Goal: Communication & Community: Ask a question

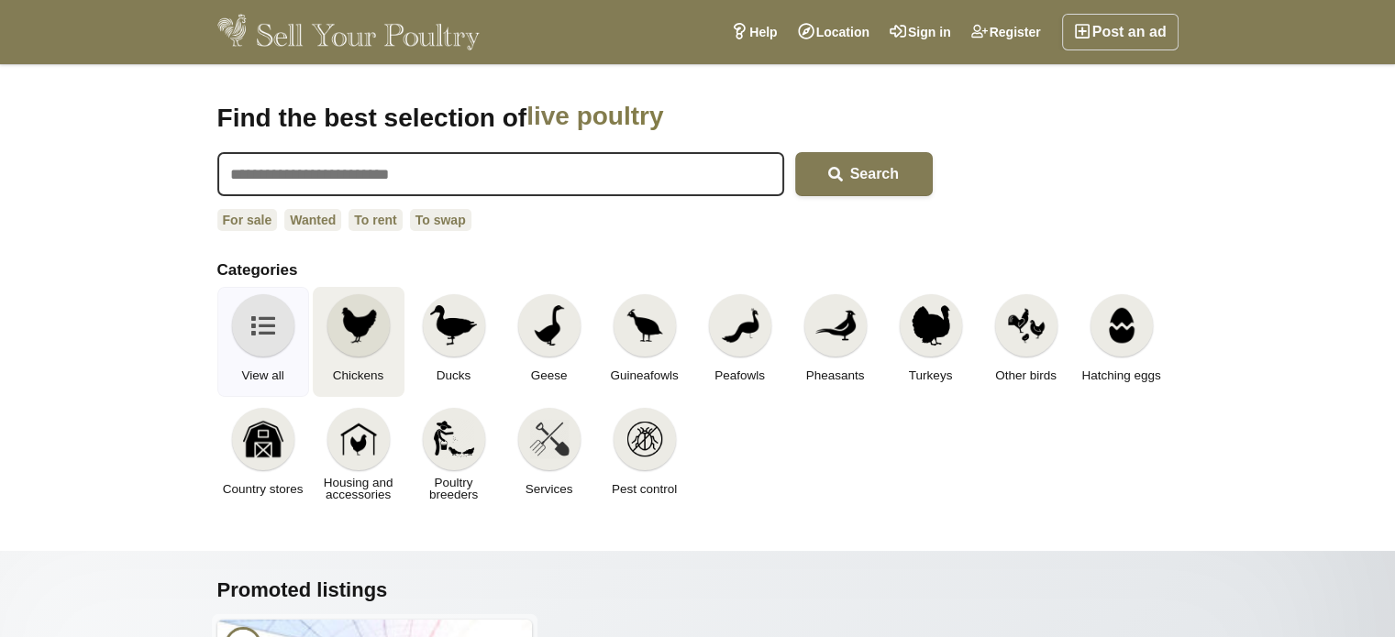
click at [366, 318] on img at bounding box center [358, 325] width 40 height 40
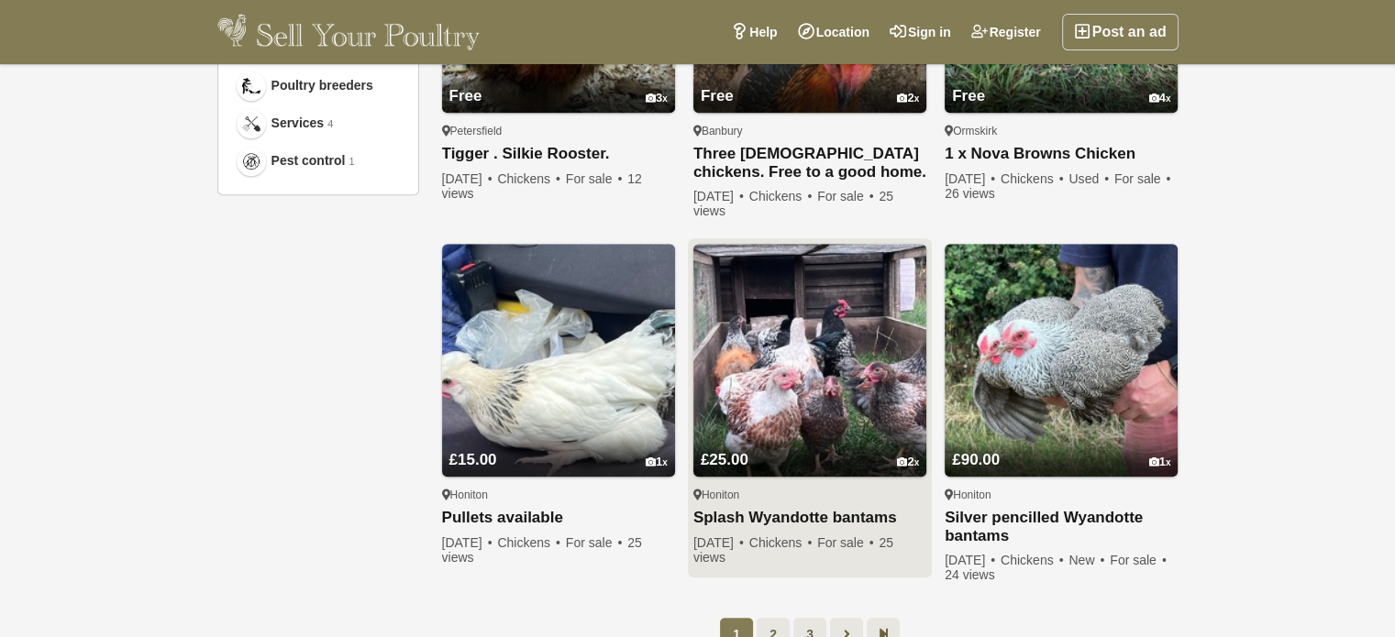
scroll to position [1284, 0]
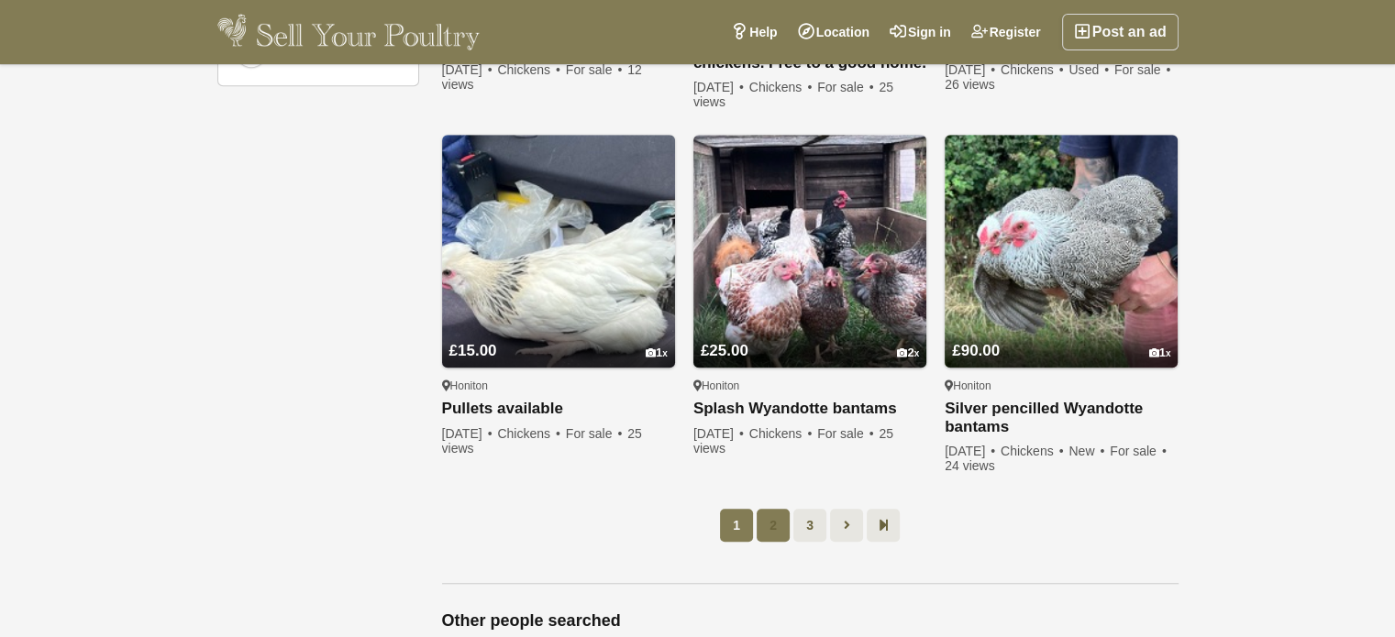
click at [776, 534] on link "2" at bounding box center [772, 525] width 33 height 33
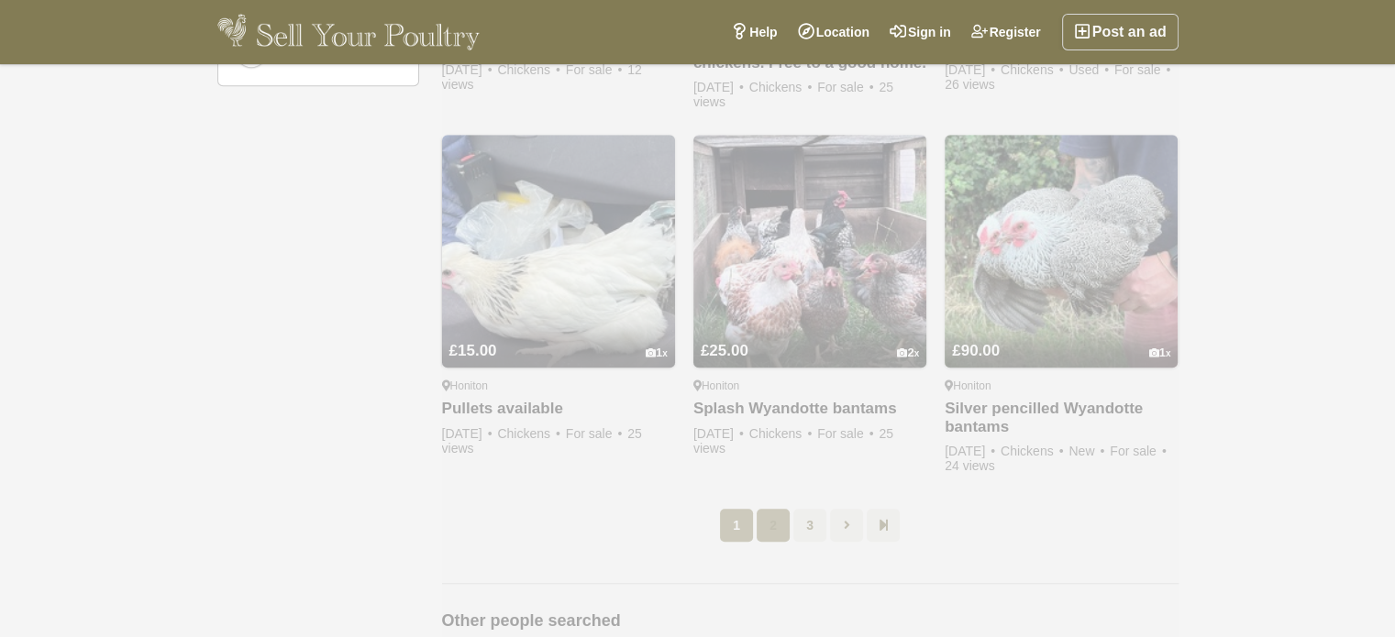
scroll to position [94, 0]
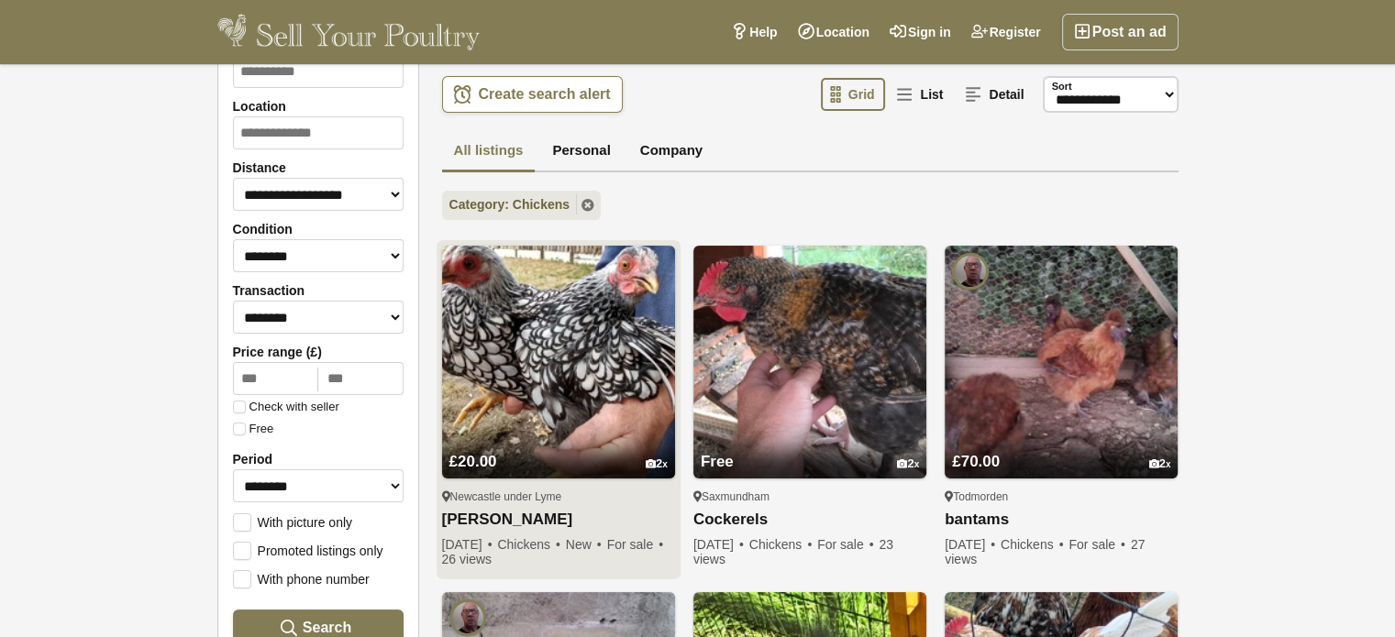
click at [556, 369] on img at bounding box center [558, 362] width 233 height 233
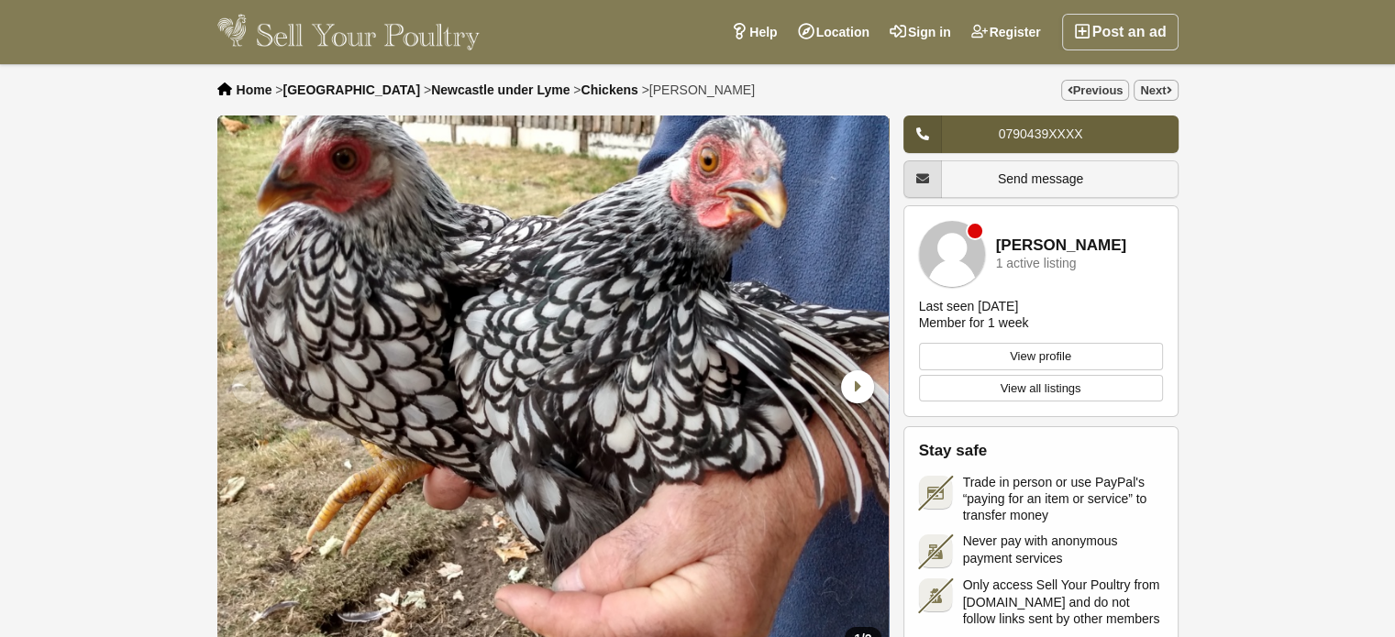
click at [1037, 127] on span "0790439XXXX" at bounding box center [1041, 134] width 84 height 15
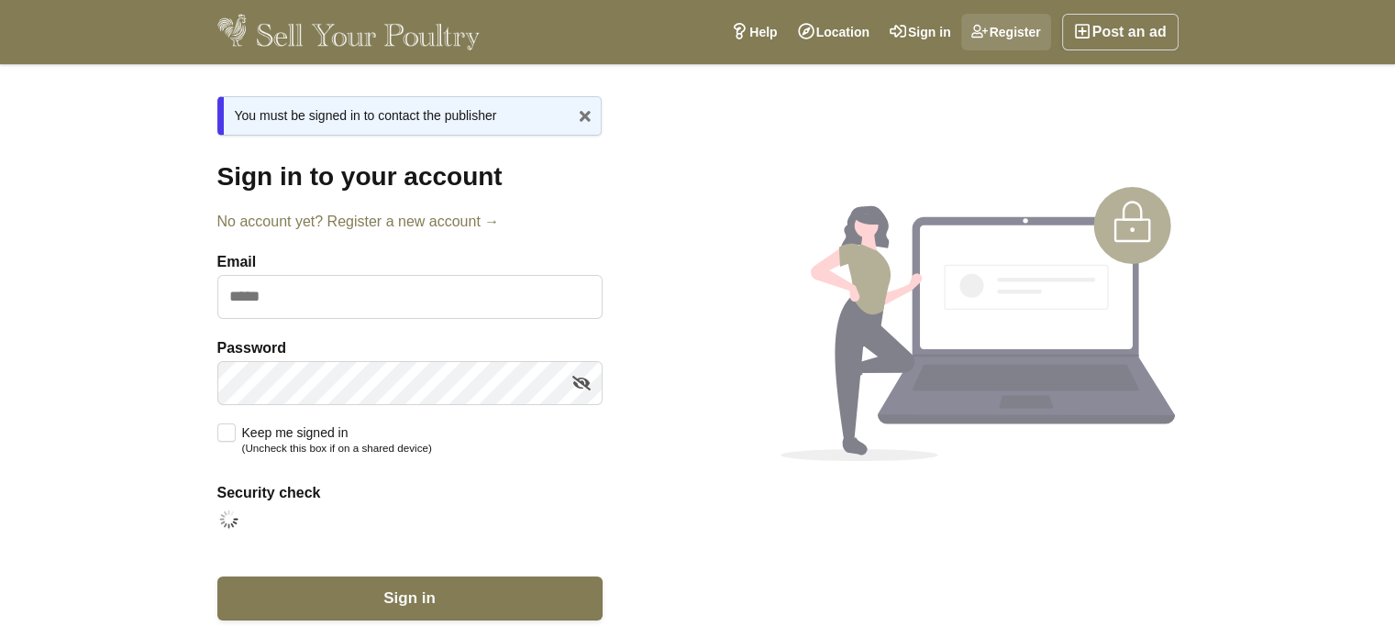
click at [1021, 28] on link "Register" at bounding box center [1006, 32] width 90 height 37
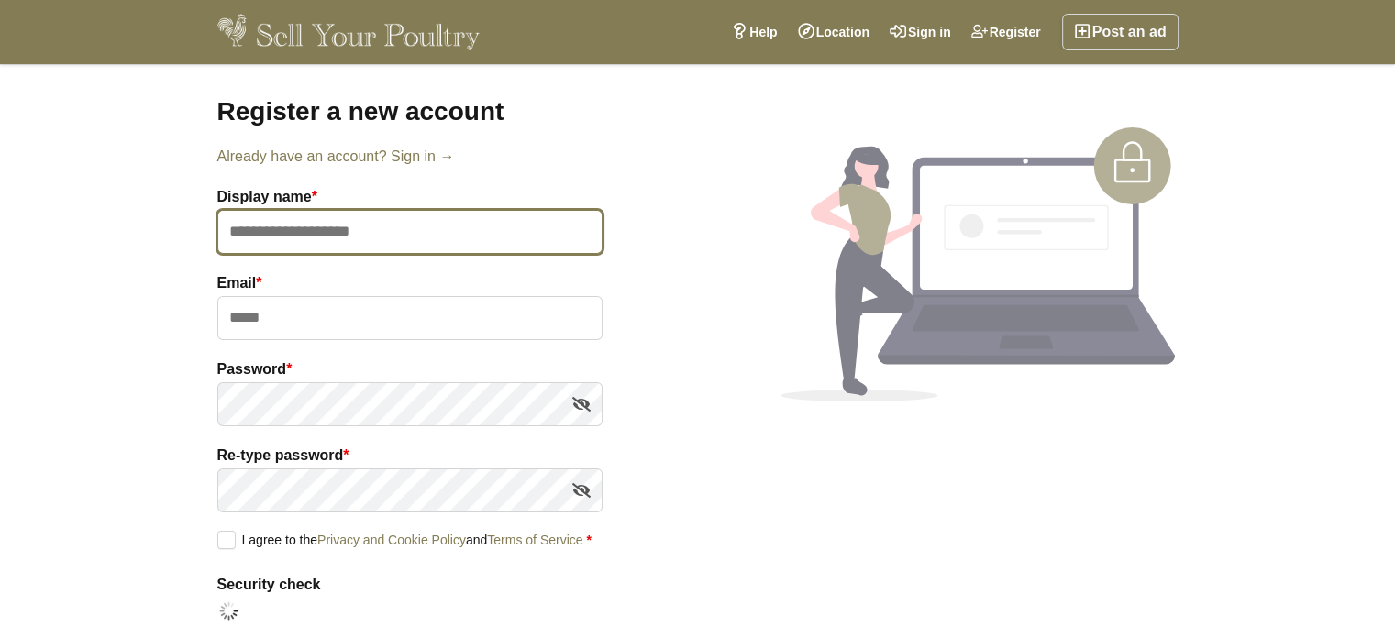
click at [246, 230] on input "text" at bounding box center [409, 232] width 385 height 44
type input "**********"
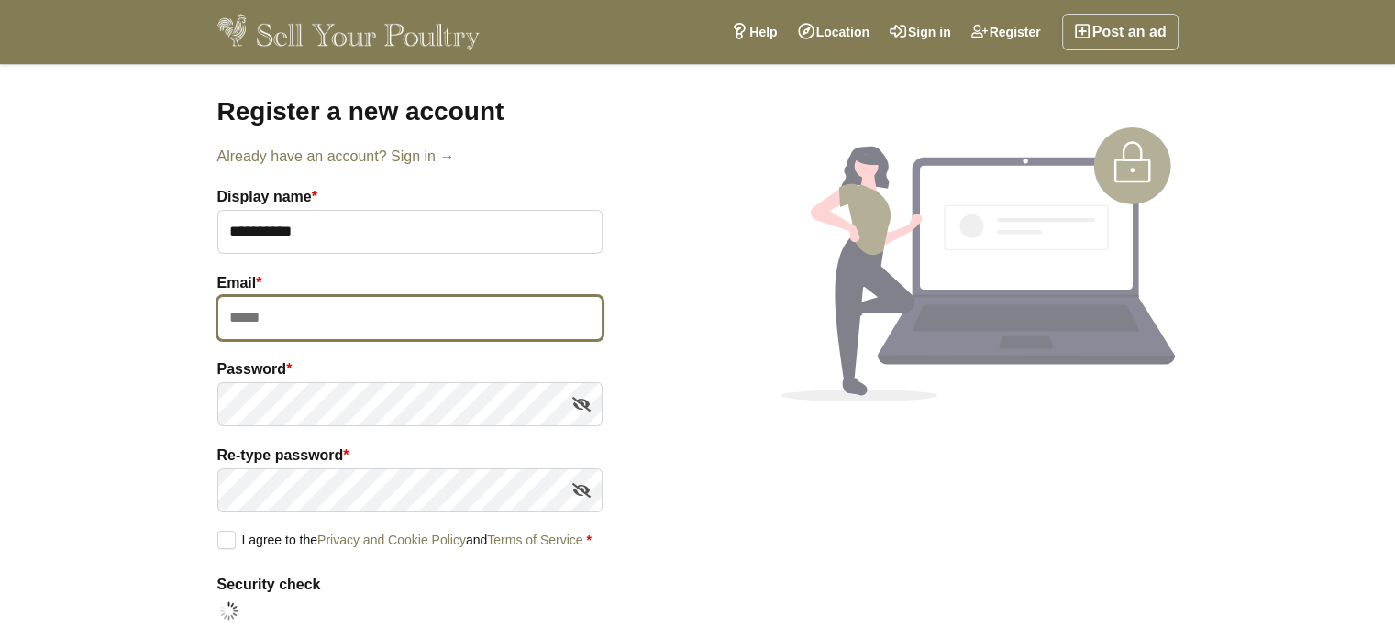
drag, startPoint x: 245, startPoint y: 317, endPoint x: 254, endPoint y: 274, distance: 44.1
click at [249, 299] on input "email" at bounding box center [409, 318] width 385 height 44
type input "**********"
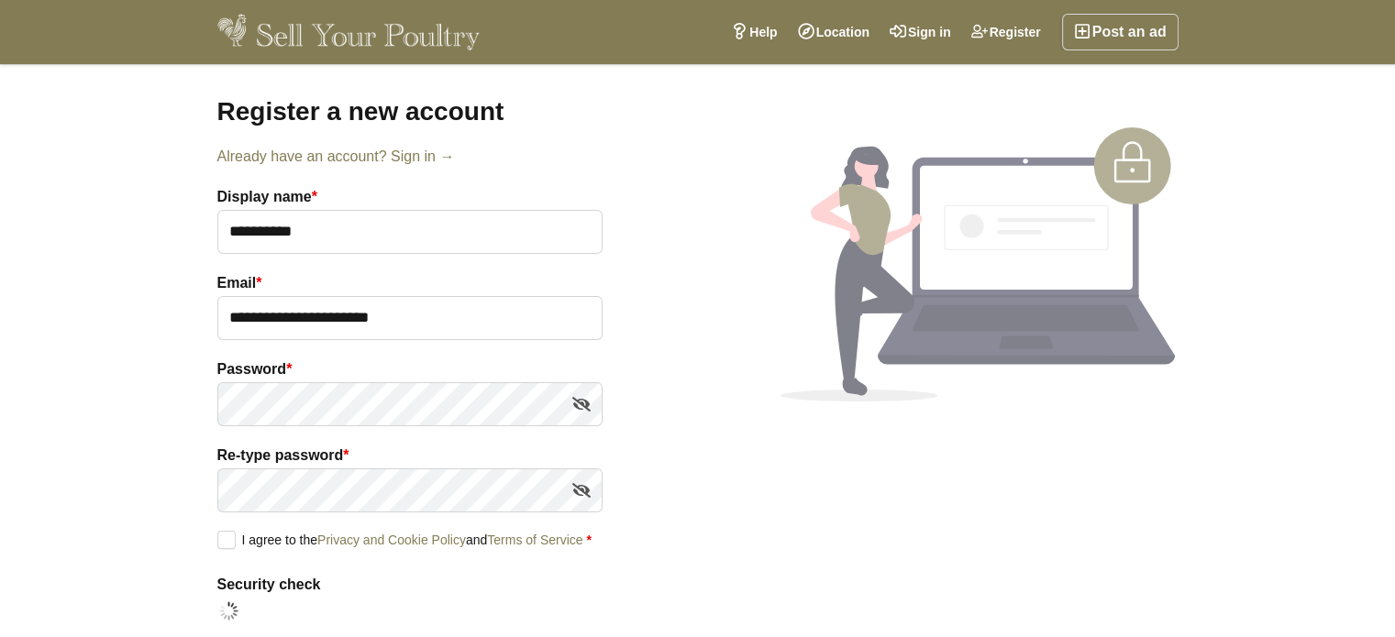
click at [227, 539] on label "I agree to the Privacy and Cookie Policy and Terms of Service *" at bounding box center [404, 539] width 374 height 17
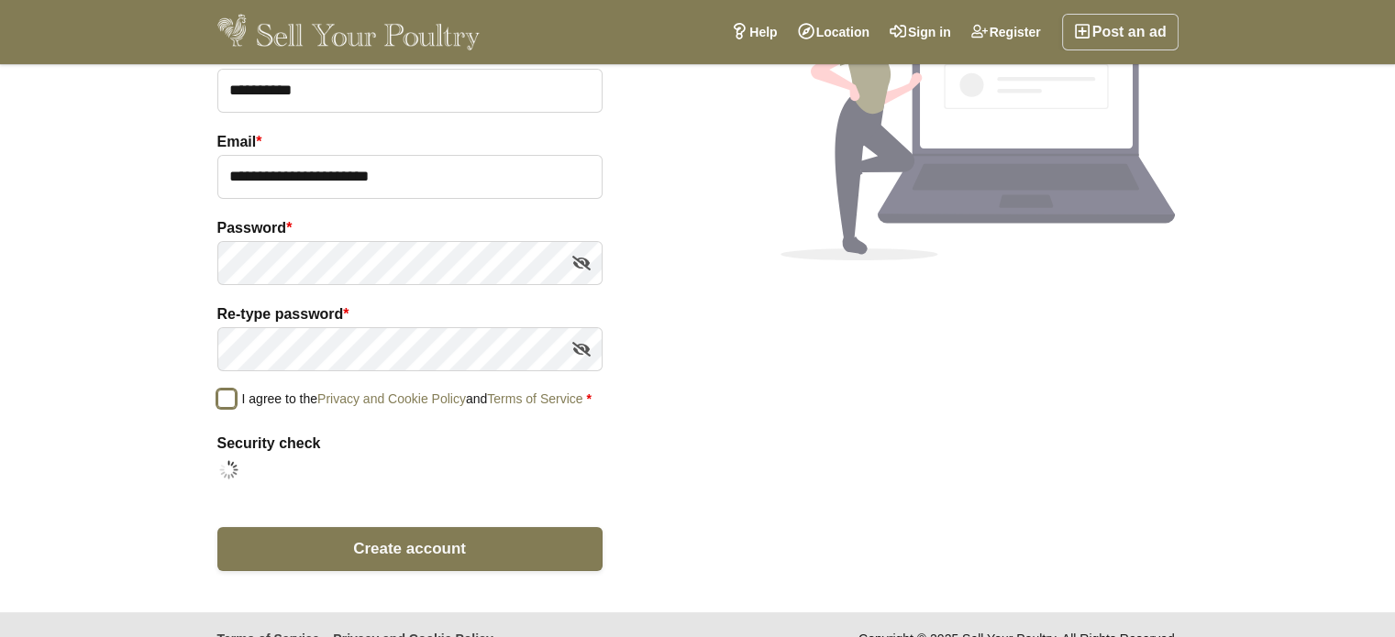
scroll to position [169, 0]
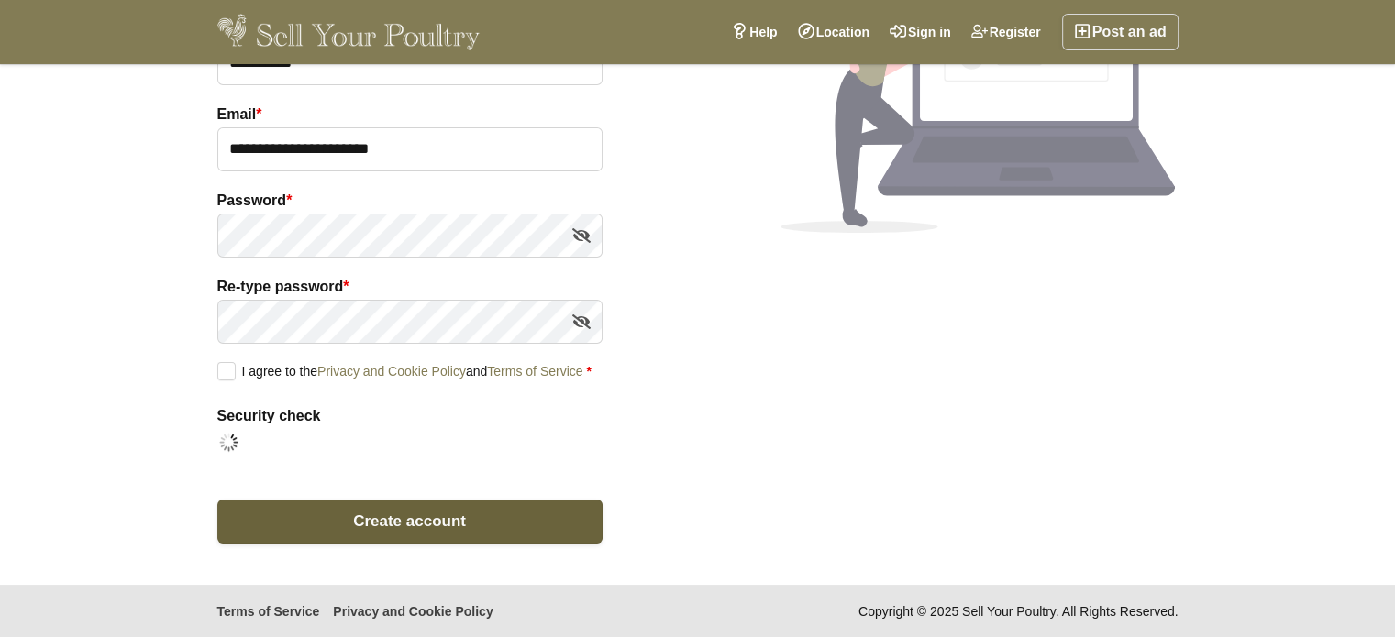
click at [408, 513] on span "Create account" at bounding box center [409, 521] width 113 height 17
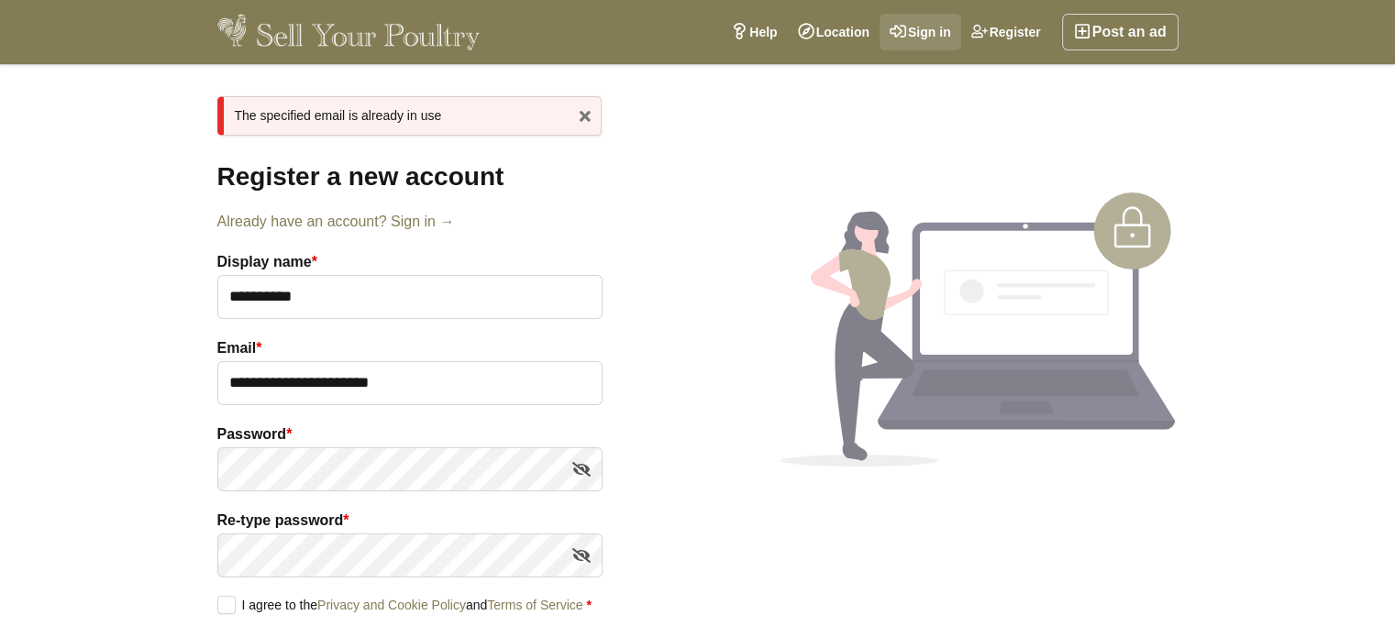
click at [923, 25] on link "Sign in" at bounding box center [920, 32] width 82 height 37
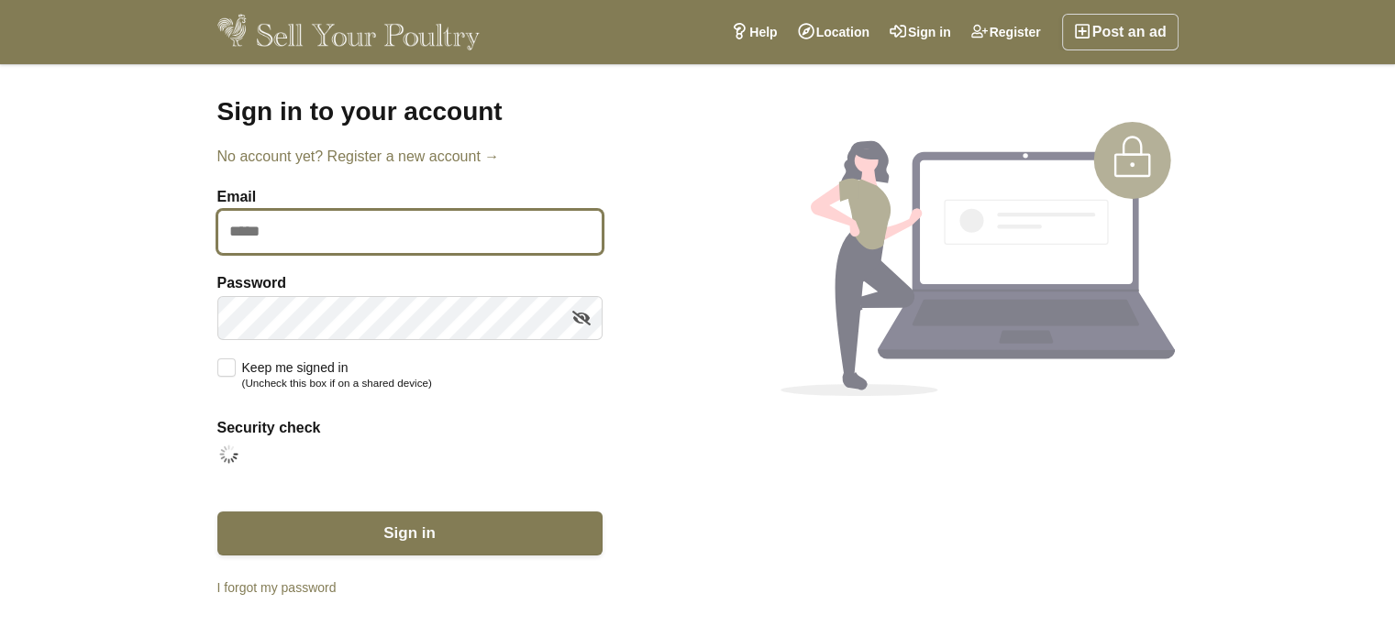
click at [271, 228] on input "Email" at bounding box center [409, 232] width 385 height 44
type input "**********"
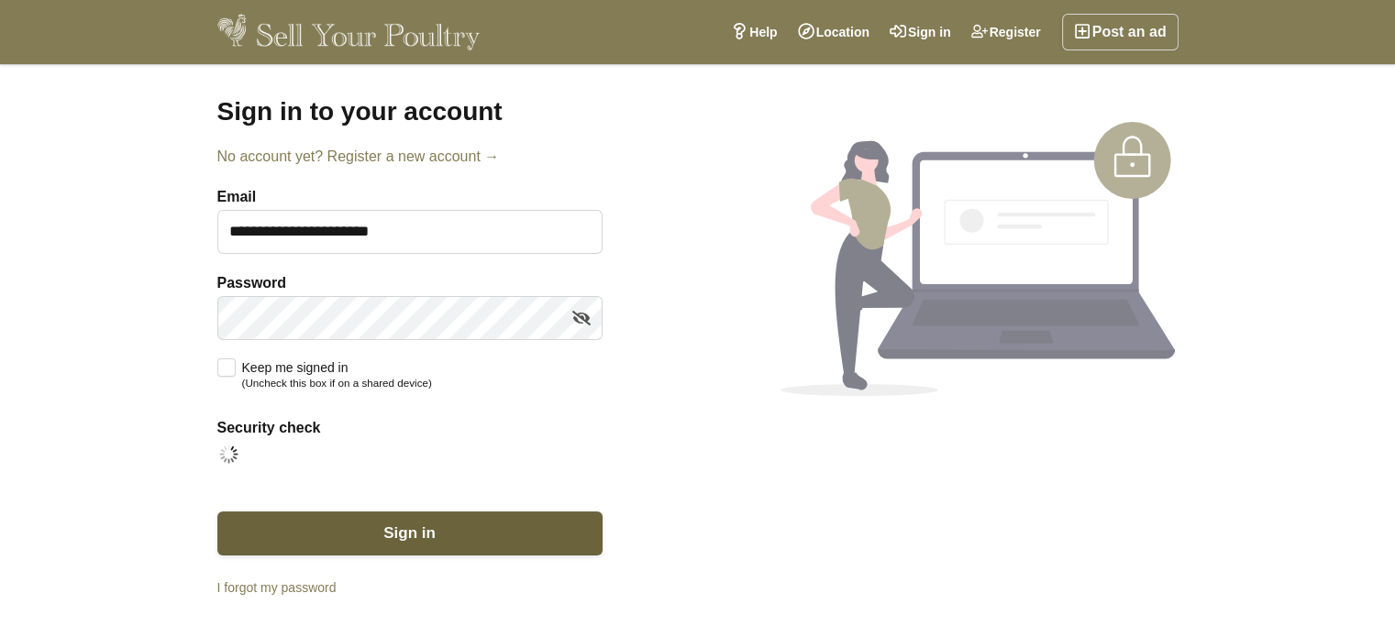
click at [376, 522] on button "Sign in" at bounding box center [409, 534] width 385 height 44
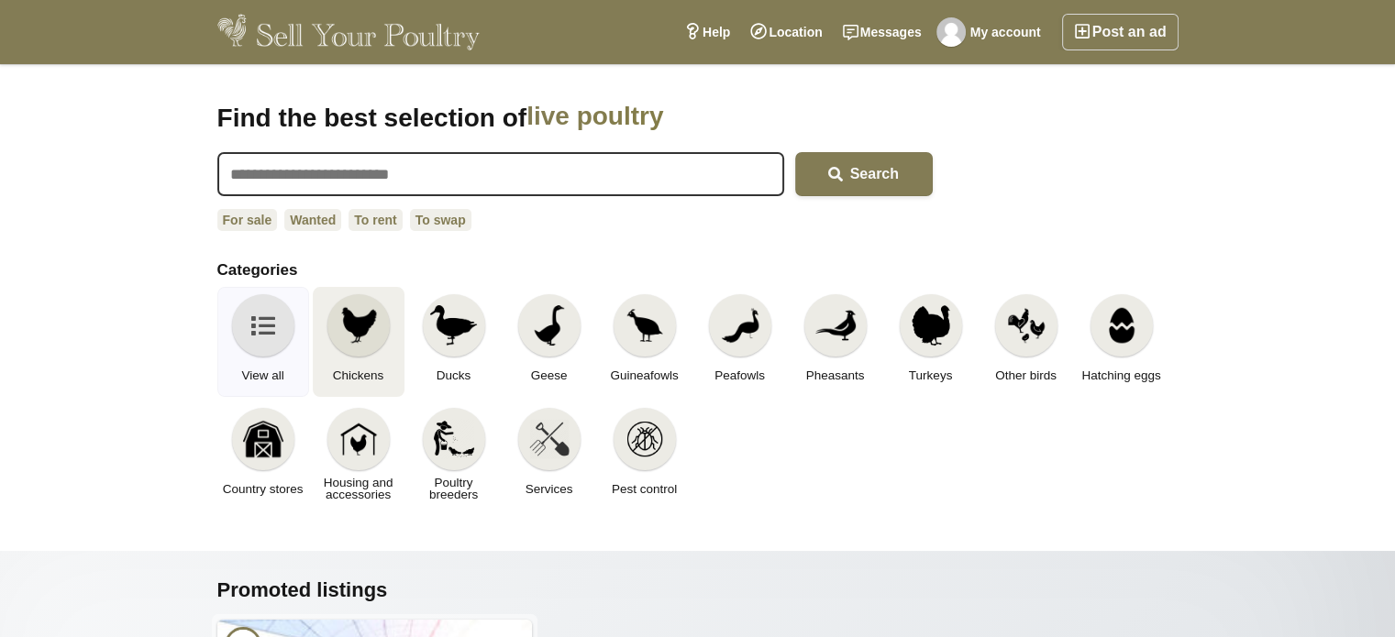
click at [360, 326] on img at bounding box center [358, 325] width 40 height 40
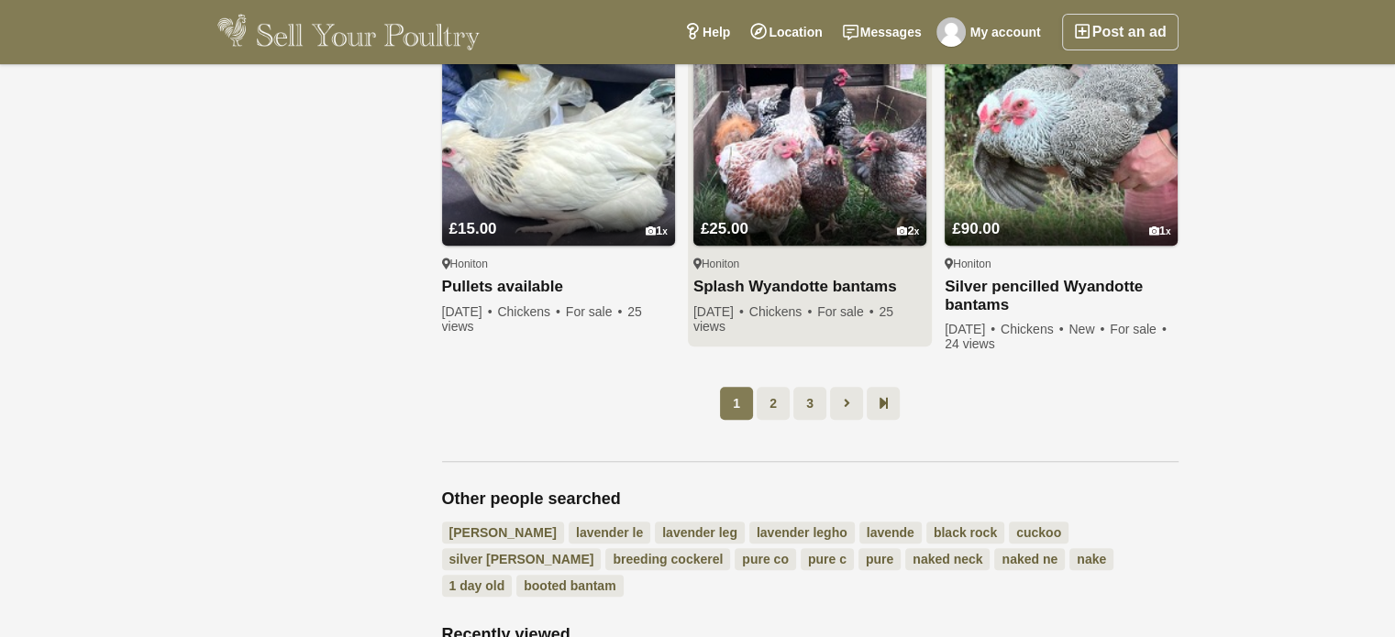
scroll to position [1467, 0]
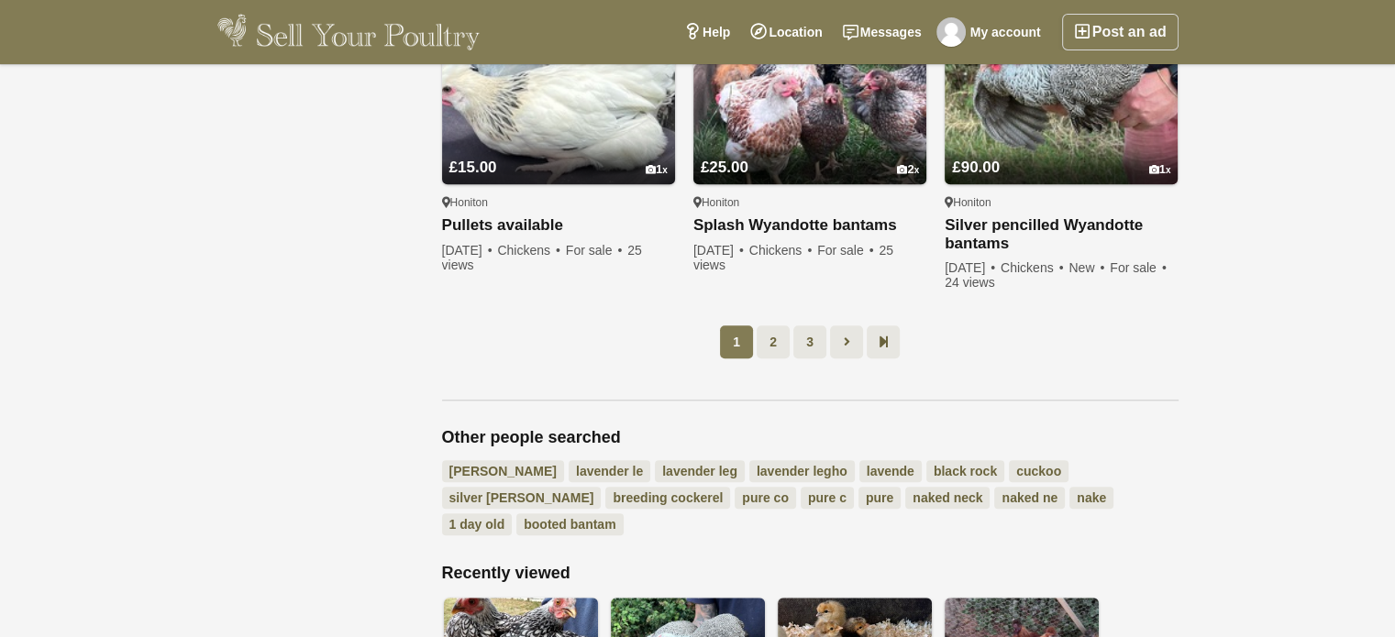
drag, startPoint x: 763, startPoint y: 346, endPoint x: 777, endPoint y: 348, distance: 14.0
click at [764, 346] on link "2" at bounding box center [772, 342] width 33 height 33
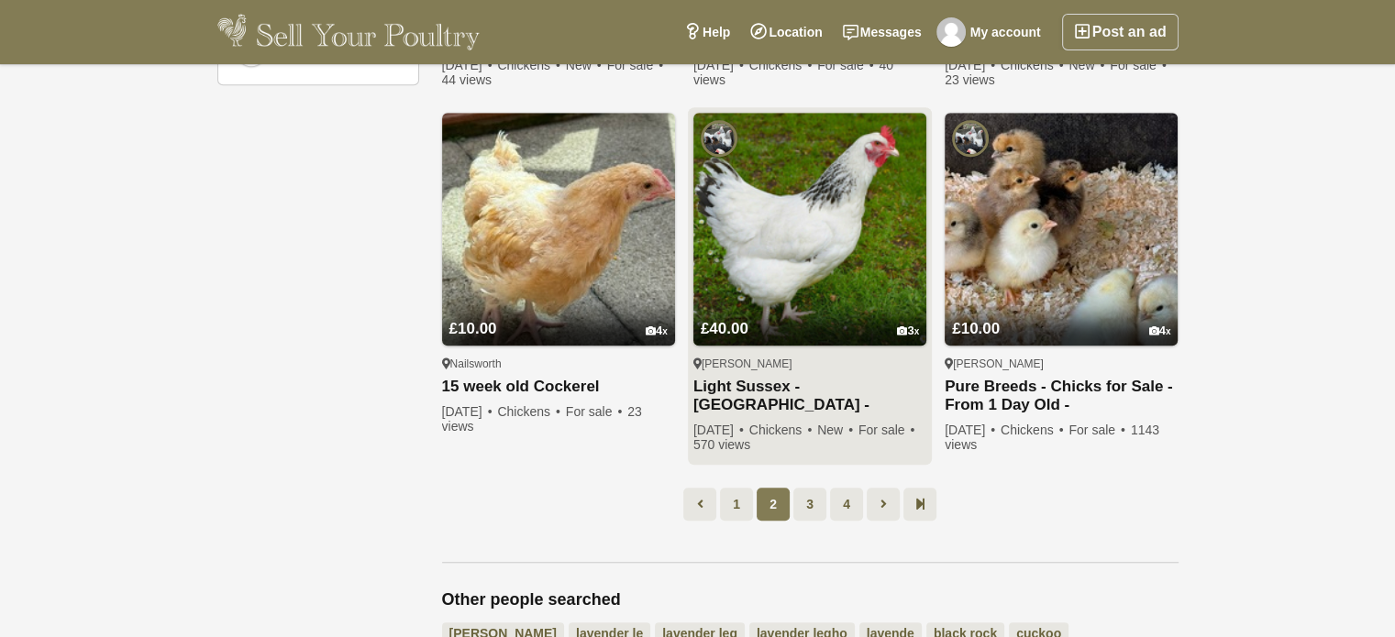
scroll to position [1286, 0]
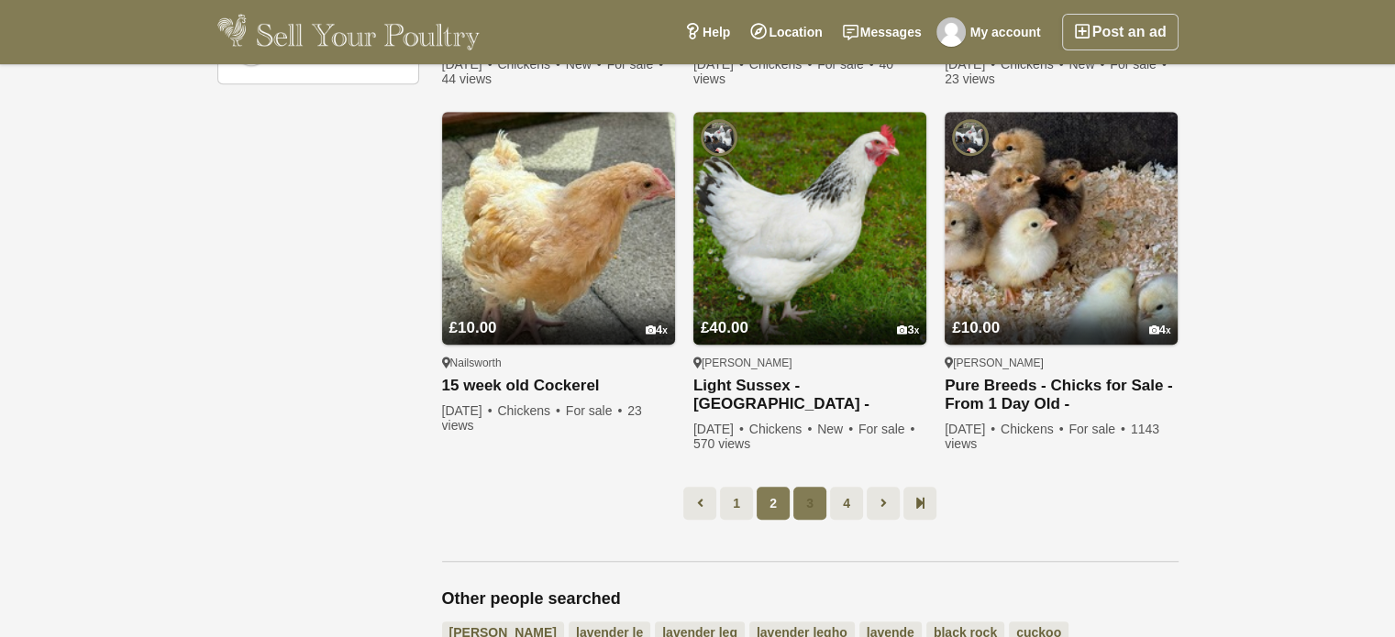
click at [813, 502] on link "3" at bounding box center [809, 503] width 33 height 33
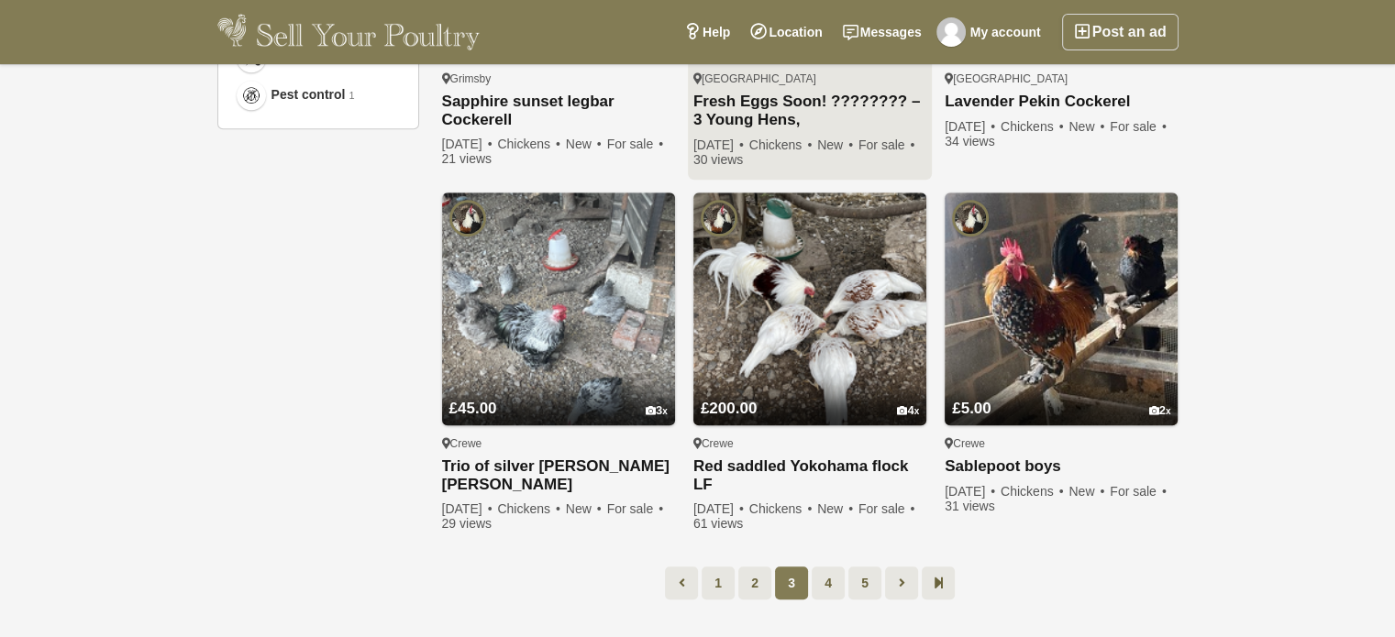
scroll to position [1286, 0]
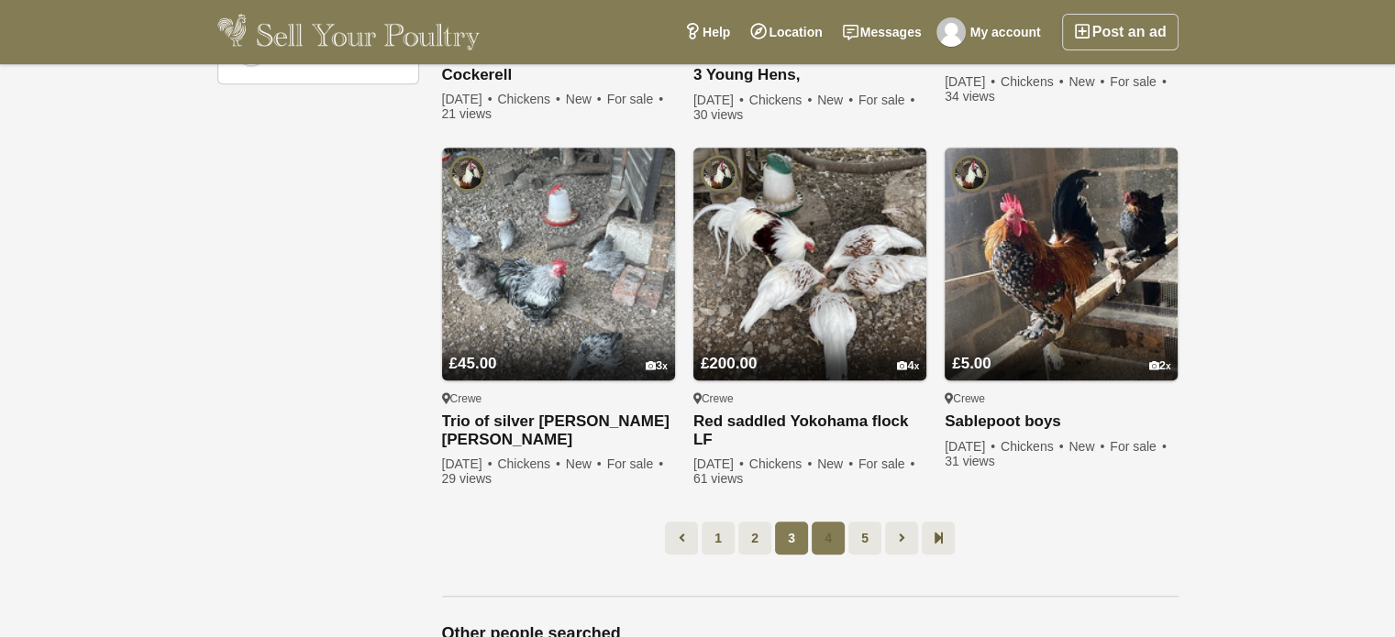
click at [824, 522] on link "4" at bounding box center [828, 538] width 33 height 33
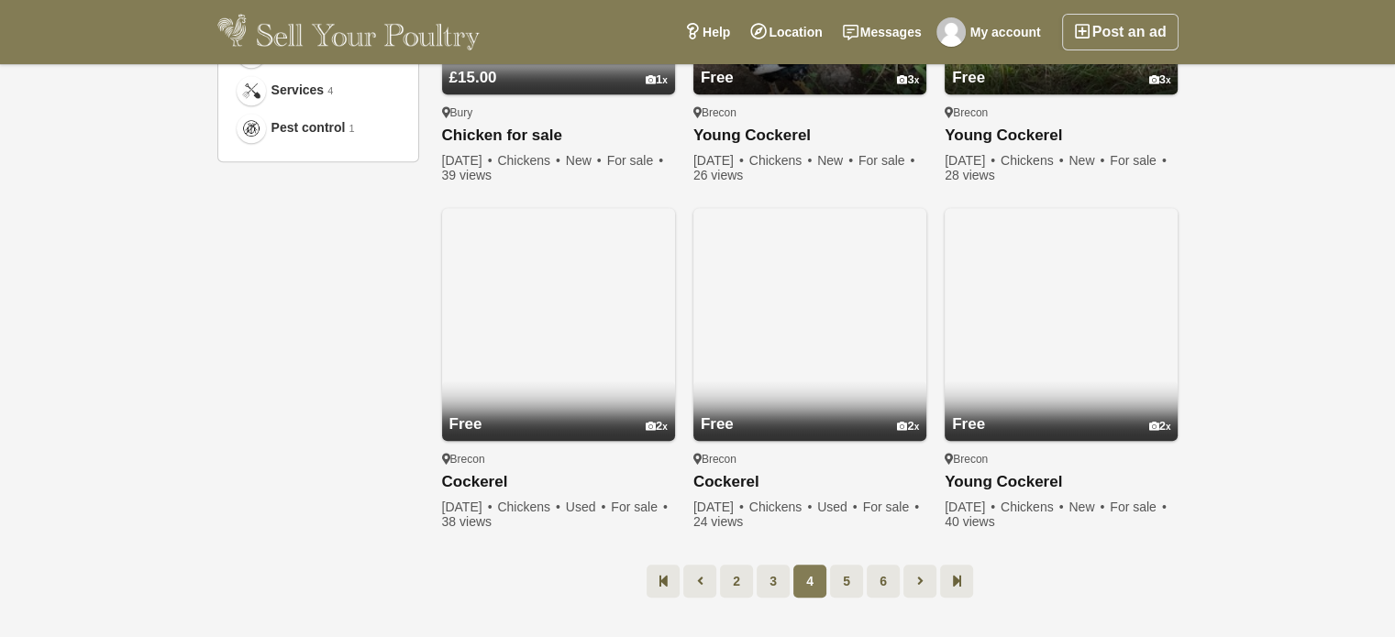
scroll to position [1286, 0]
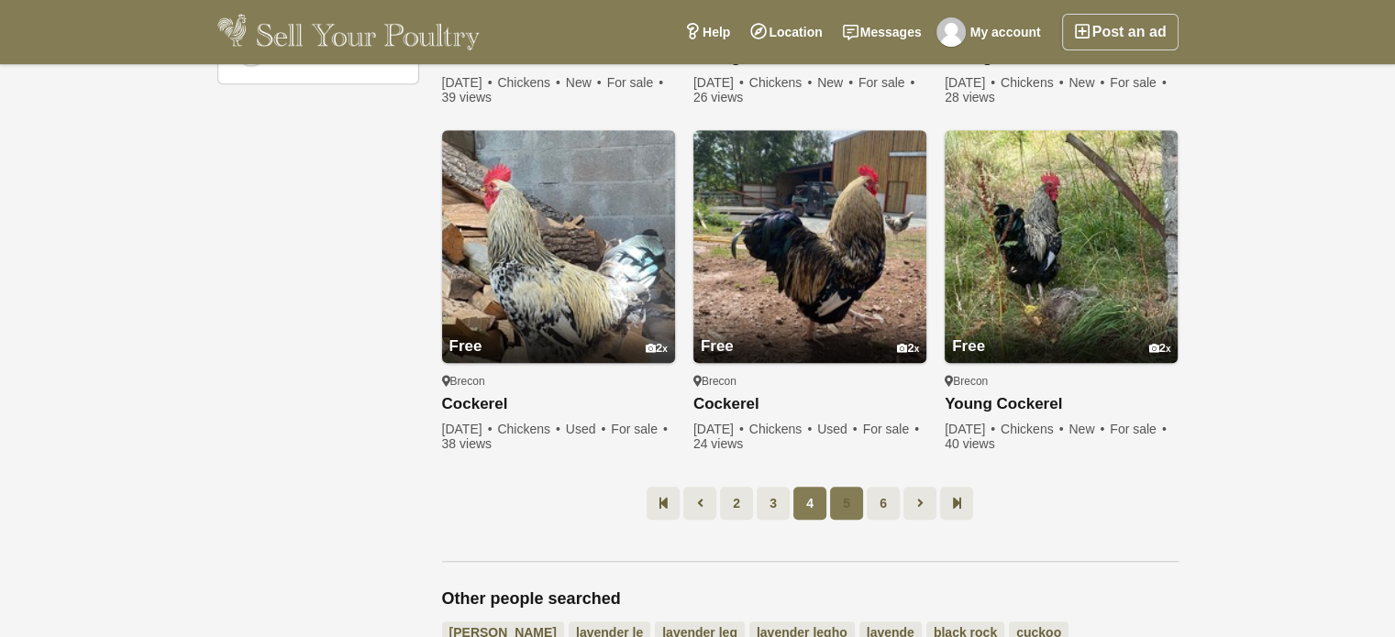
click at [847, 502] on link "5" at bounding box center [846, 503] width 33 height 33
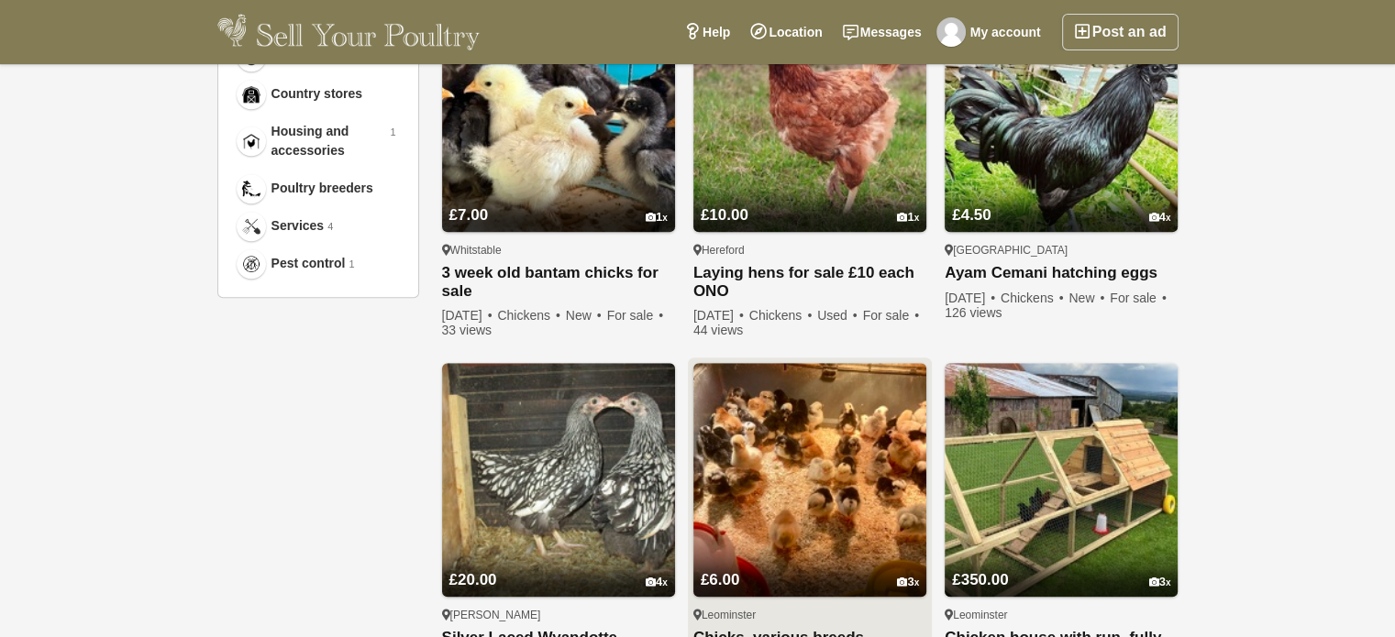
scroll to position [1194, 0]
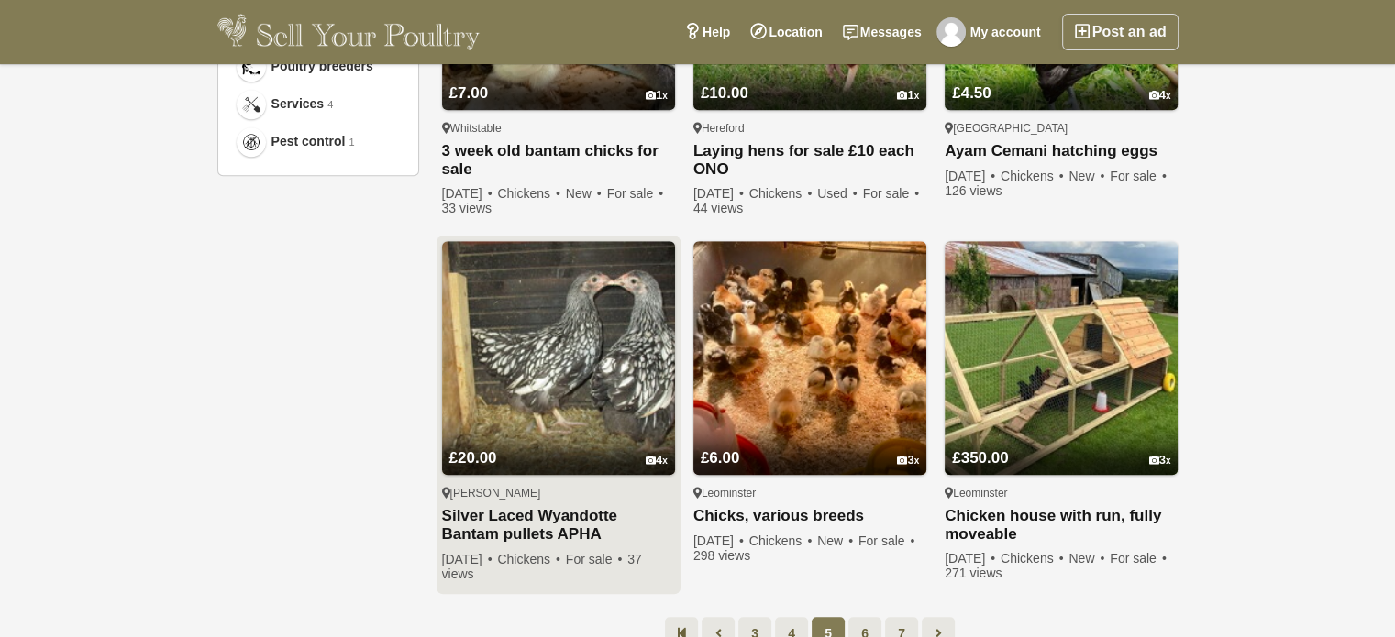
click at [589, 348] on img at bounding box center [558, 357] width 233 height 233
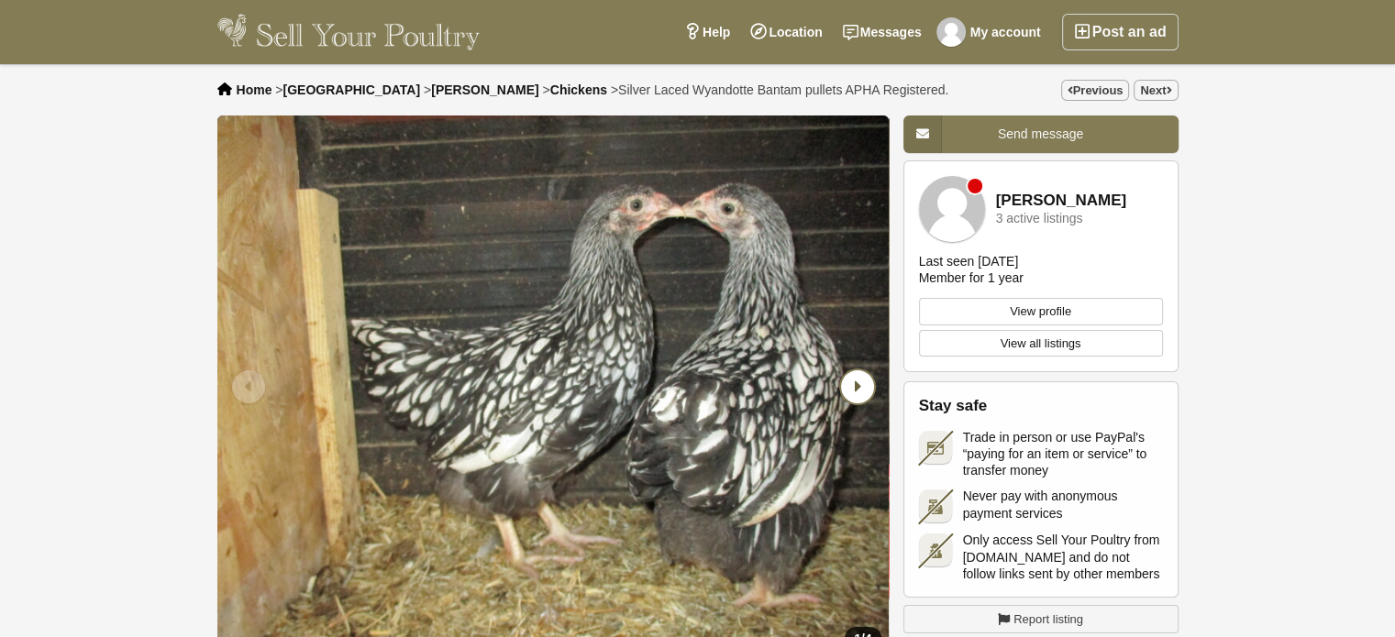
click at [859, 386] on icon "Next slide" at bounding box center [857, 386] width 33 height 33
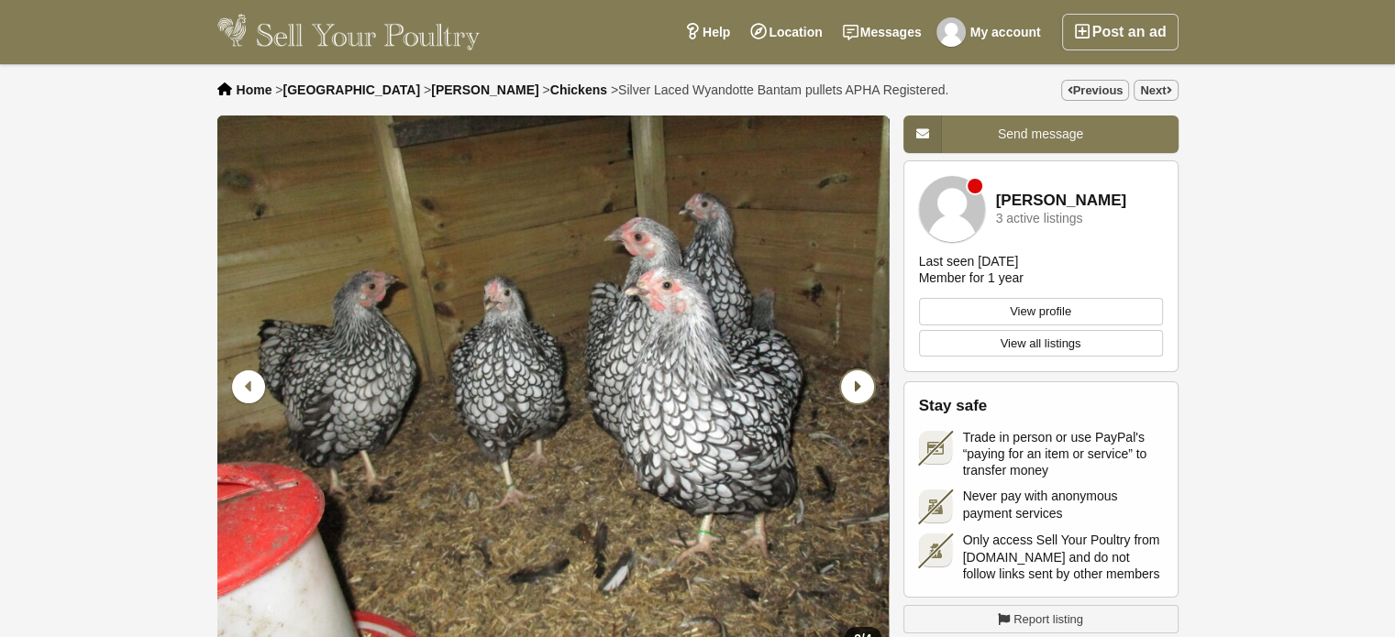
click at [863, 386] on icon "Next slide" at bounding box center [857, 386] width 33 height 33
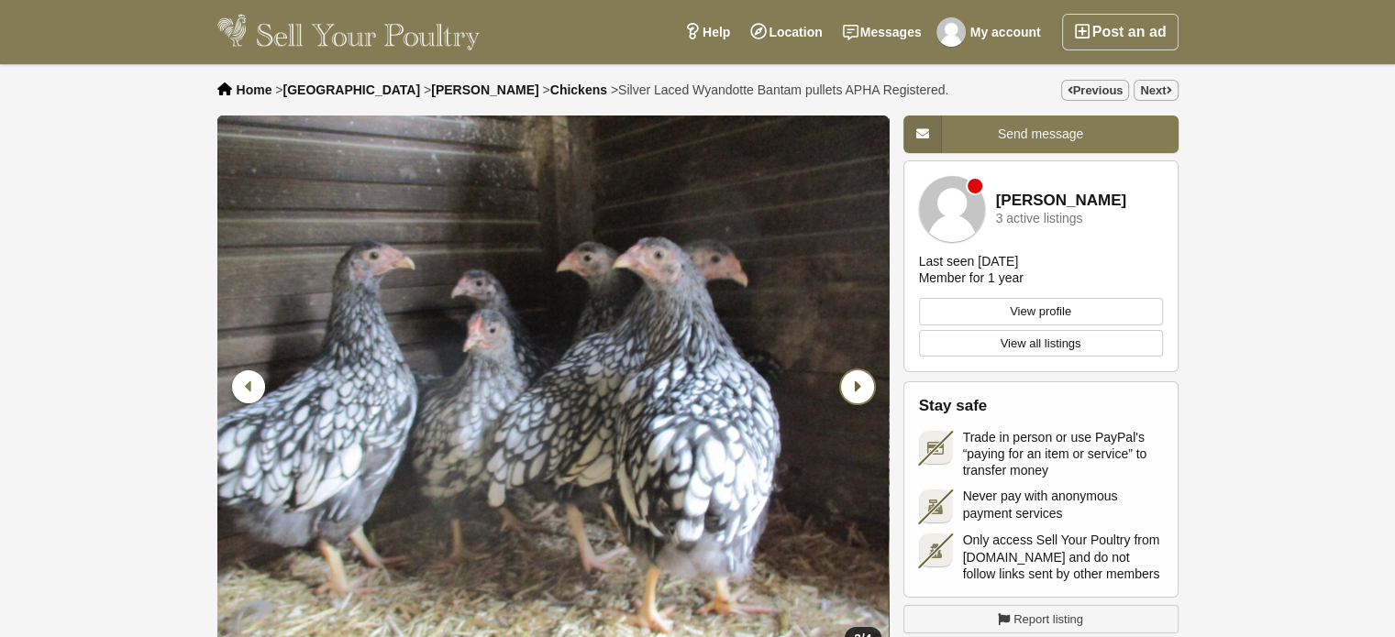
click at [864, 387] on icon "Next slide" at bounding box center [857, 386] width 33 height 33
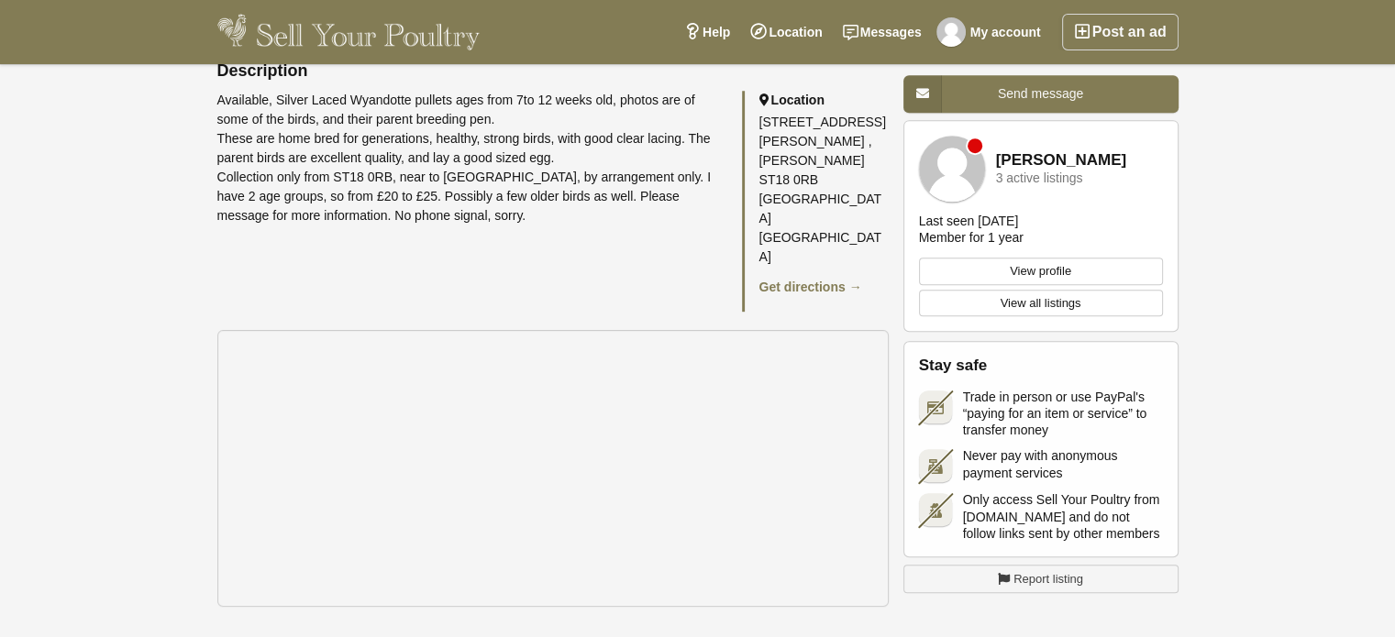
scroll to position [917, 0]
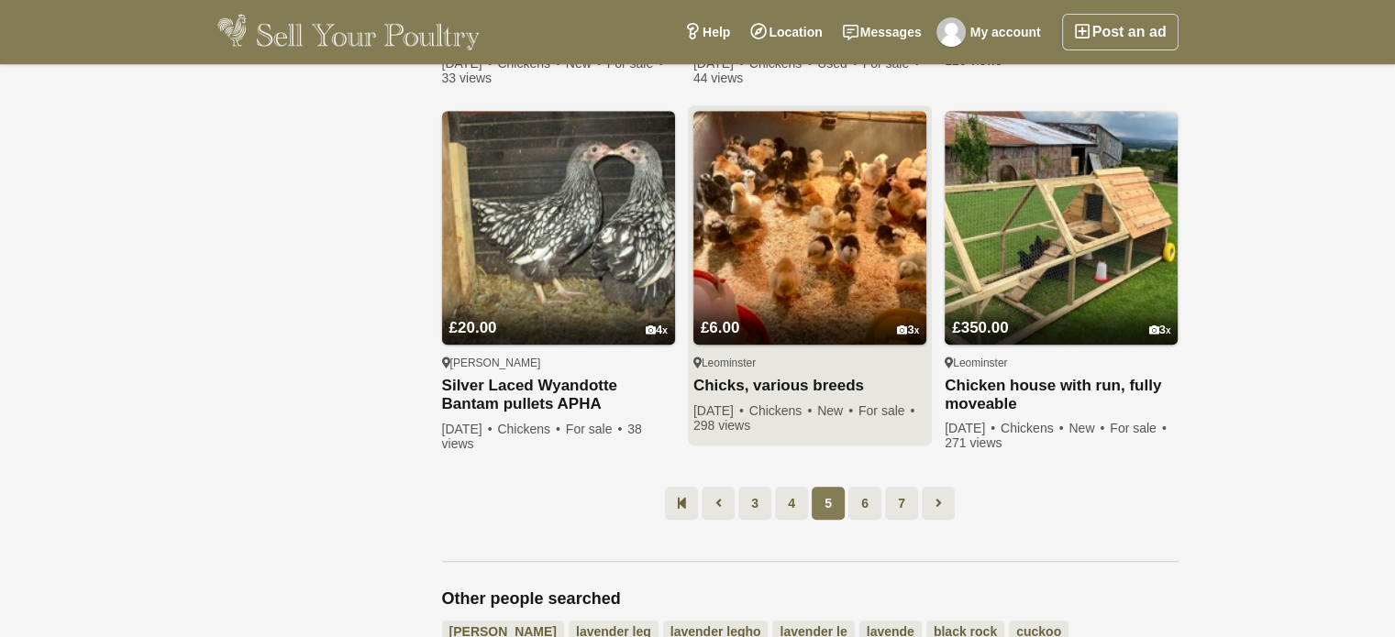
scroll to position [1377, 0]
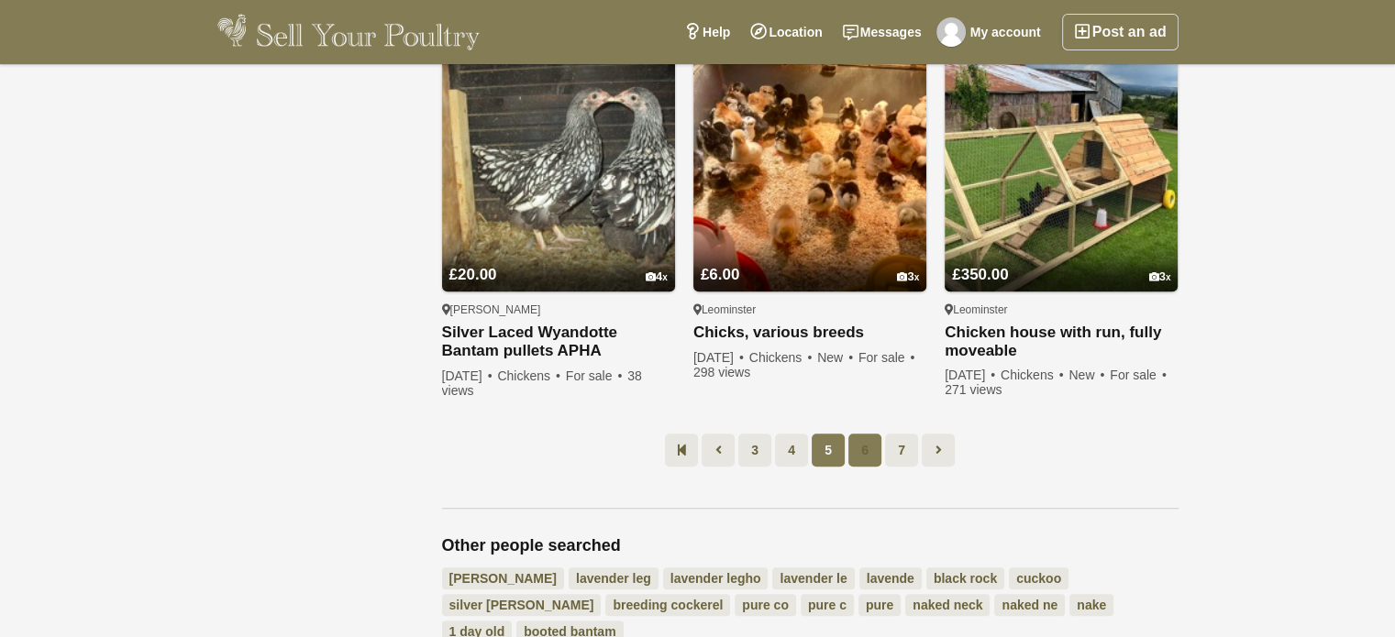
click at [861, 434] on link "6" at bounding box center [864, 450] width 33 height 33
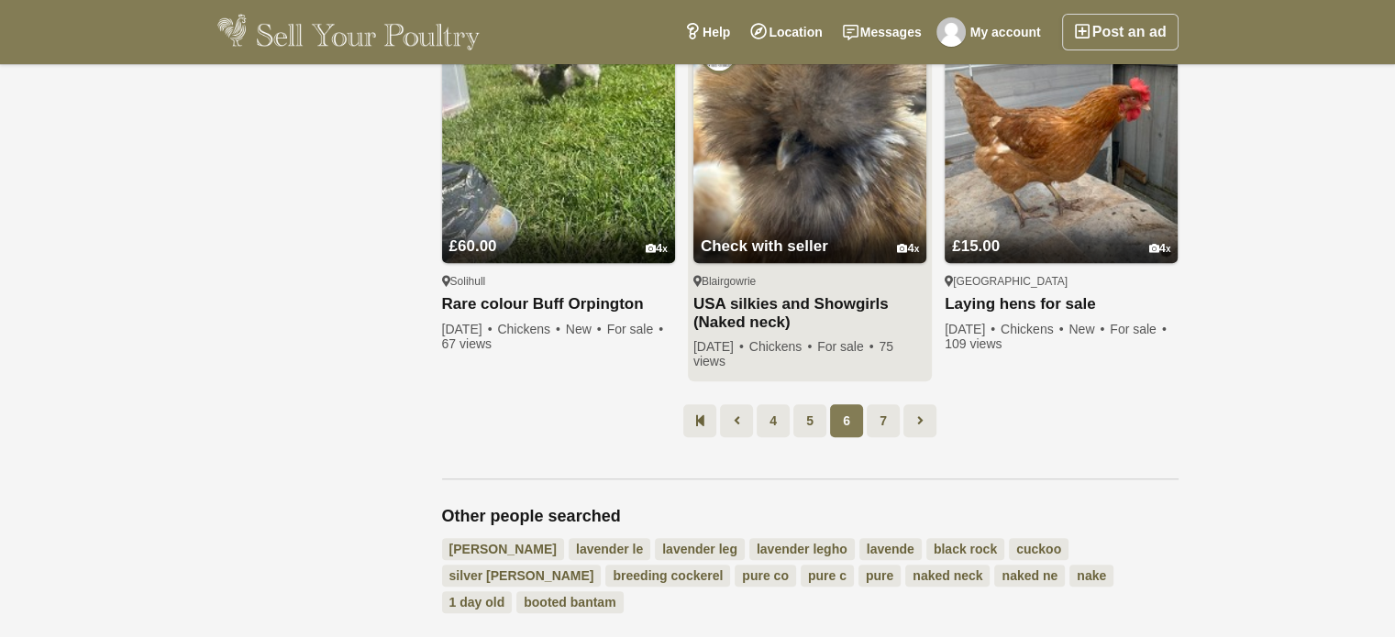
scroll to position [1469, 0]
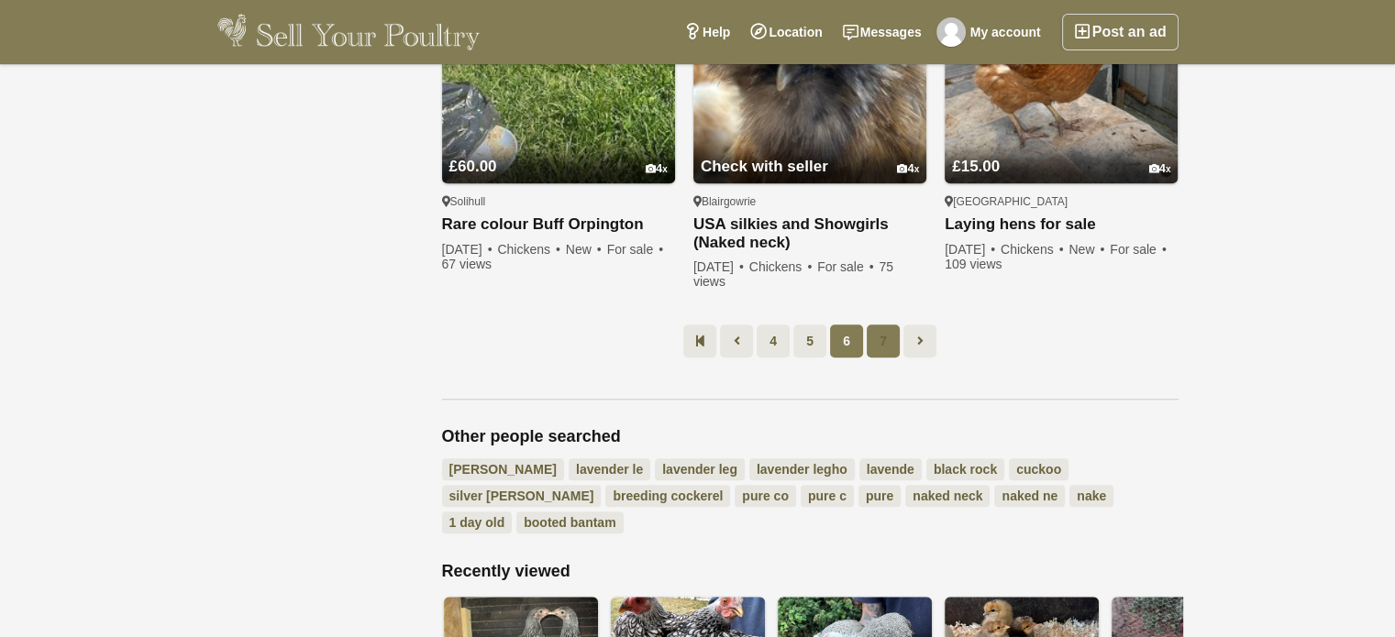
click at [888, 337] on link "7" at bounding box center [883, 341] width 33 height 33
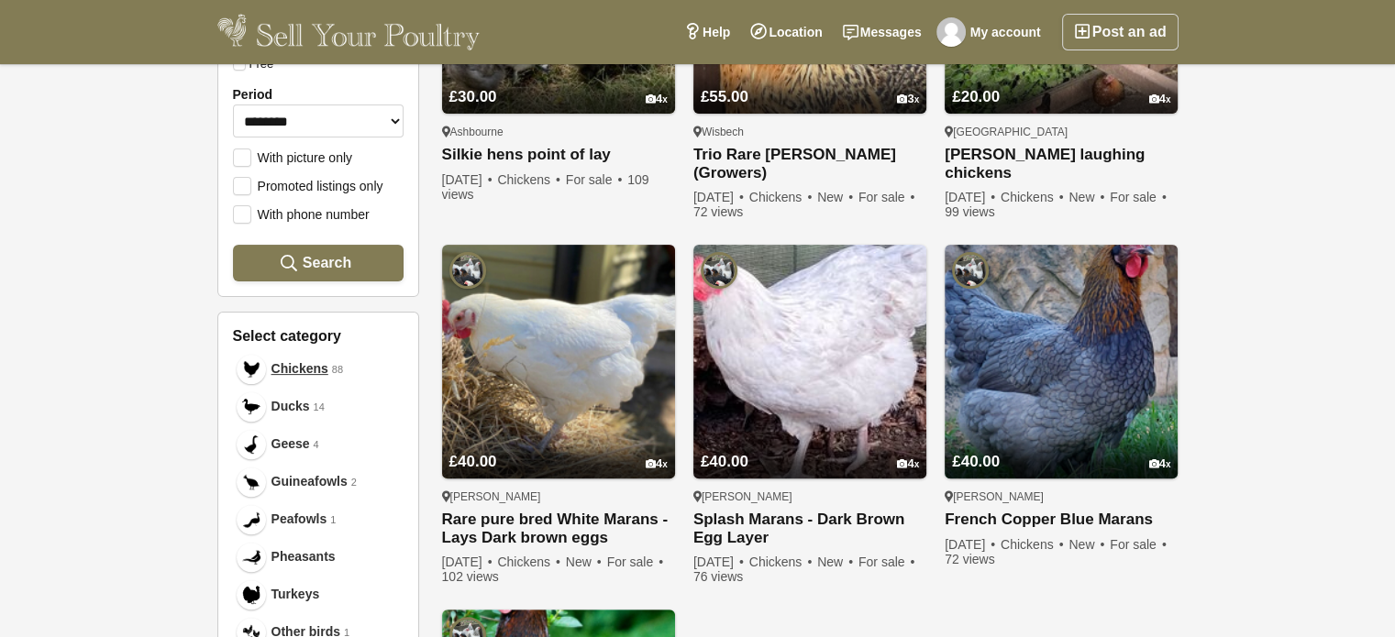
scroll to position [917, 0]
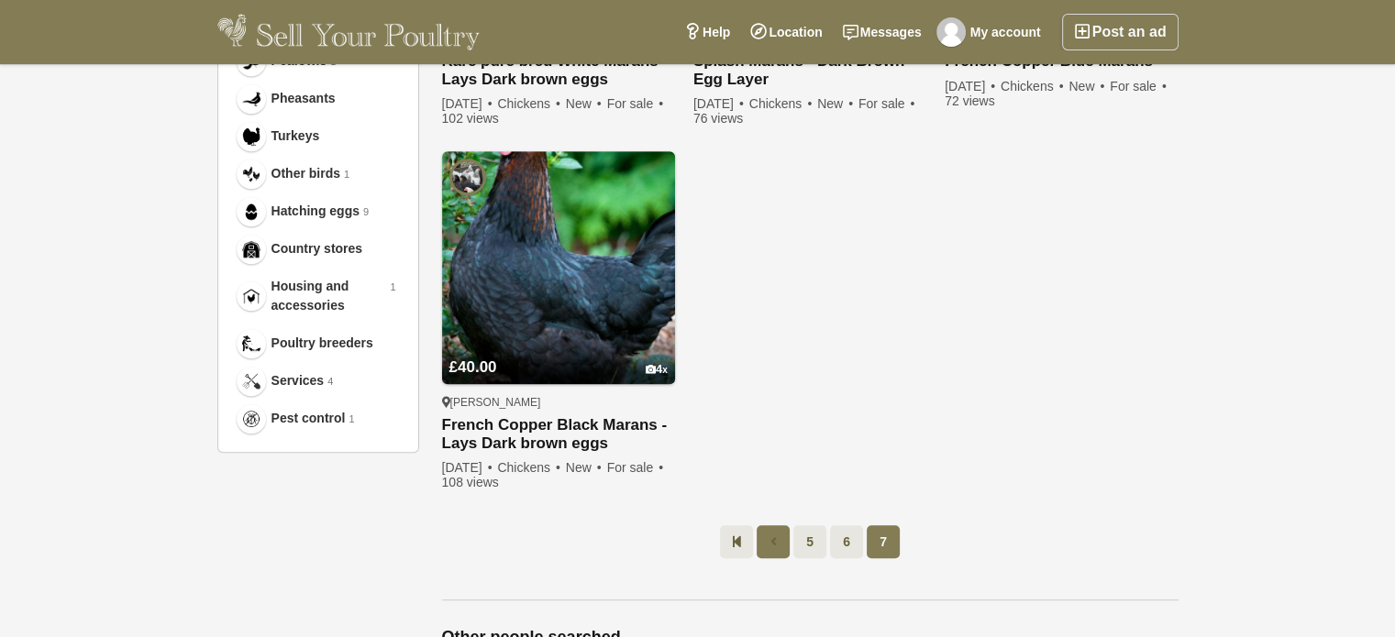
click at [773, 536] on icon at bounding box center [773, 542] width 6 height 18
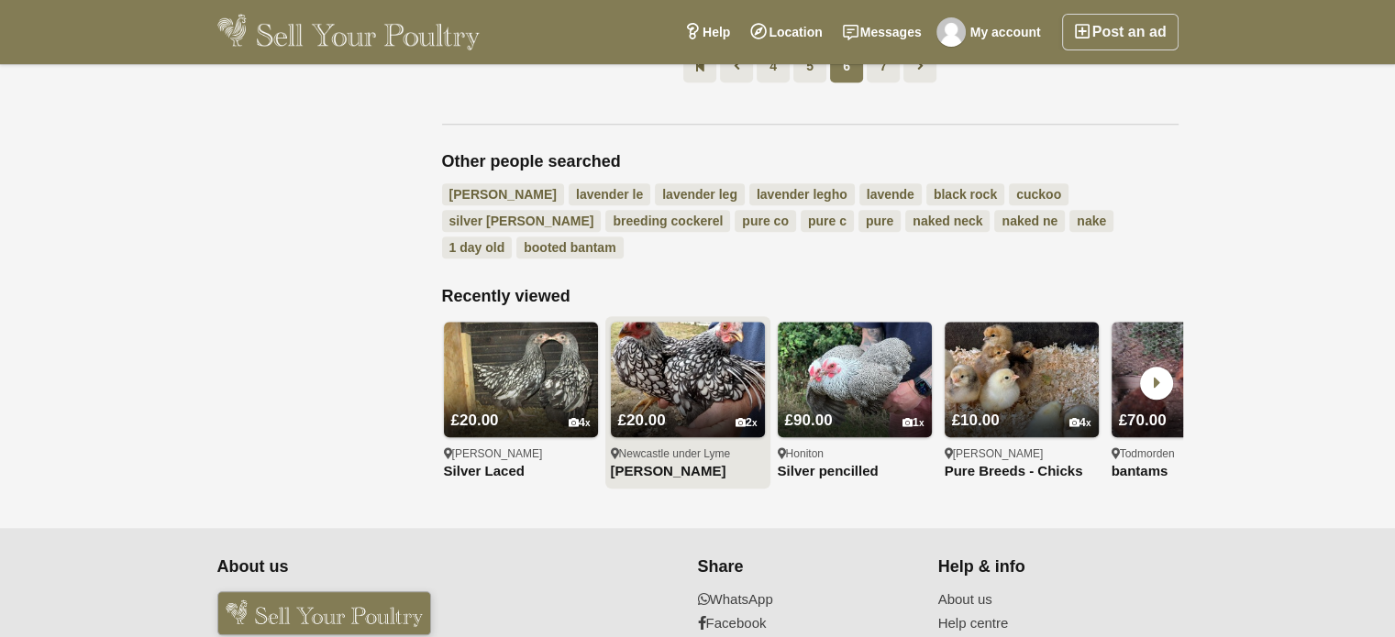
scroll to position [1469, 0]
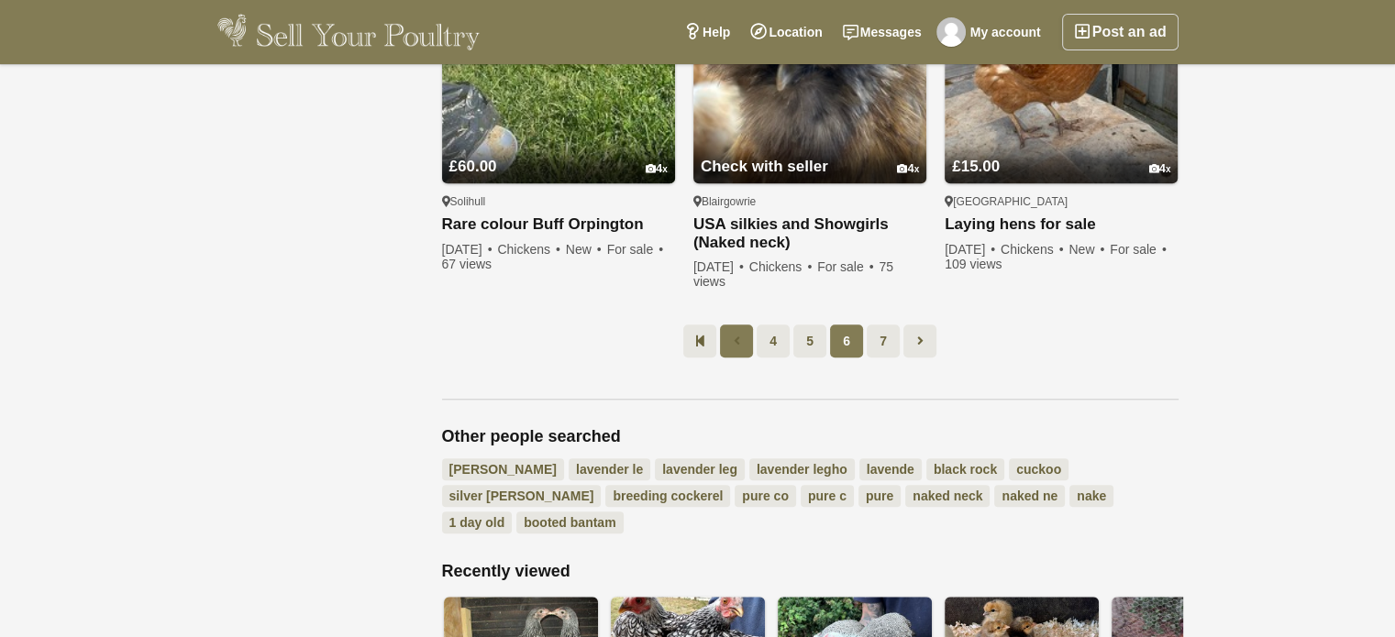
click at [737, 337] on icon at bounding box center [737, 341] width 6 height 18
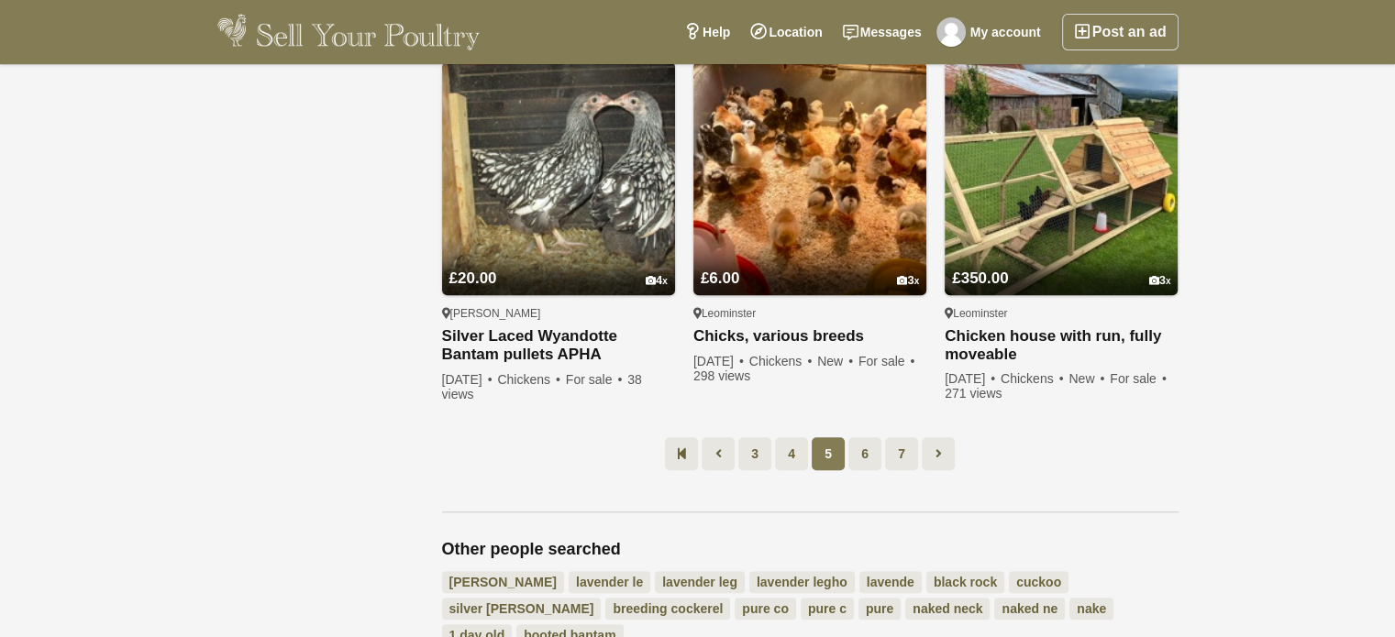
scroll to position [1377, 0]
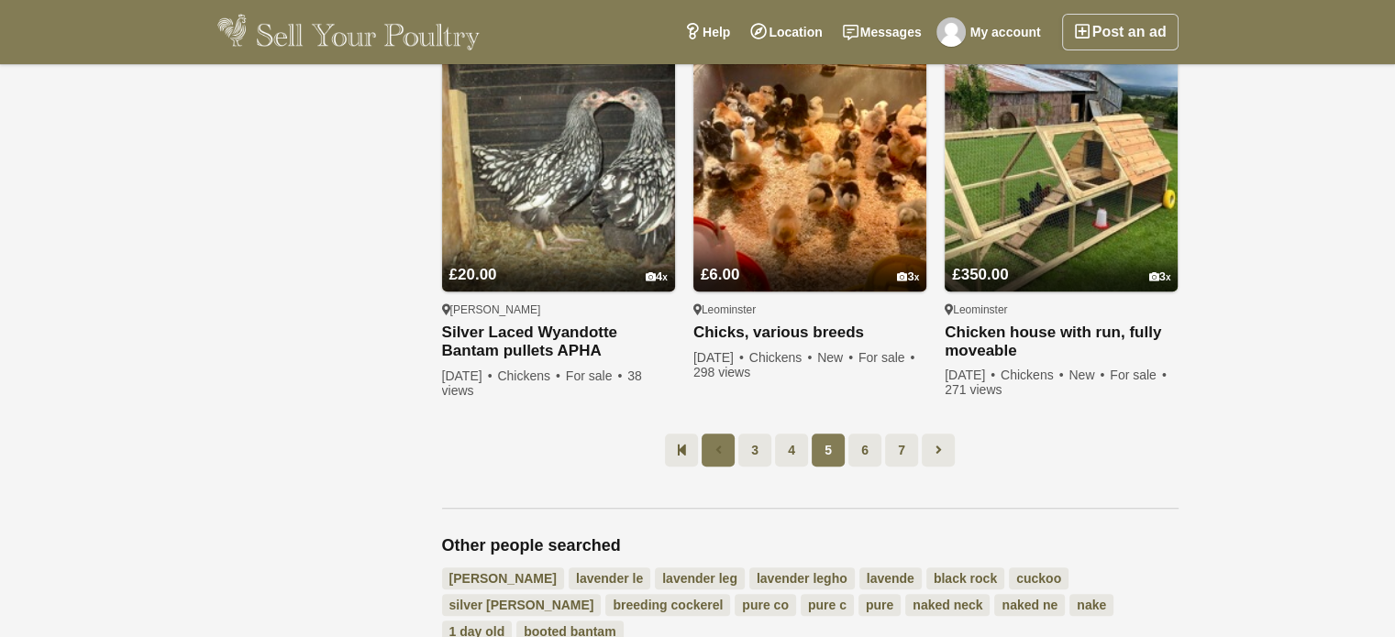
click at [715, 441] on icon at bounding box center [718, 450] width 6 height 18
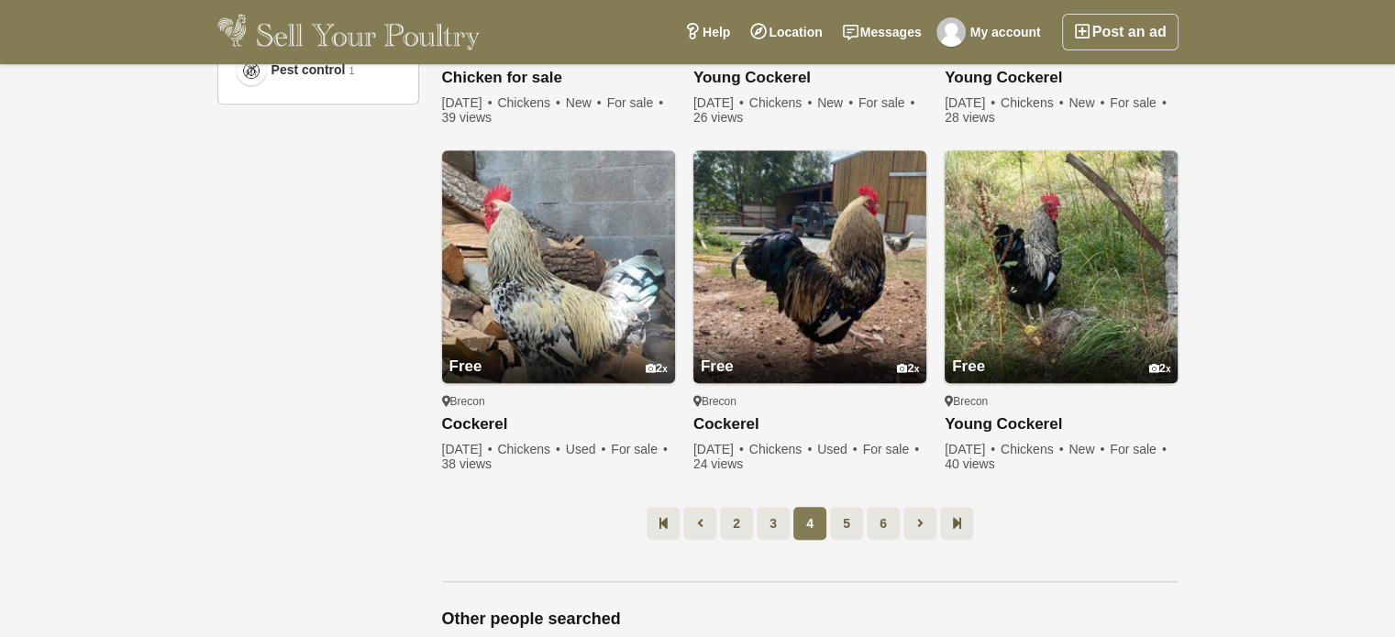
scroll to position [1377, 0]
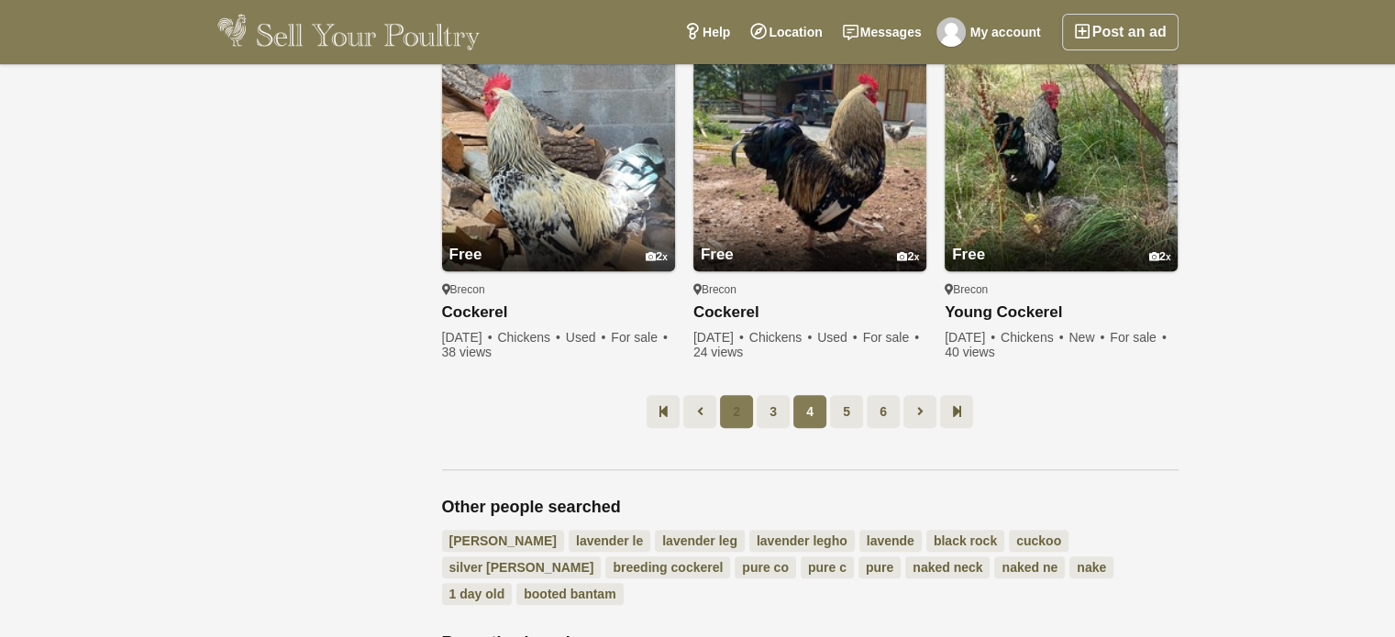
click at [734, 405] on link "2" at bounding box center [736, 411] width 33 height 33
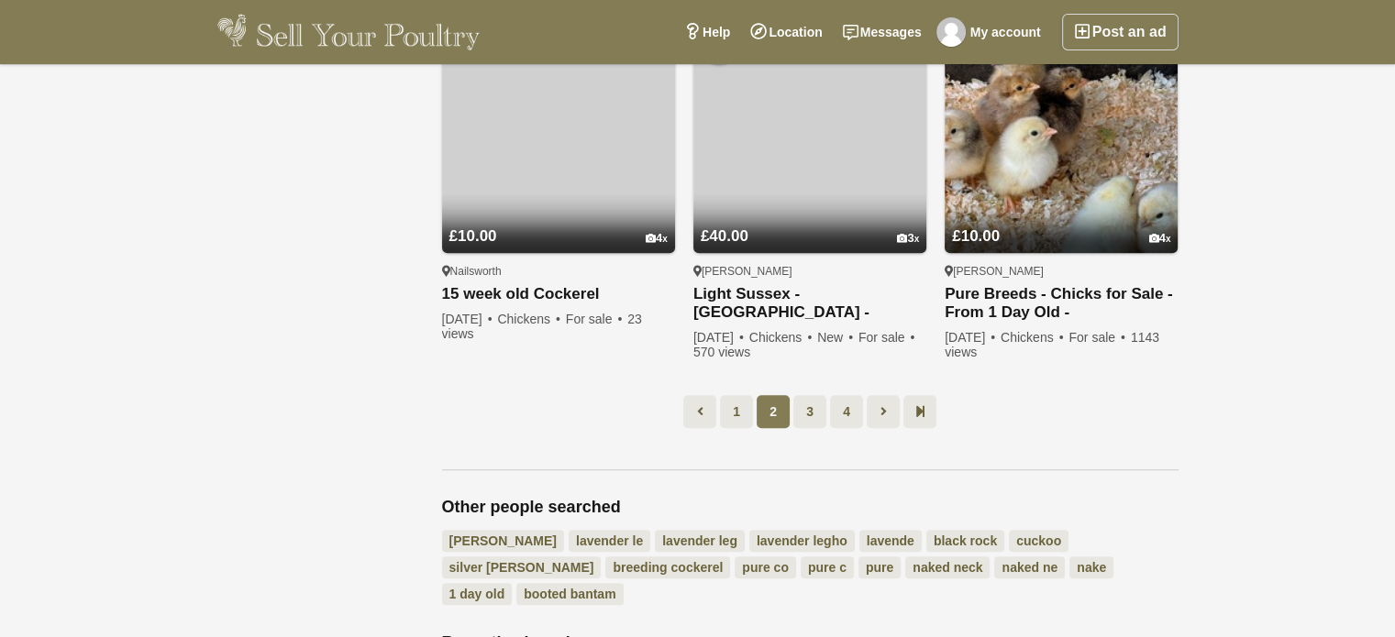
scroll to position [94, 0]
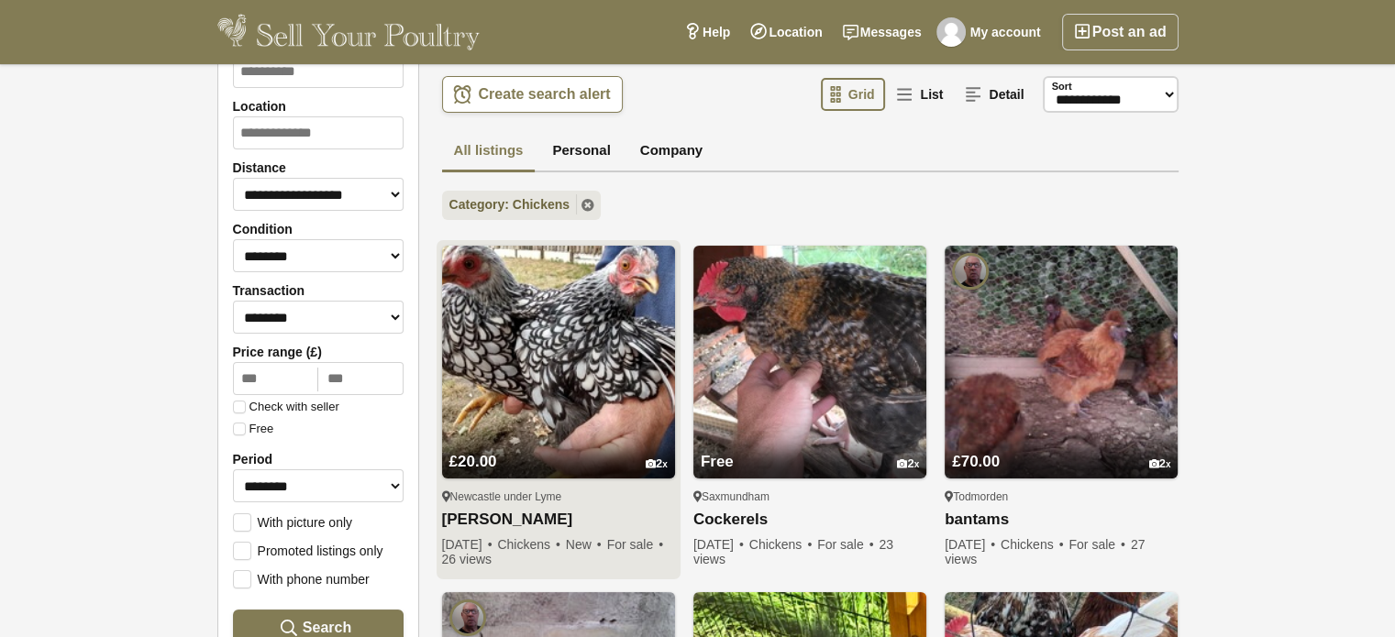
click at [576, 346] on img at bounding box center [558, 362] width 233 height 233
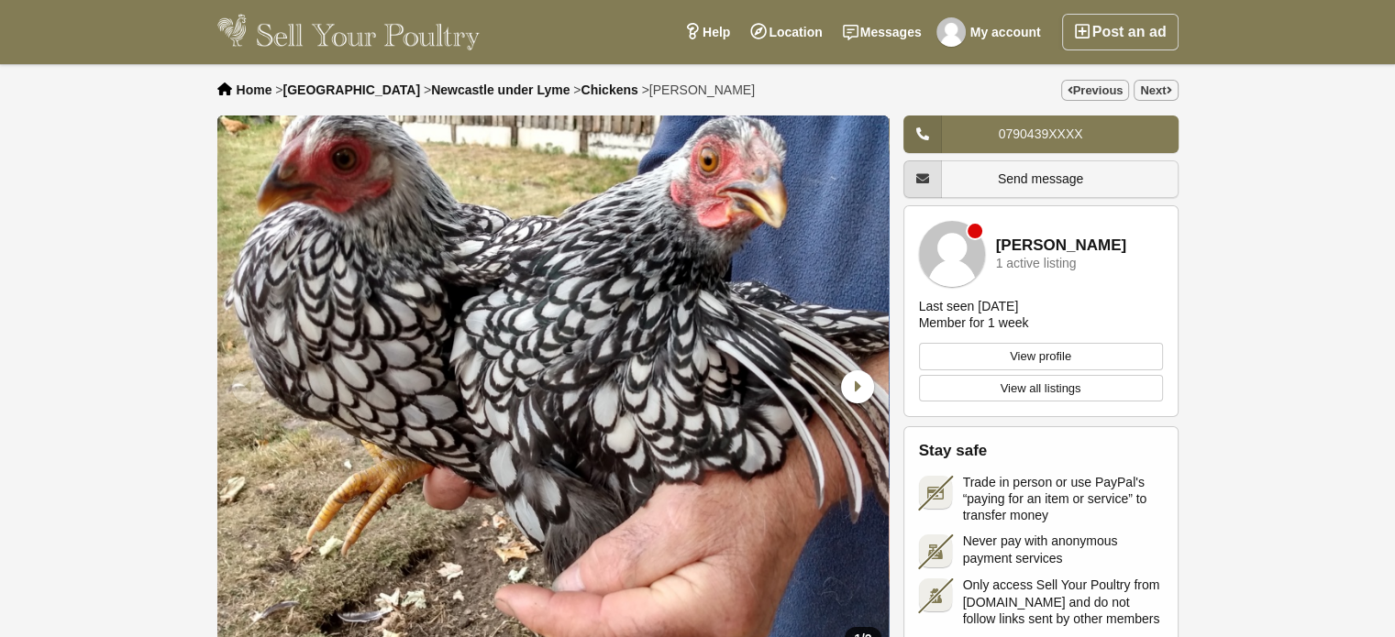
click at [979, 174] on link "Send message" at bounding box center [1040, 179] width 275 height 38
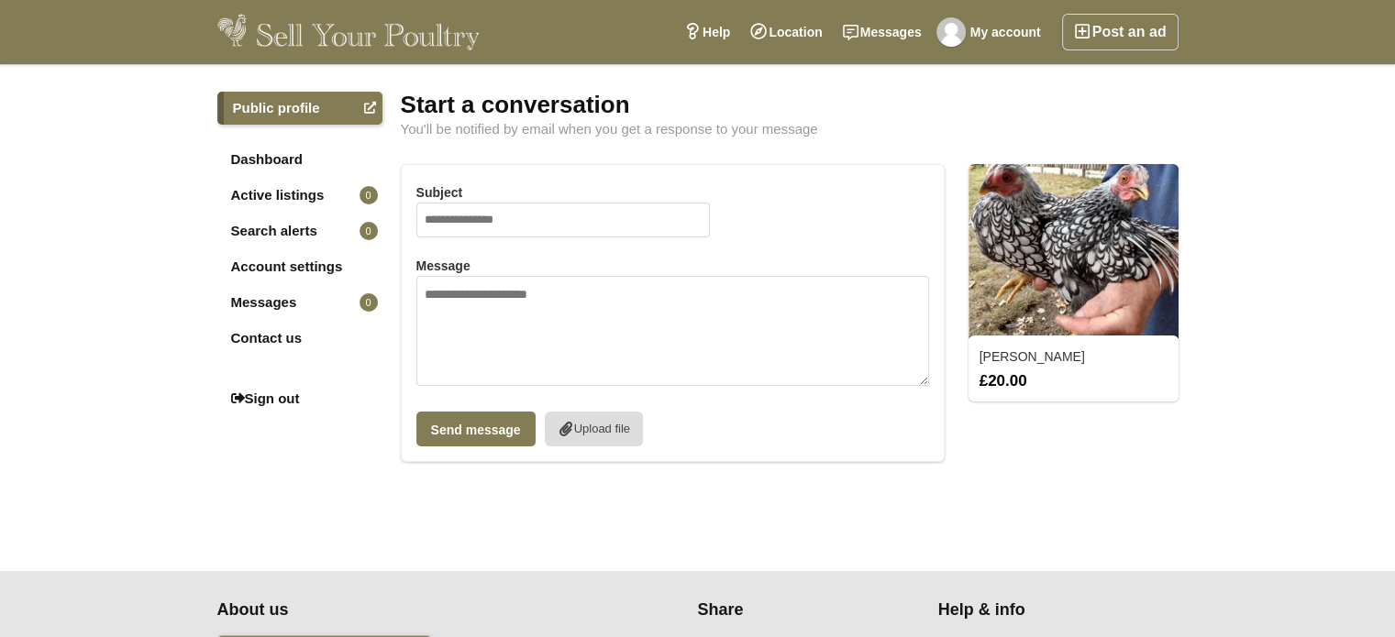
click at [455, 212] on input "Subject" at bounding box center [562, 220] width 293 height 35
type input "**********"
click at [428, 299] on textarea "Message" at bounding box center [672, 331] width 513 height 110
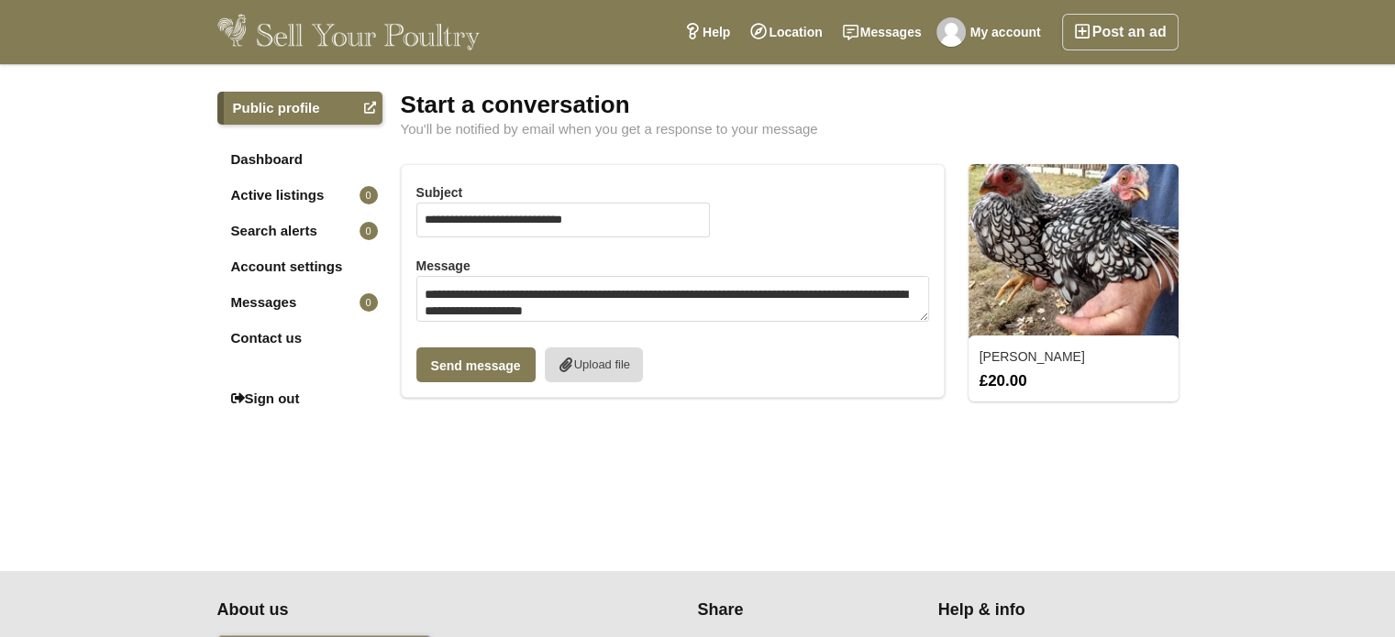
click at [525, 310] on textarea "**********" at bounding box center [672, 299] width 513 height 46
click at [683, 307] on textarea "**********" at bounding box center [672, 299] width 513 height 46
type textarea "**********"
click at [459, 355] on button "Send message" at bounding box center [475, 365] width 119 height 35
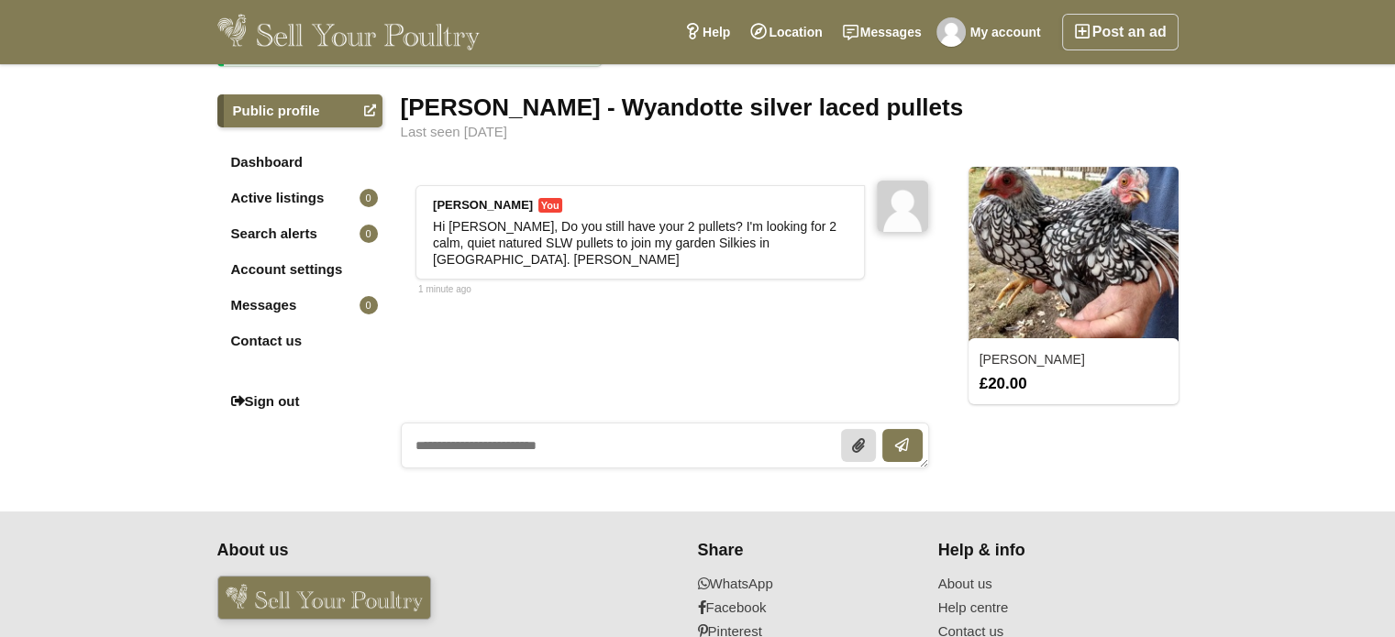
scroll to position [92, 0]
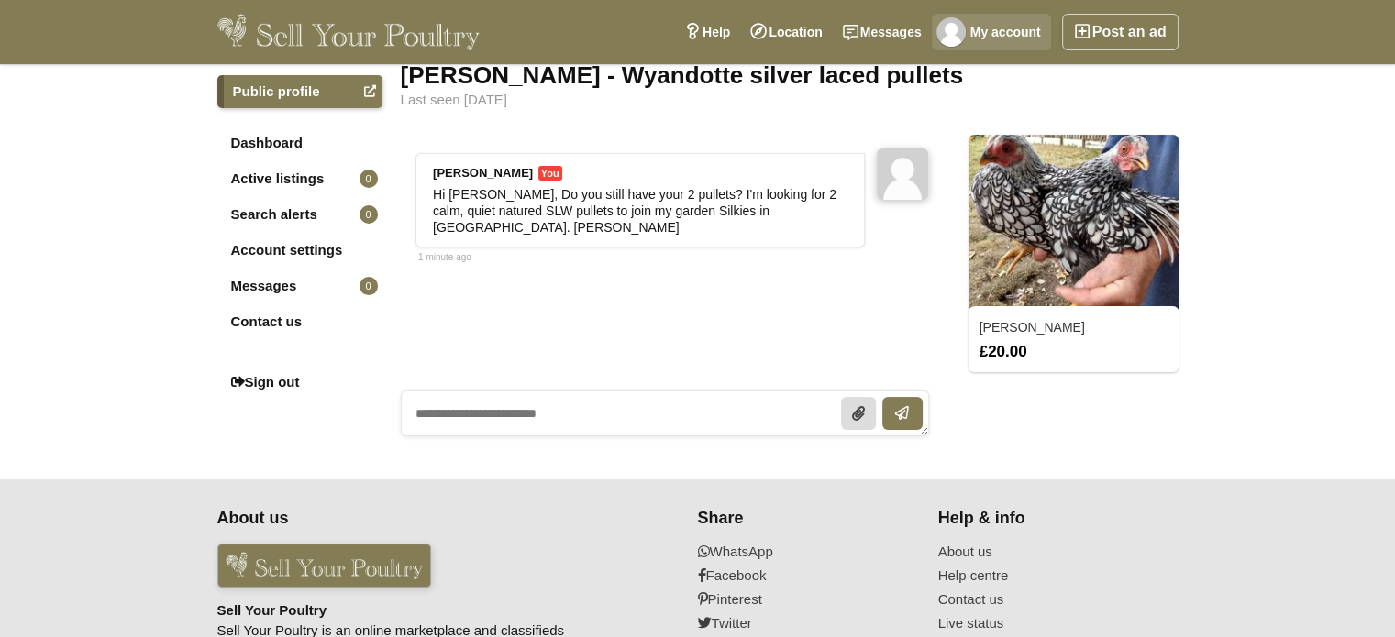
click at [1015, 26] on link "My account" at bounding box center [991, 32] width 119 height 37
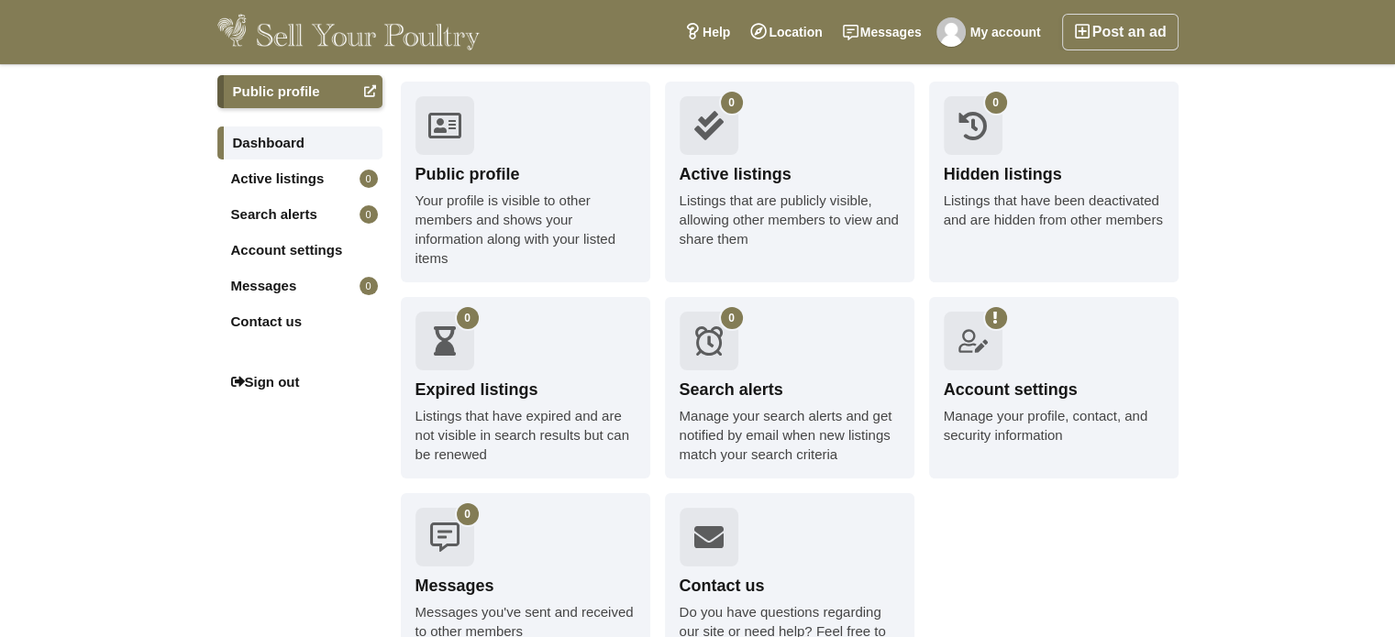
scroll to position [92, 0]
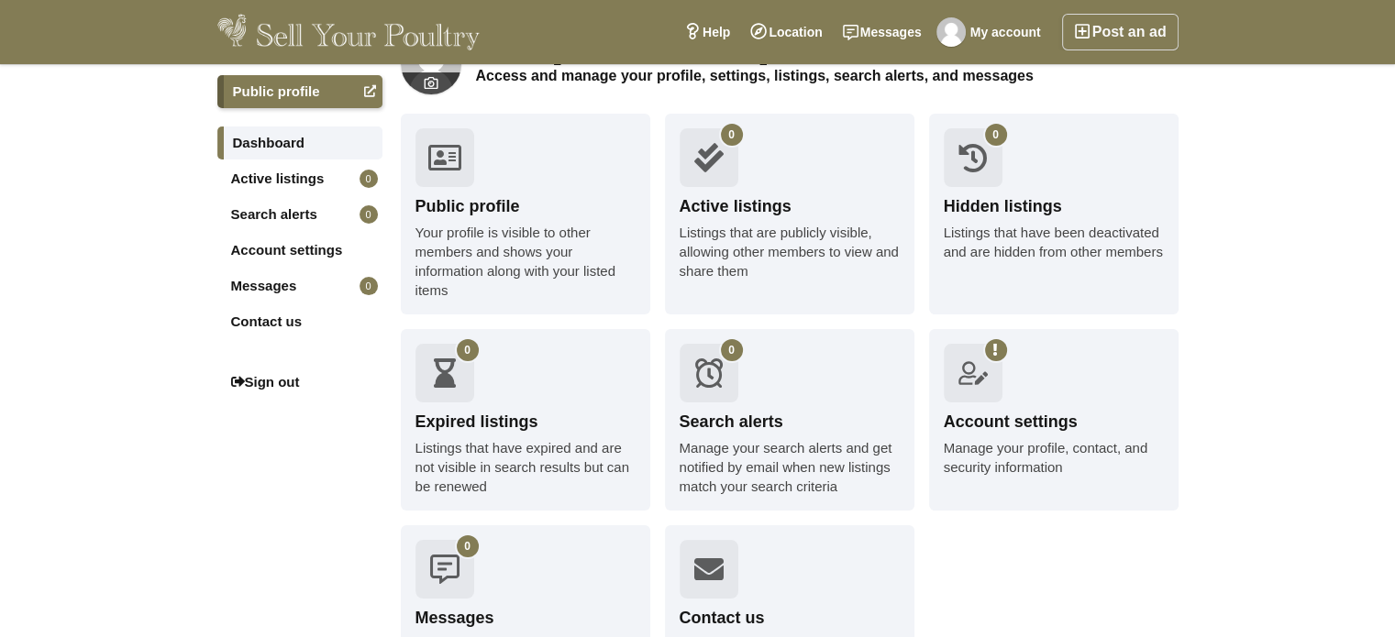
click at [1049, 407] on link "Account settings Manage your profile, contact, and security information" at bounding box center [1053, 420] width 249 height 182
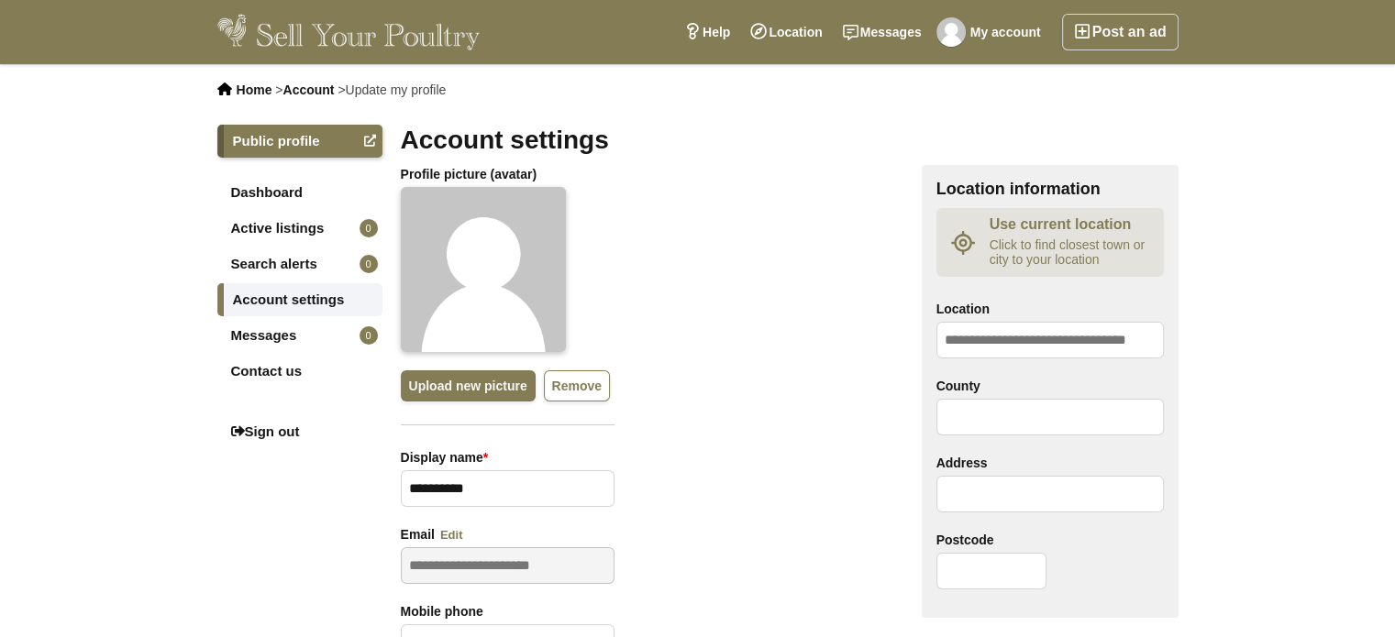
scroll to position [92, 0]
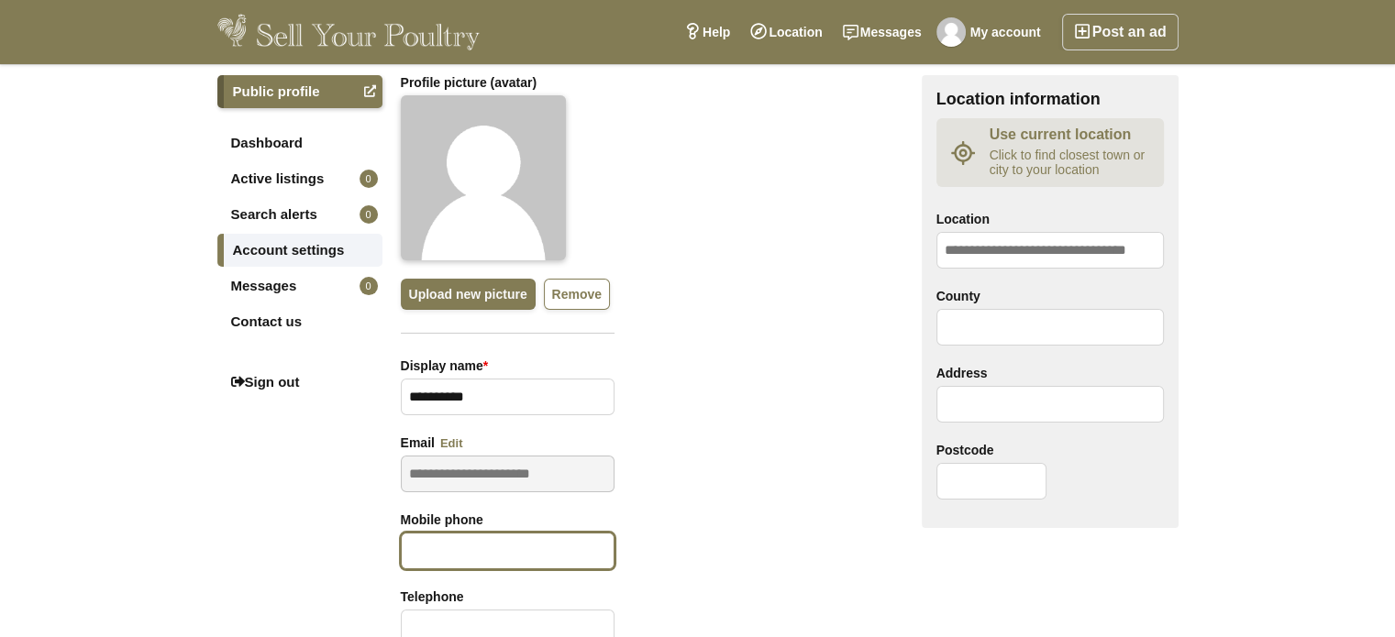
click at [422, 550] on input "text" at bounding box center [508, 551] width 214 height 37
type input "**********"
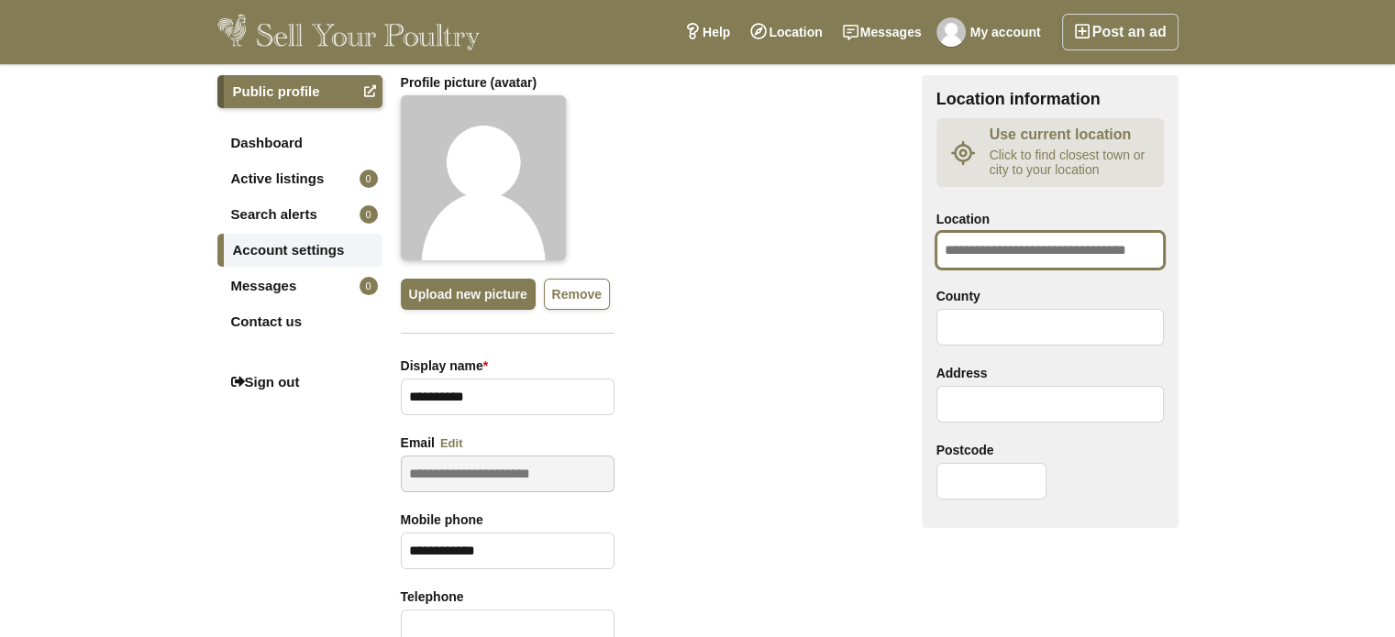
click at [957, 252] on input "Location" at bounding box center [1049, 251] width 227 height 37
type input "*******"
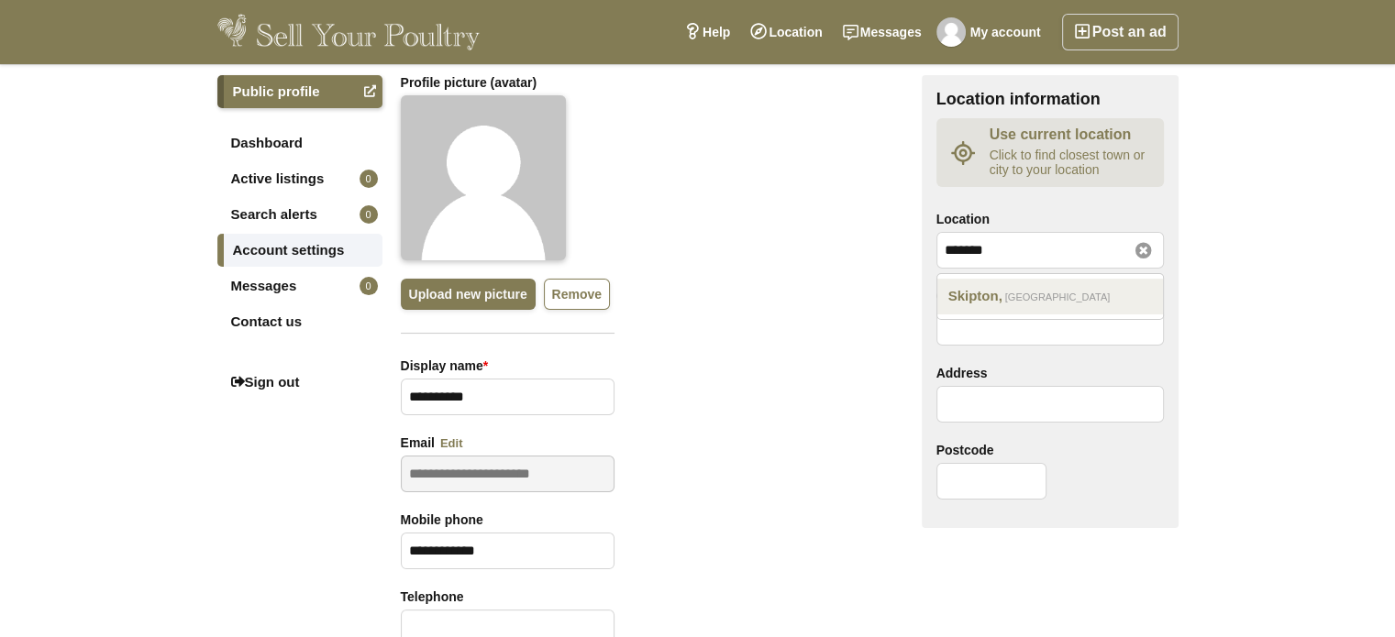
click at [1007, 293] on em "England" at bounding box center [1057, 298] width 105 height 17
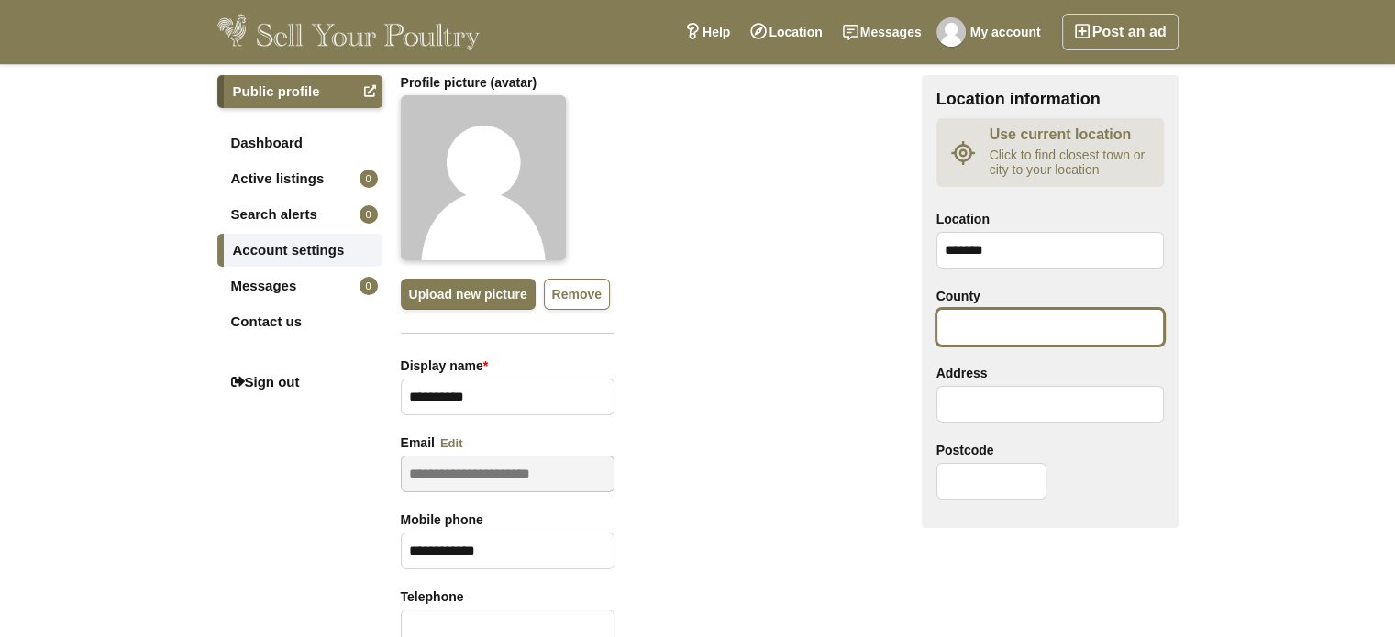
click at [958, 326] on input "County" at bounding box center [1049, 328] width 227 height 37
type input "*******"
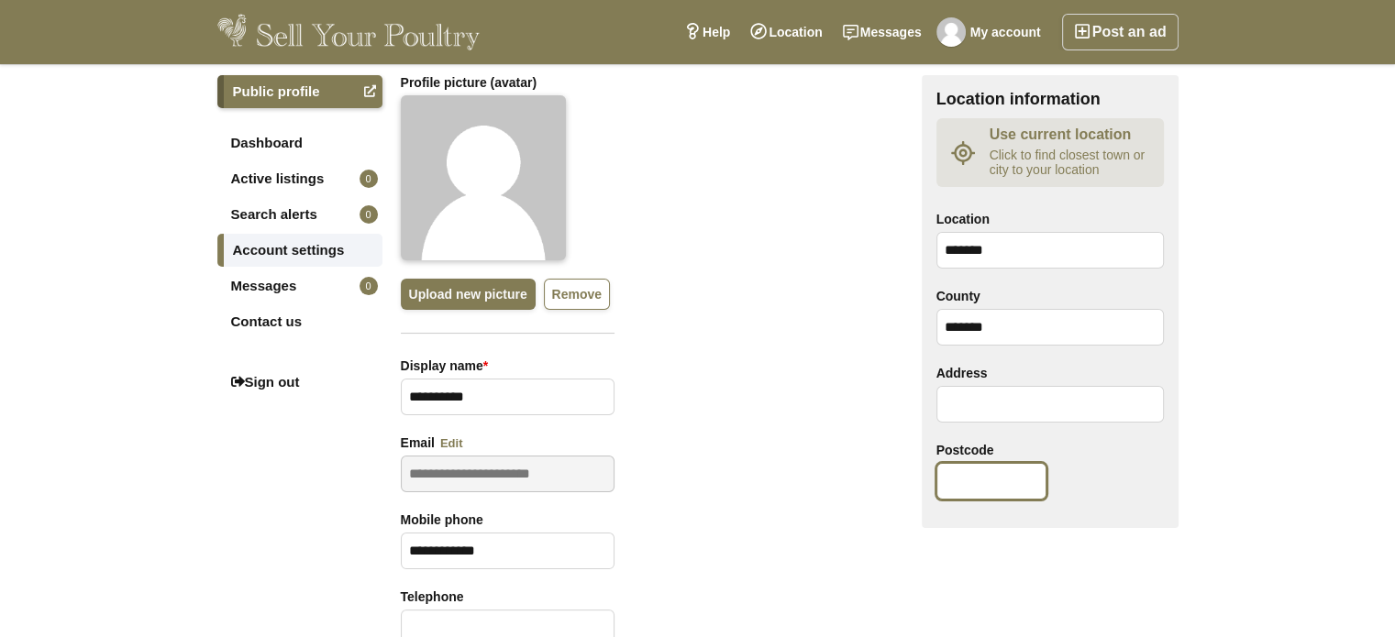
click at [948, 477] on input "text" at bounding box center [991, 482] width 110 height 37
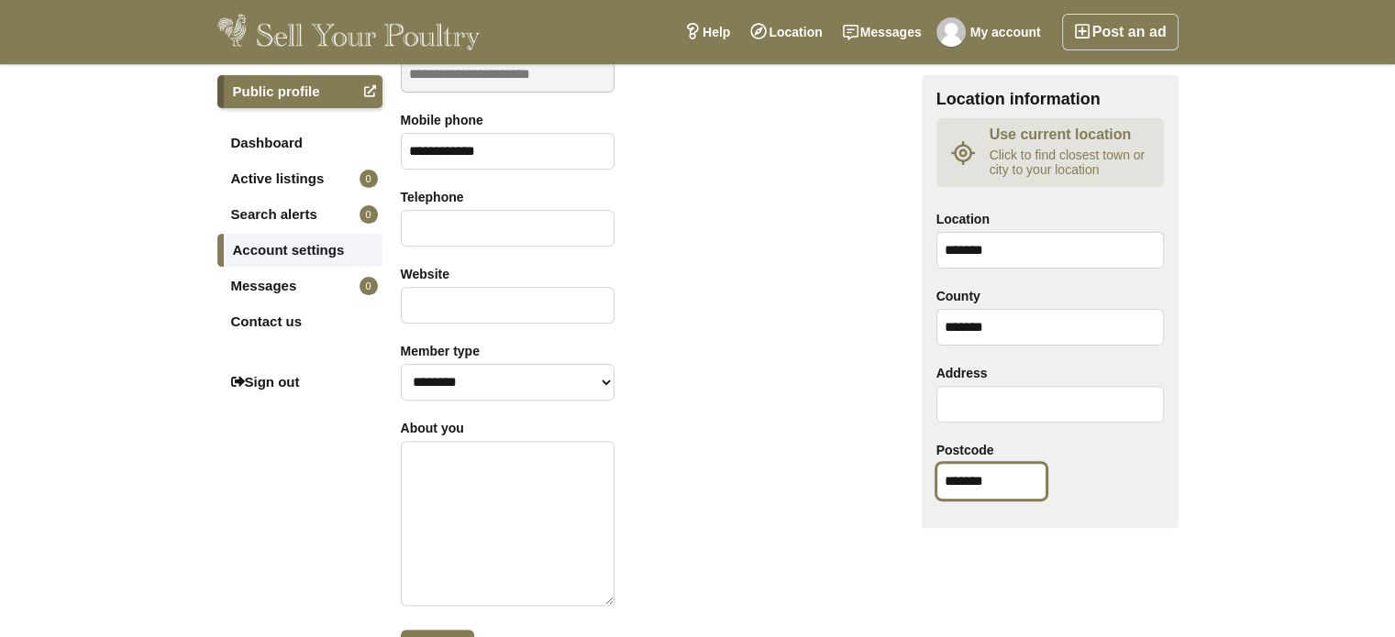
scroll to position [550, 0]
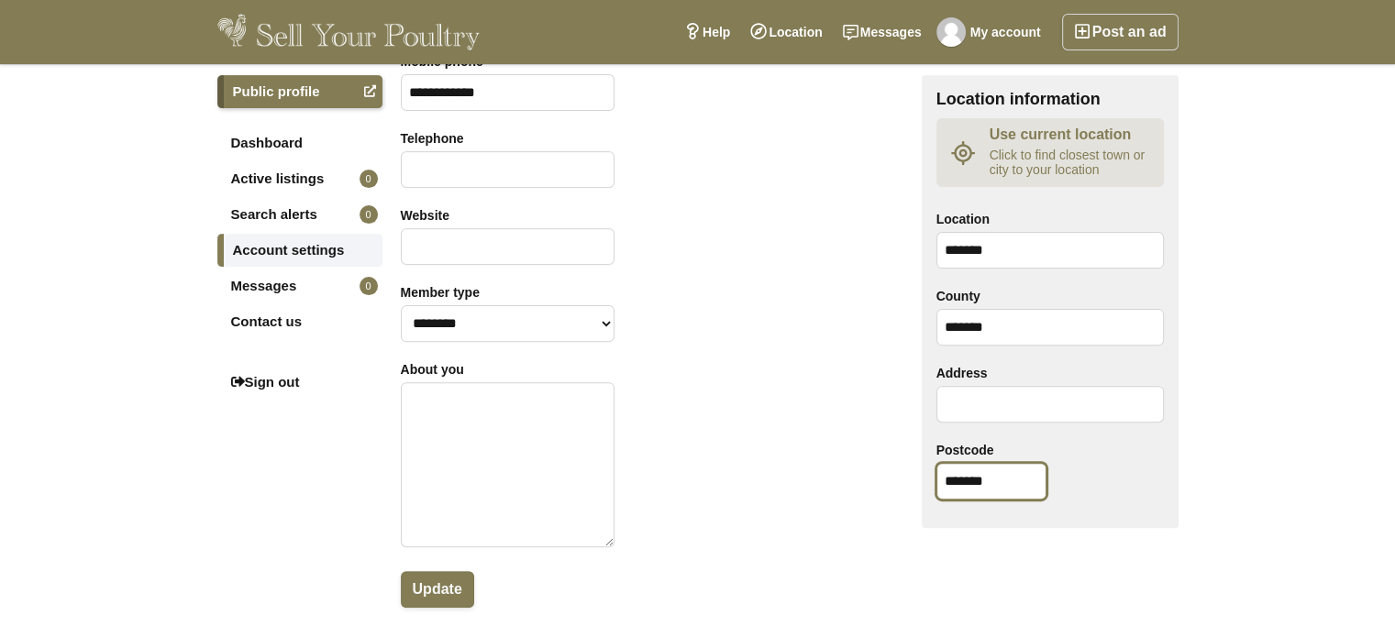
type input "*******"
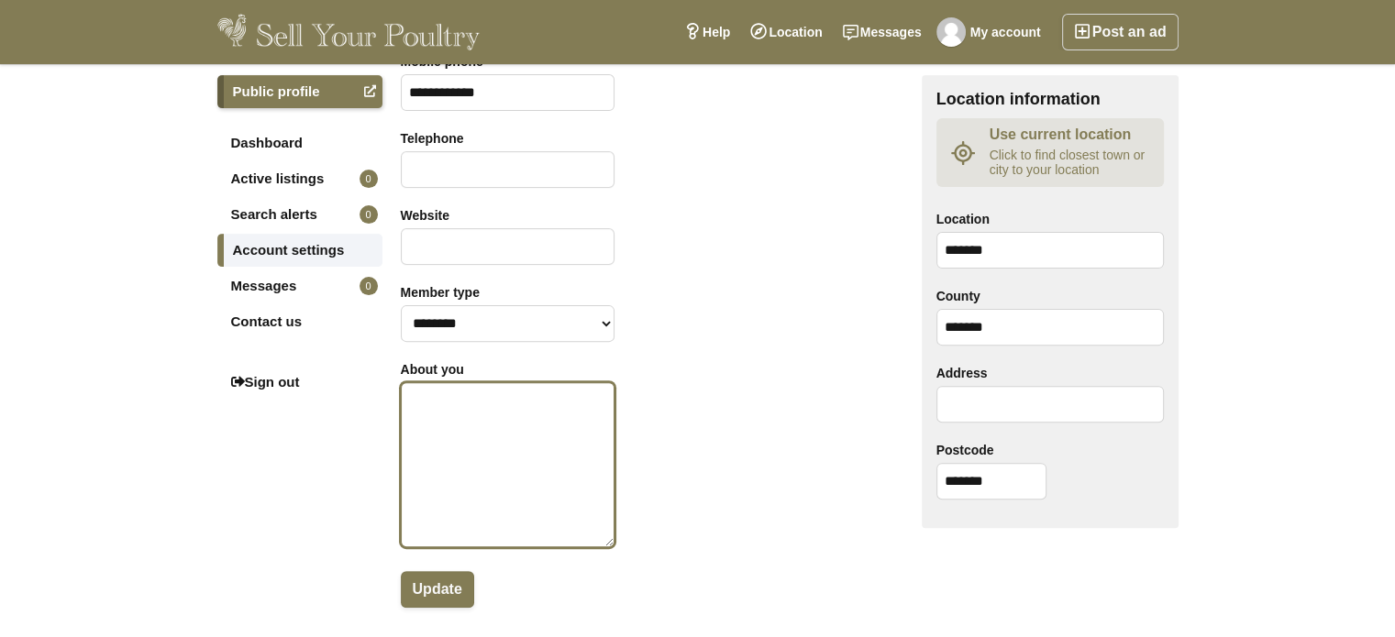
click at [416, 405] on textarea at bounding box center [508, 464] width 214 height 165
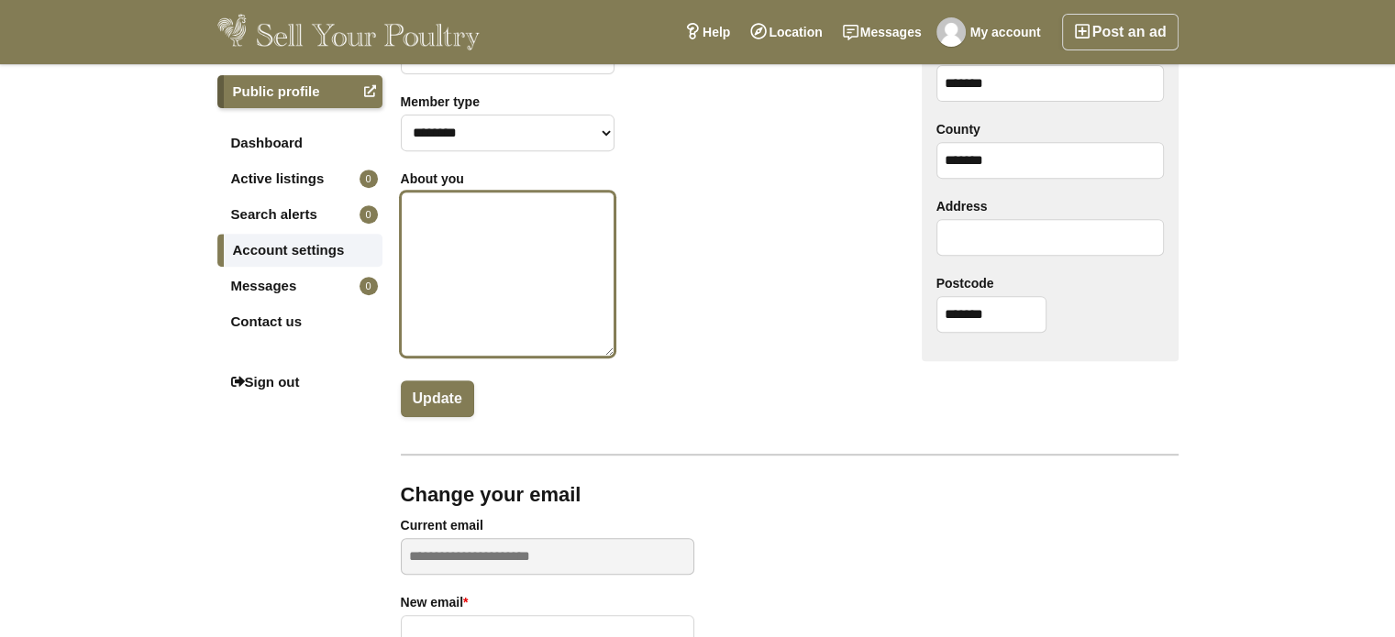
scroll to position [734, 0]
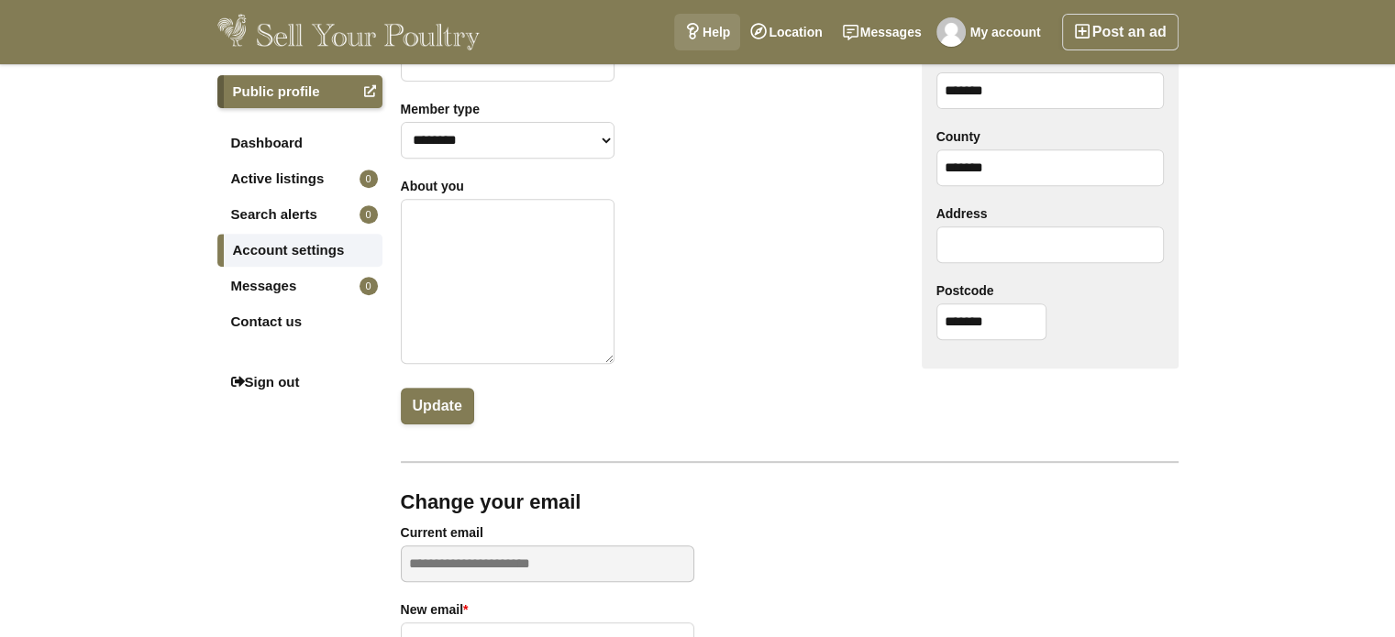
click at [719, 22] on link "Help" at bounding box center [707, 32] width 66 height 37
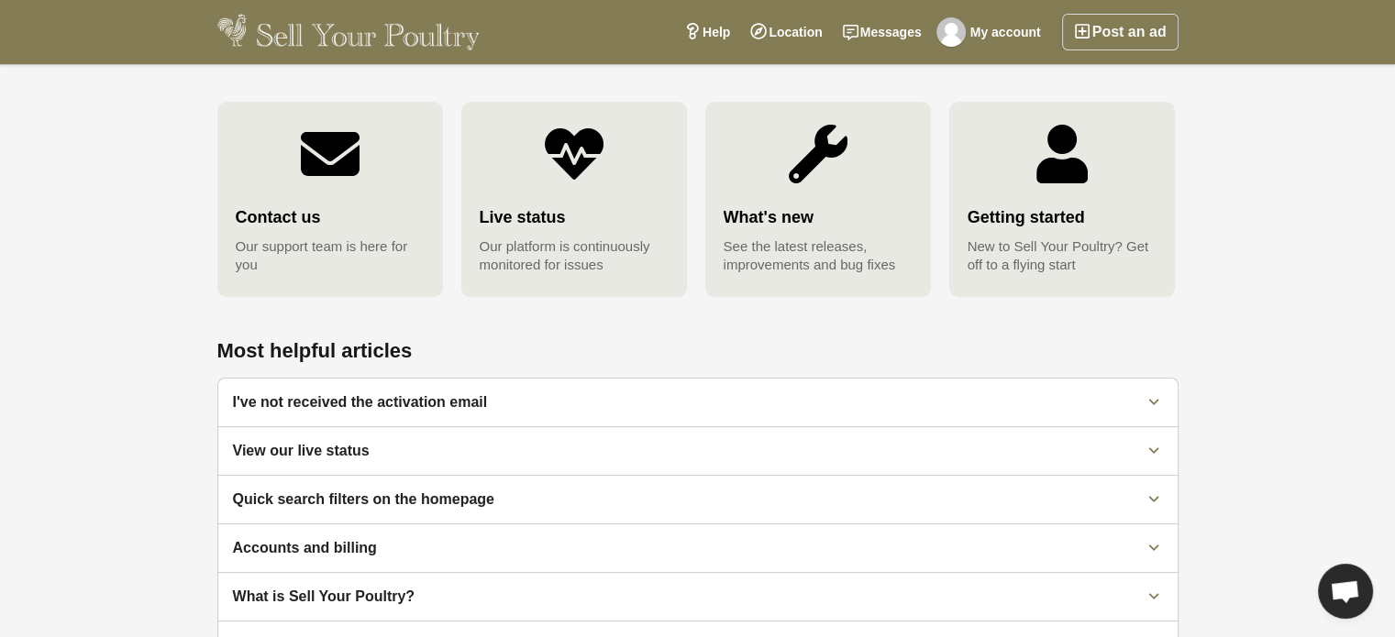
scroll to position [222, 0]
click at [333, 179] on img at bounding box center [330, 155] width 59 height 59
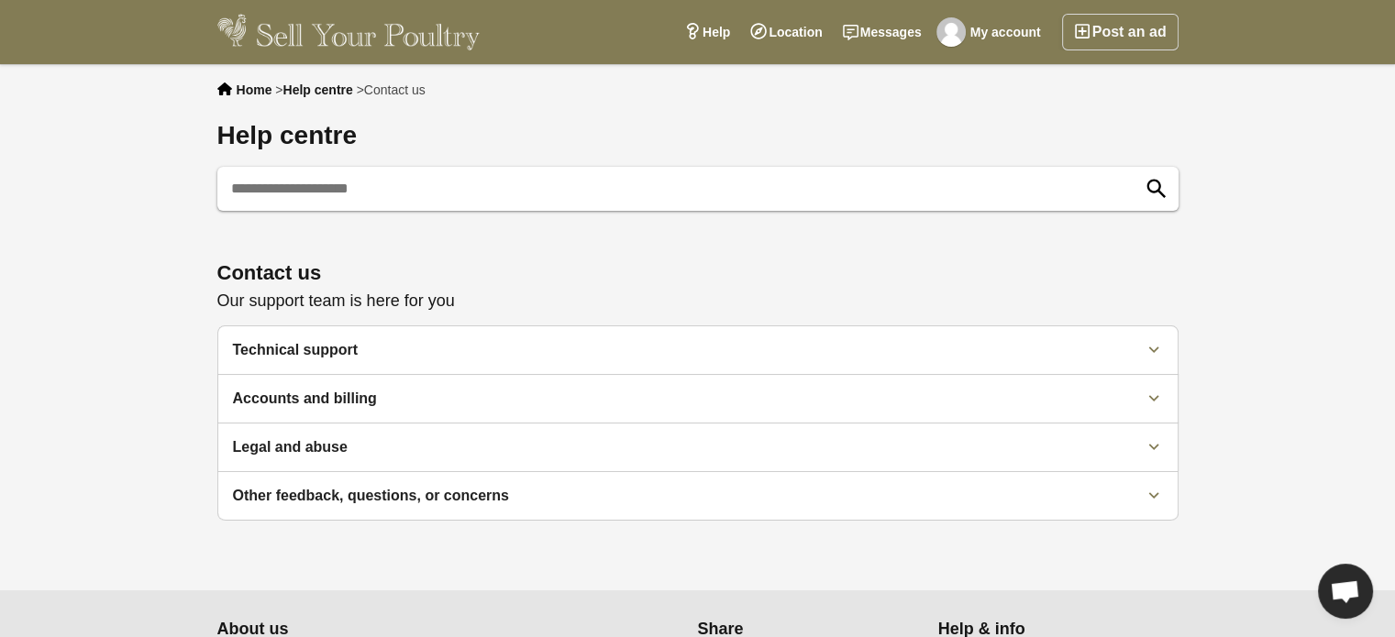
click at [254, 185] on input "text" at bounding box center [697, 189] width 961 height 44
type input "**********"
click at [1136, 169] on button "submit" at bounding box center [1156, 189] width 40 height 40
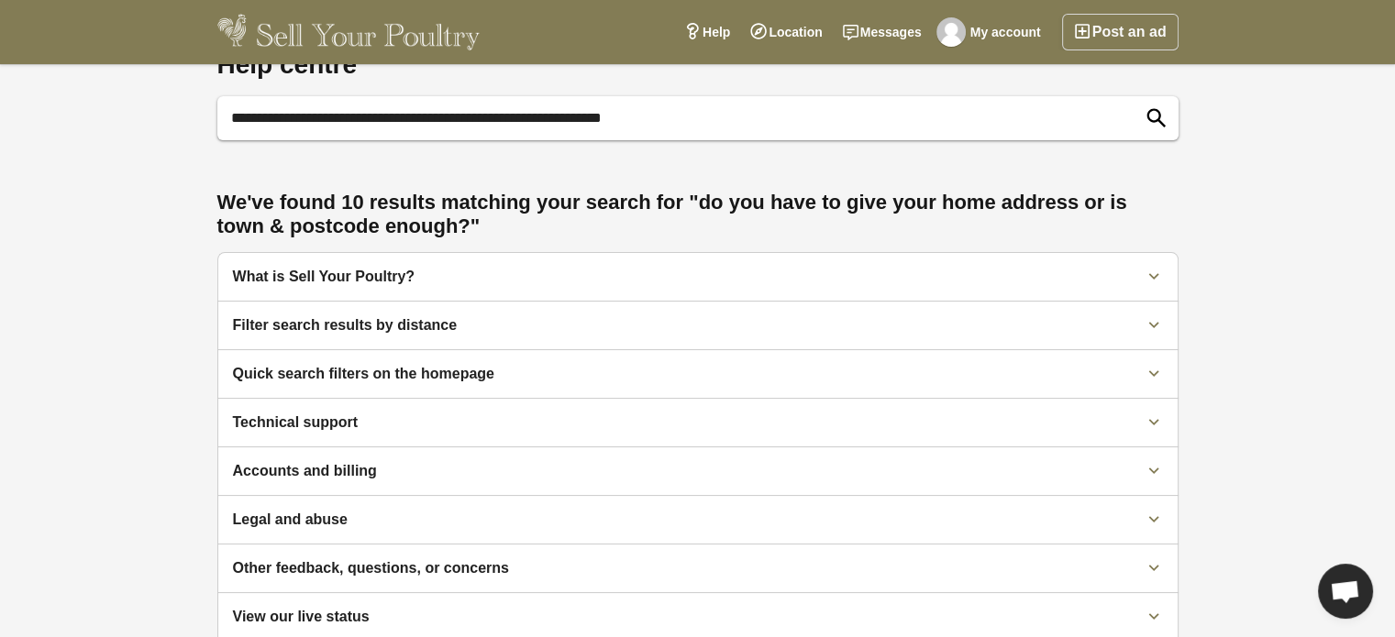
scroll to position [92, 0]
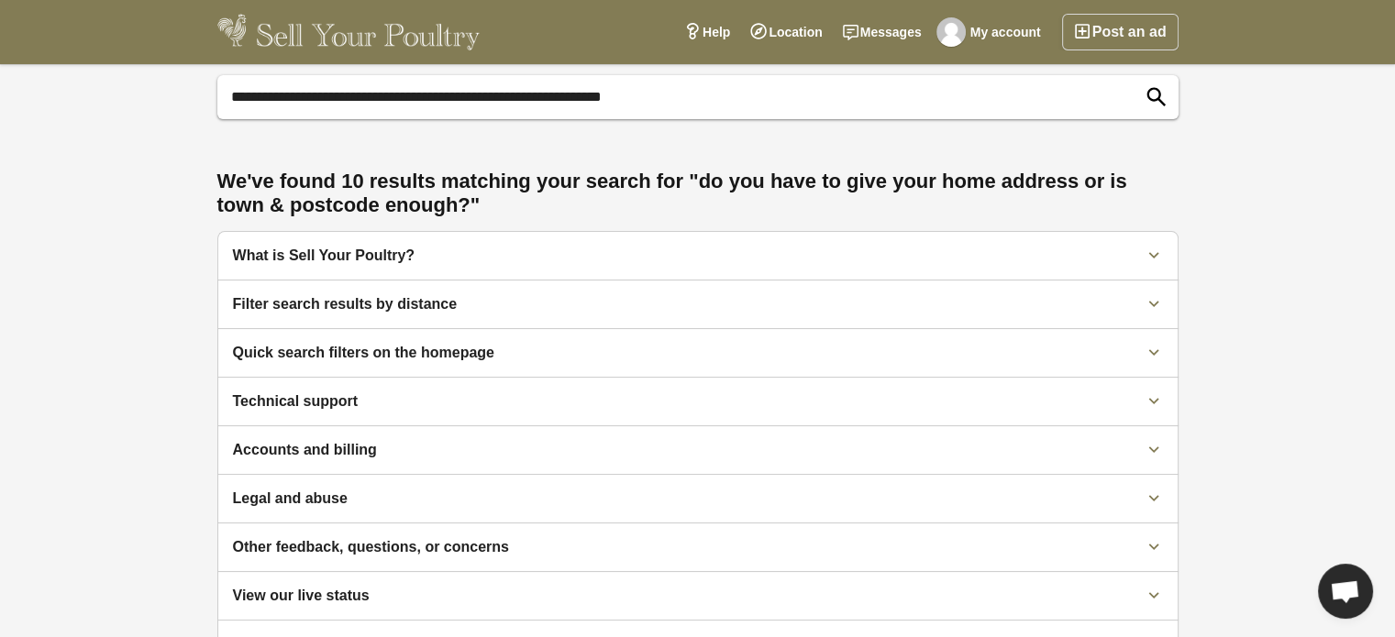
click at [1155, 249] on icon at bounding box center [1153, 256] width 20 height 20
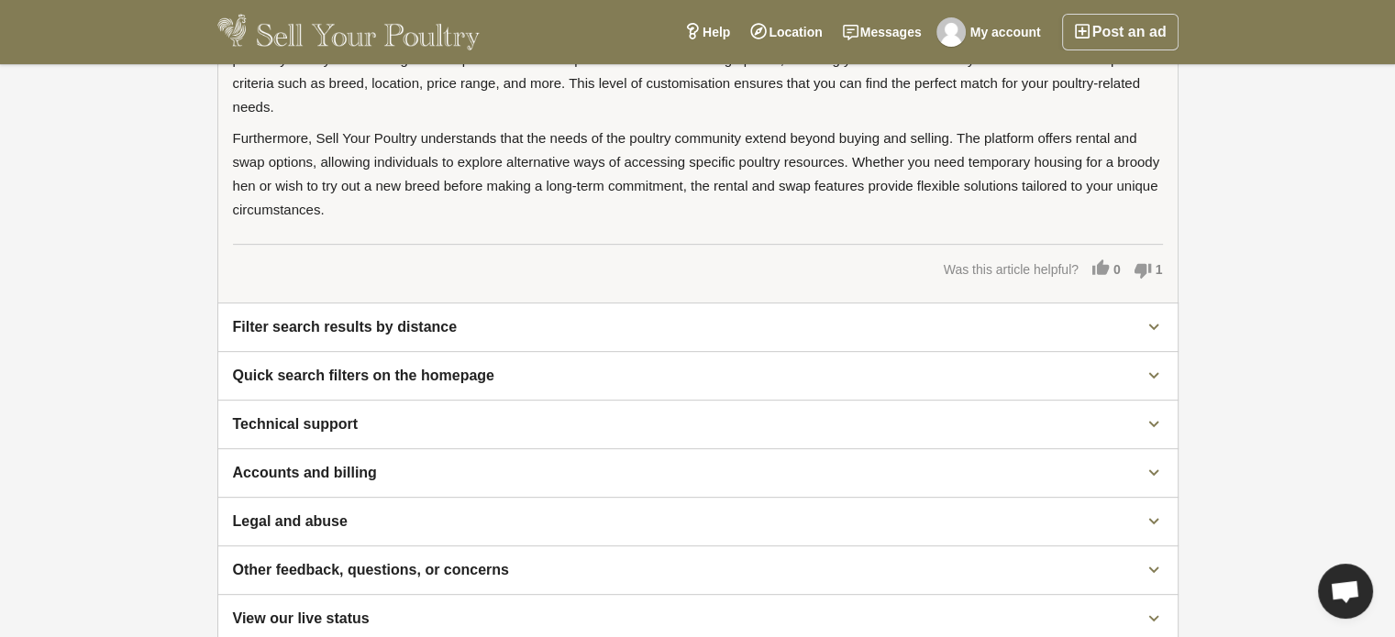
scroll to position [734, 0]
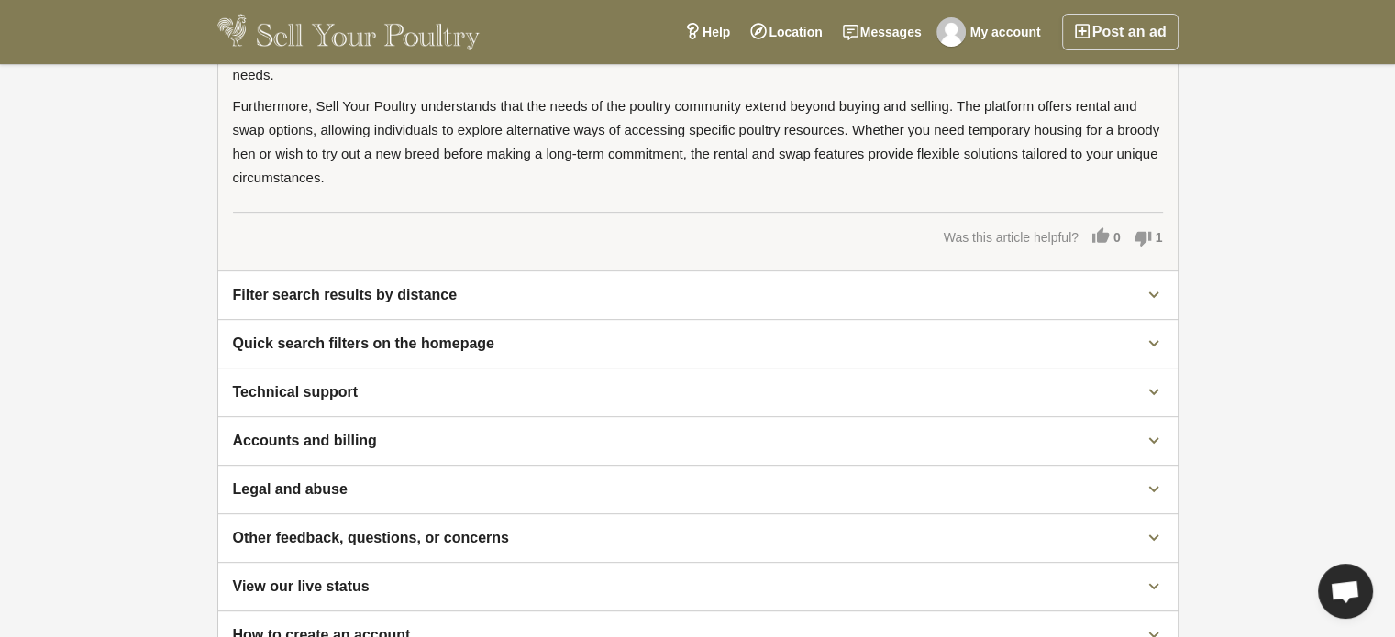
click at [505, 432] on div "Accounts and billing" at bounding box center [677, 441] width 888 height 18
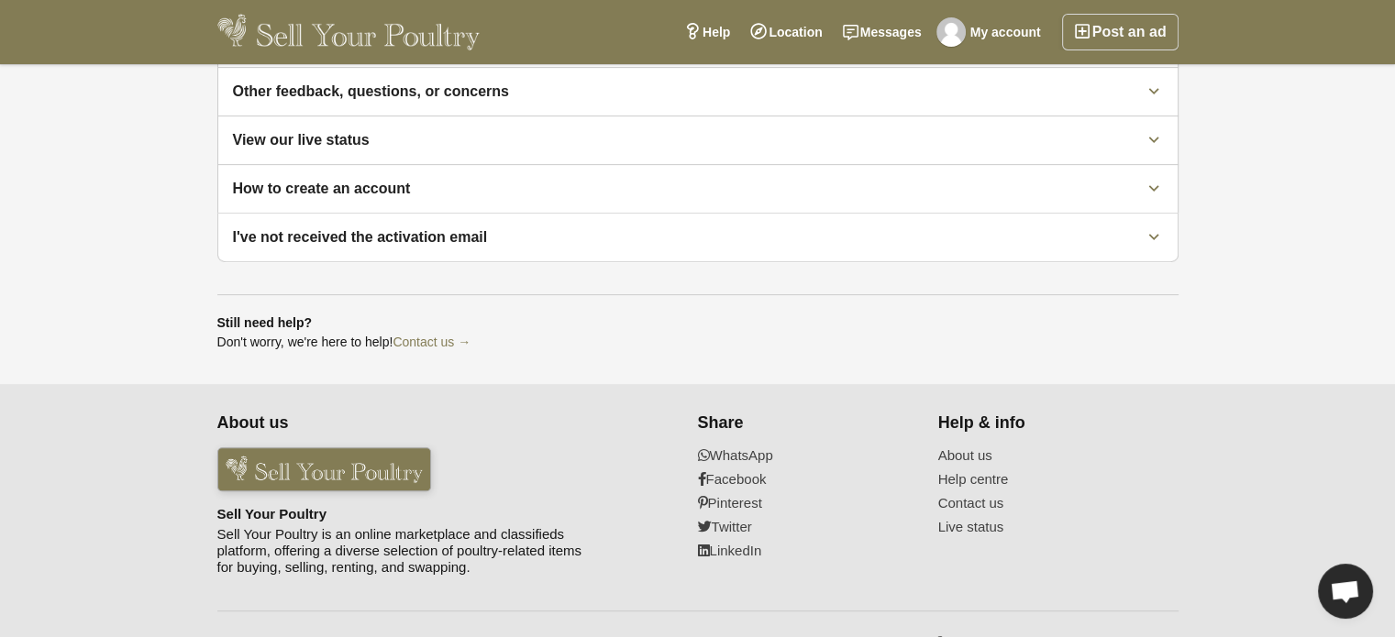
scroll to position [472, 0]
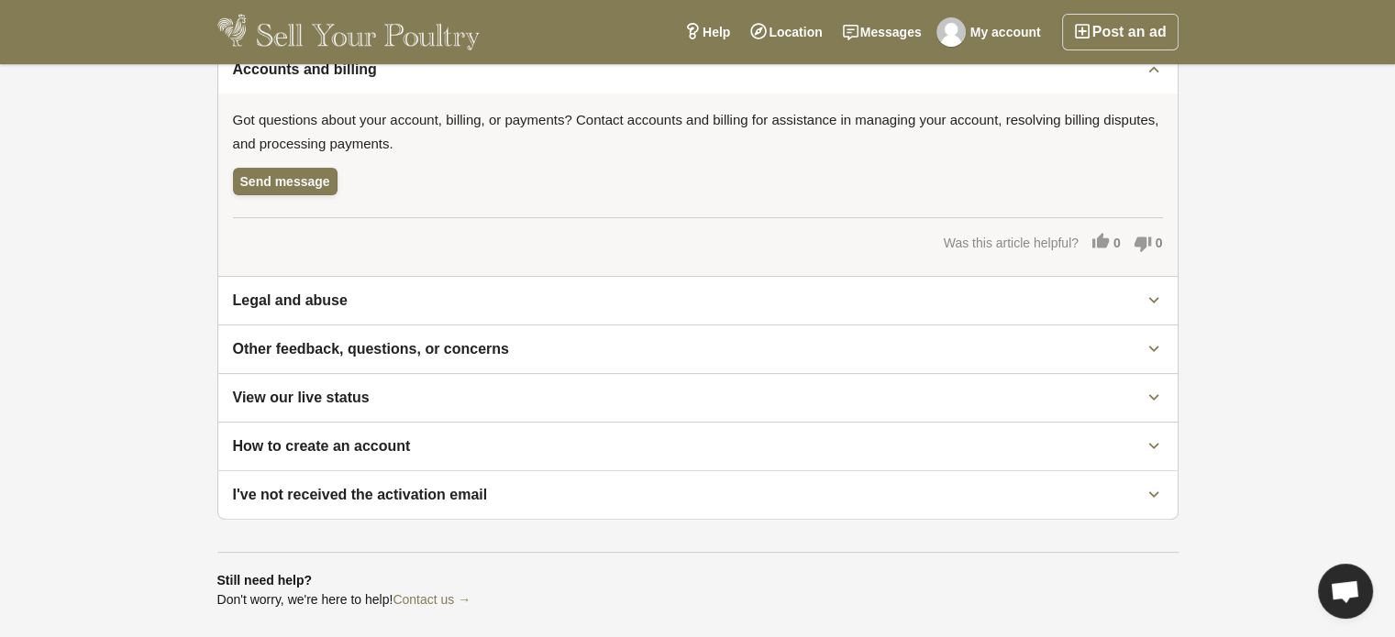
click at [591, 342] on div "Other feedback, questions, or concerns" at bounding box center [677, 349] width 888 height 18
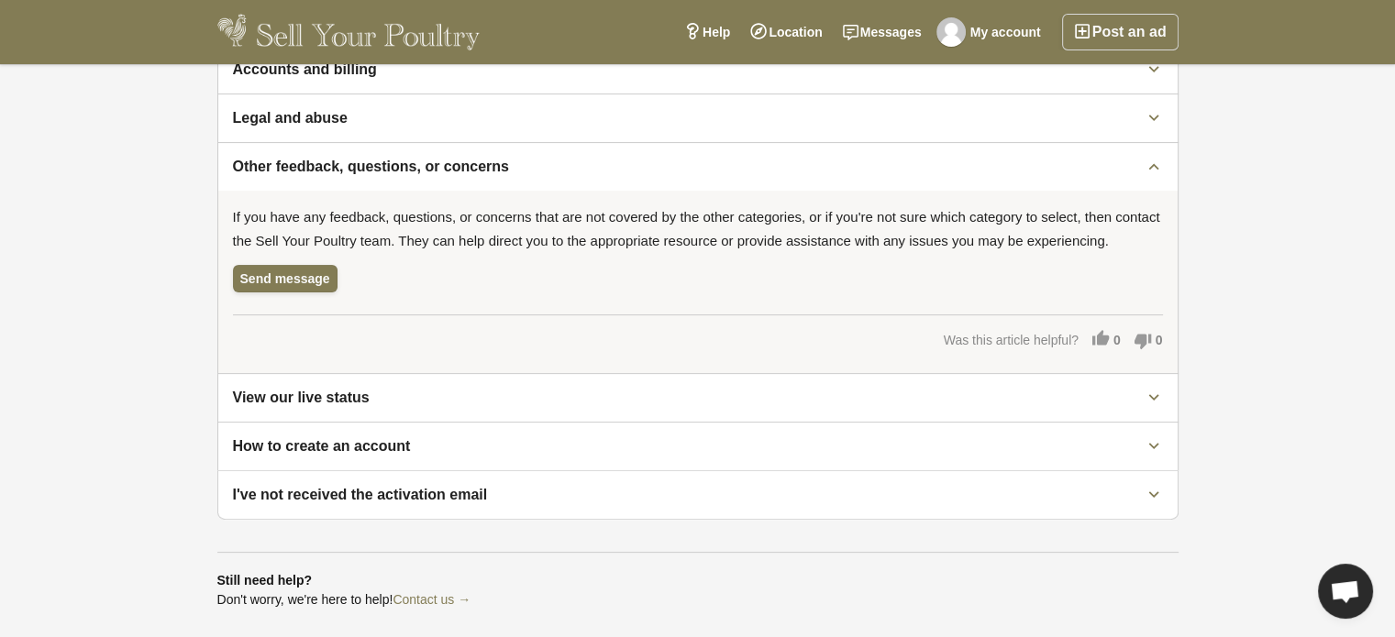
click at [441, 437] on div "How to create an account" at bounding box center [677, 446] width 888 height 18
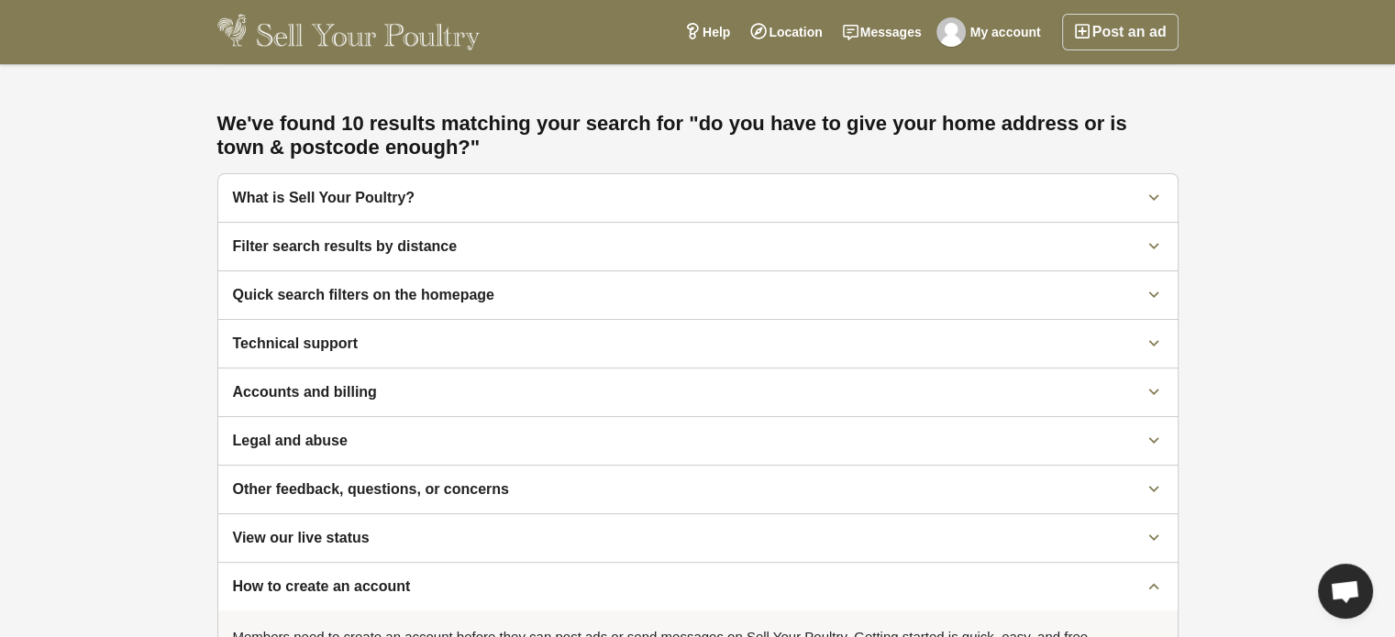
scroll to position [0, 0]
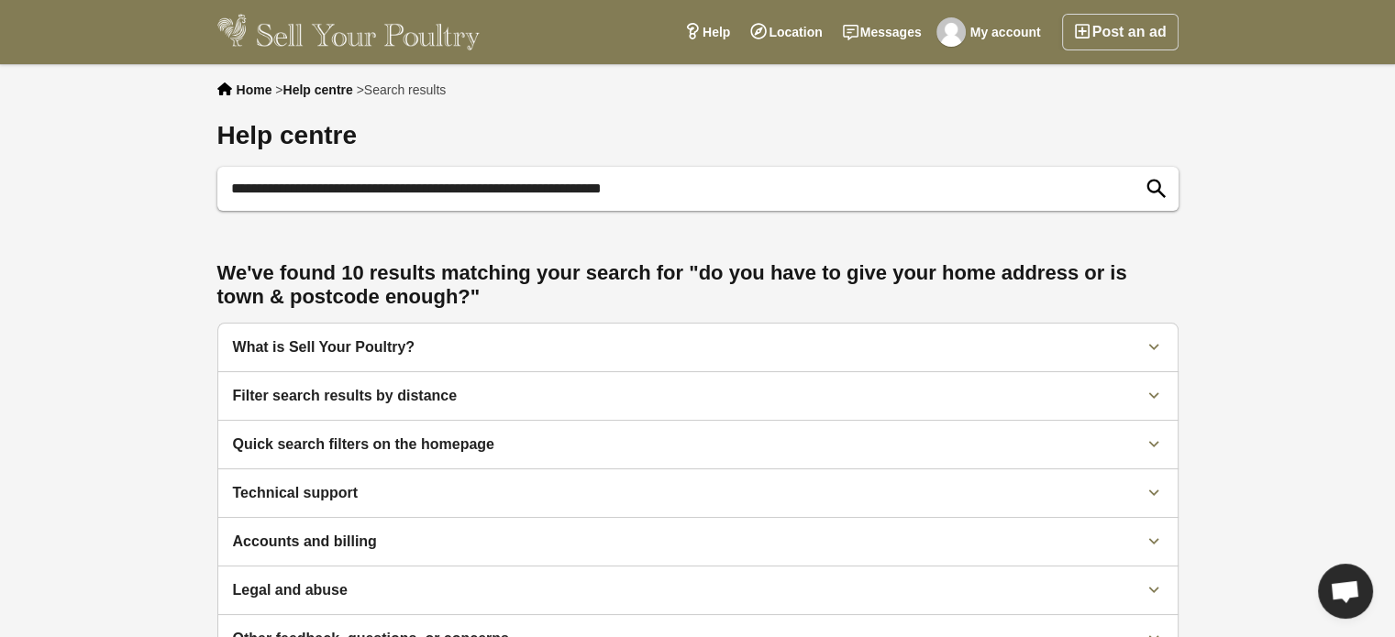
click at [356, 340] on div "What is Sell Your Poultry?" at bounding box center [677, 347] width 888 height 18
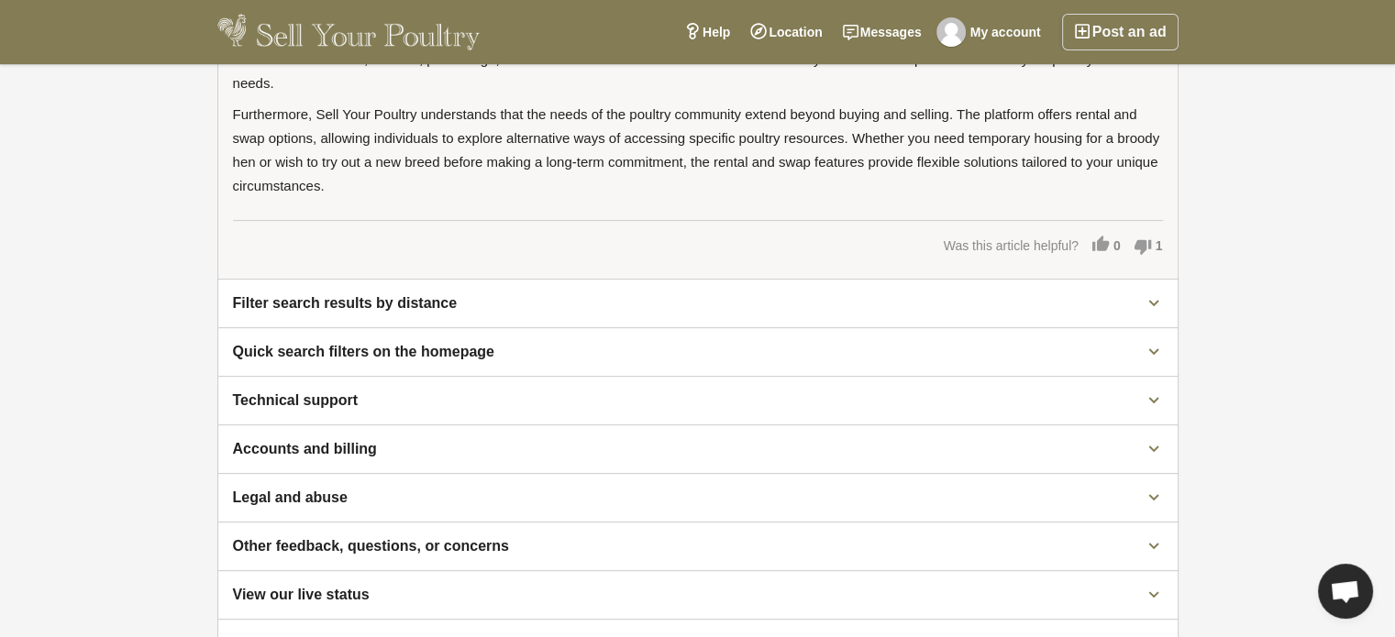
scroll to position [734, 0]
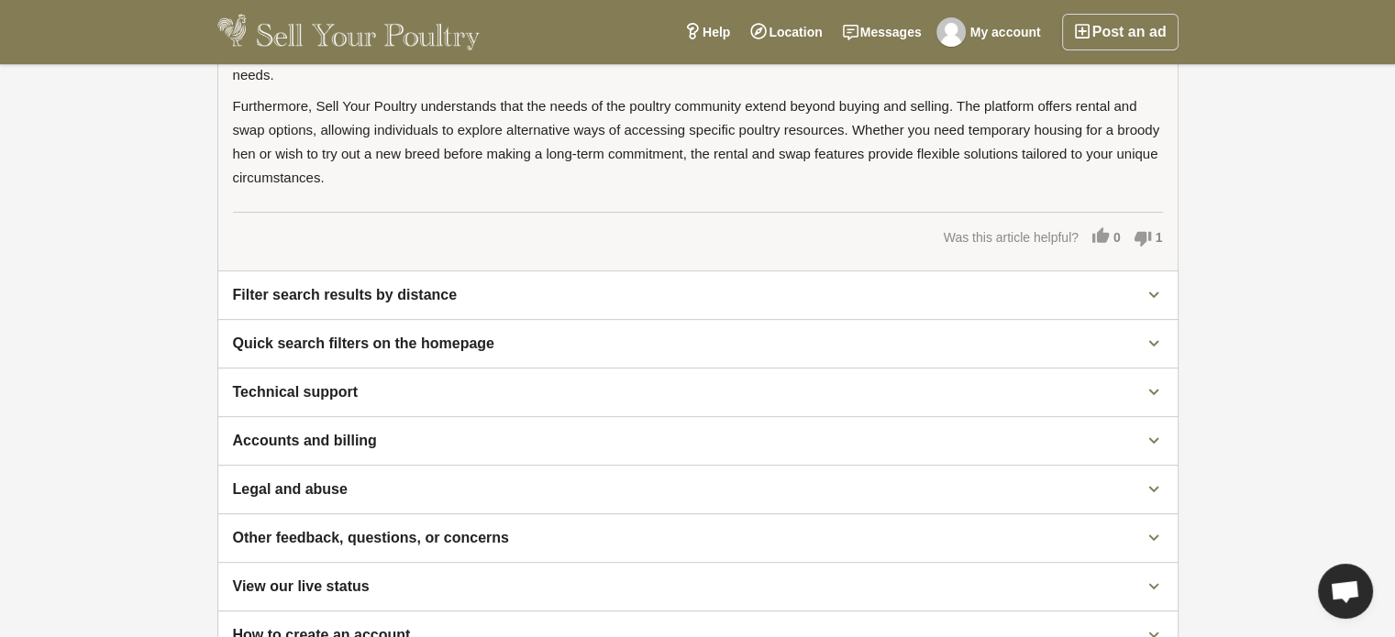
click at [386, 432] on div "Accounts and billing" at bounding box center [677, 441] width 888 height 18
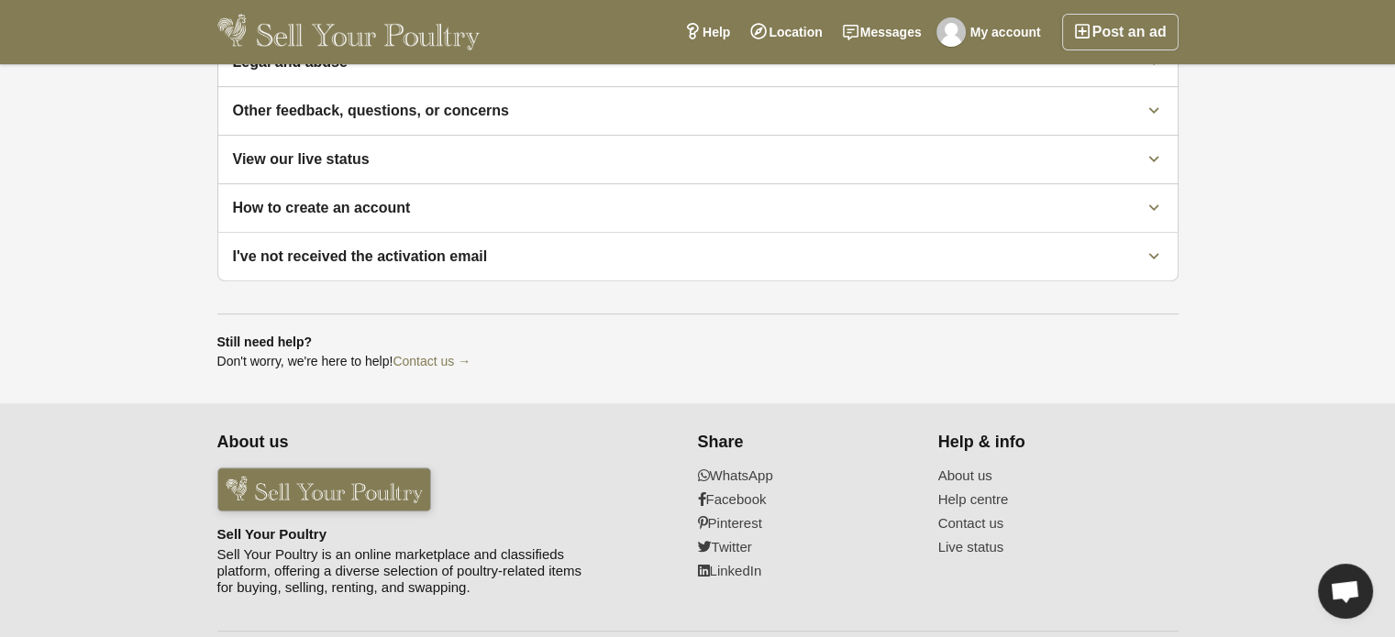
scroll to position [433, 0]
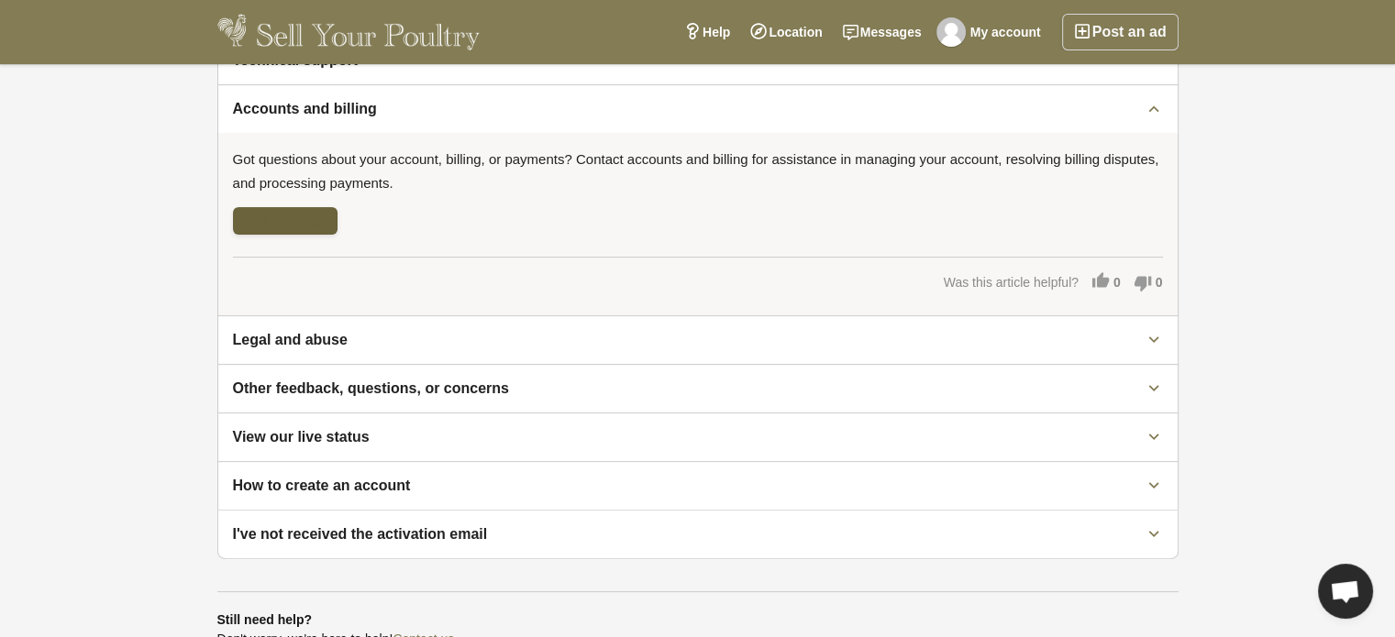
click at [271, 212] on link "Send message" at bounding box center [285, 221] width 105 height 28
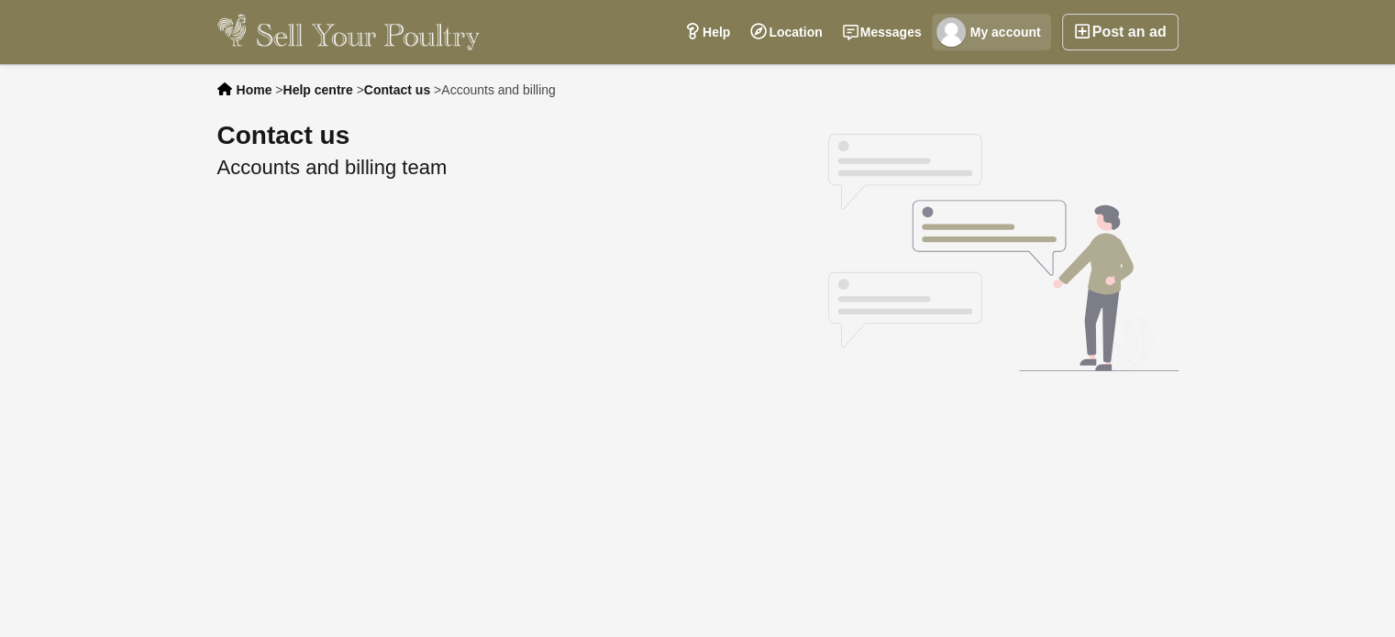
click at [1023, 25] on link "My account" at bounding box center [991, 32] width 119 height 37
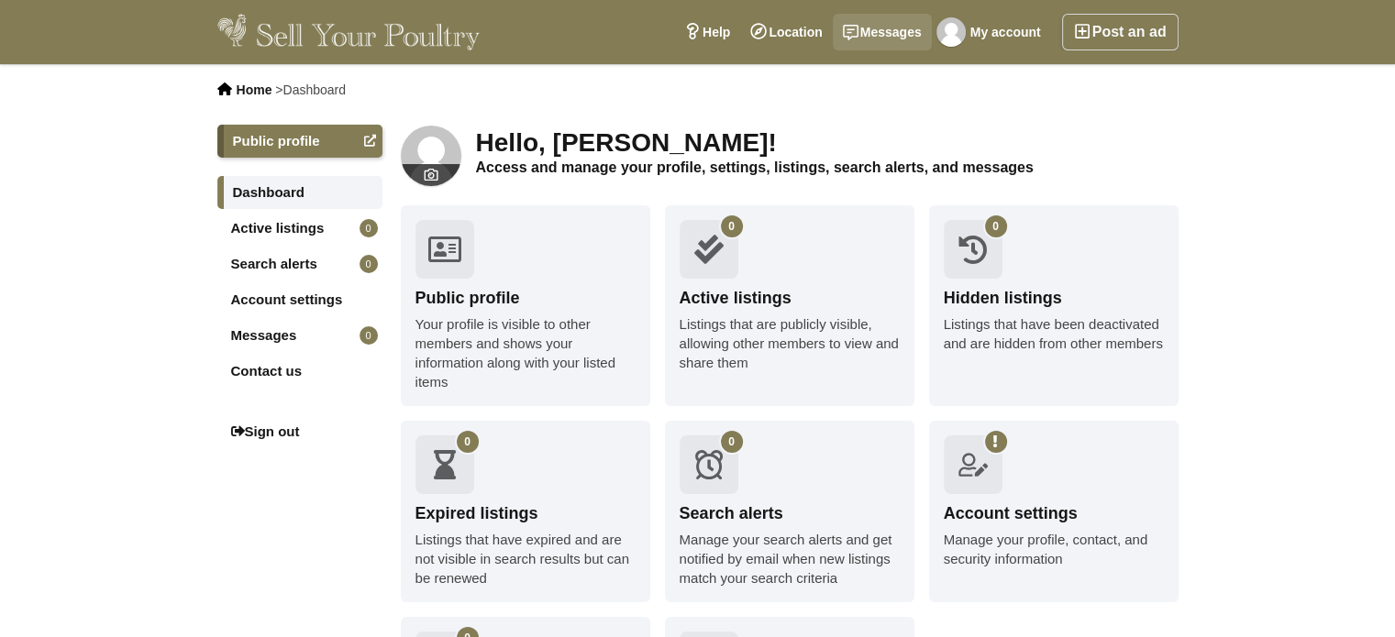
click at [894, 18] on link "Messages" at bounding box center [882, 32] width 99 height 37
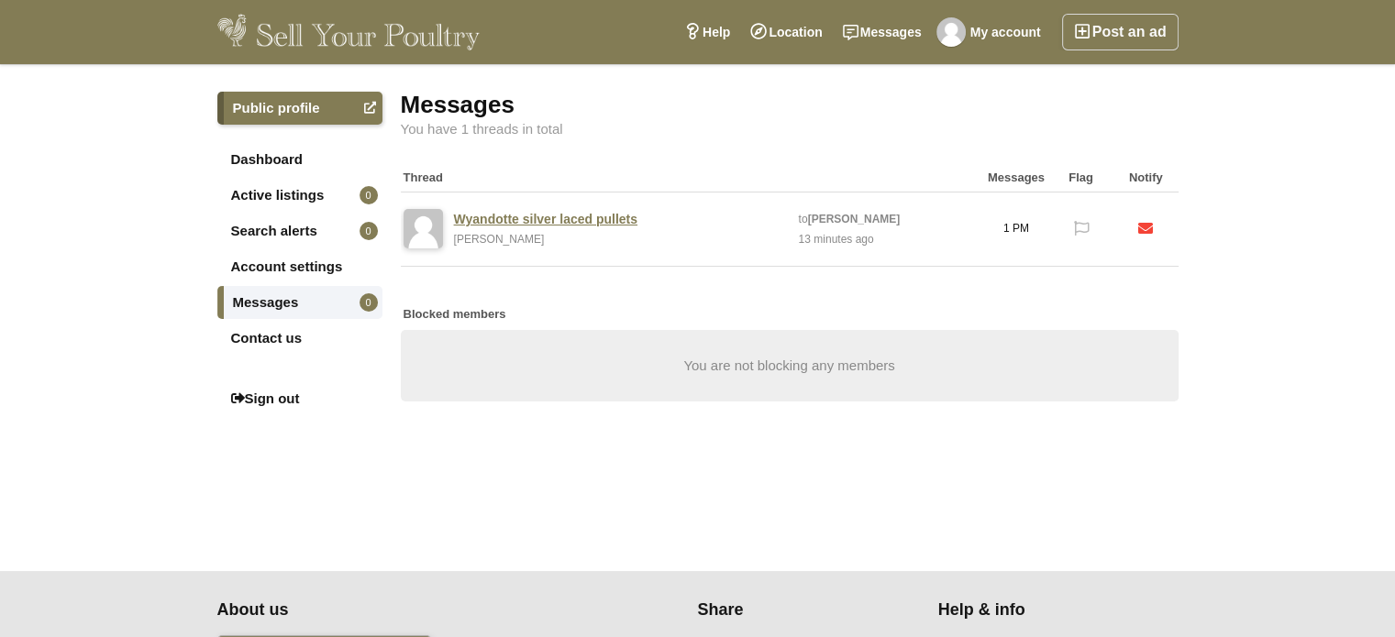
click at [565, 211] on link "Wyandotte silver laced pullets" at bounding box center [545, 219] width 183 height 17
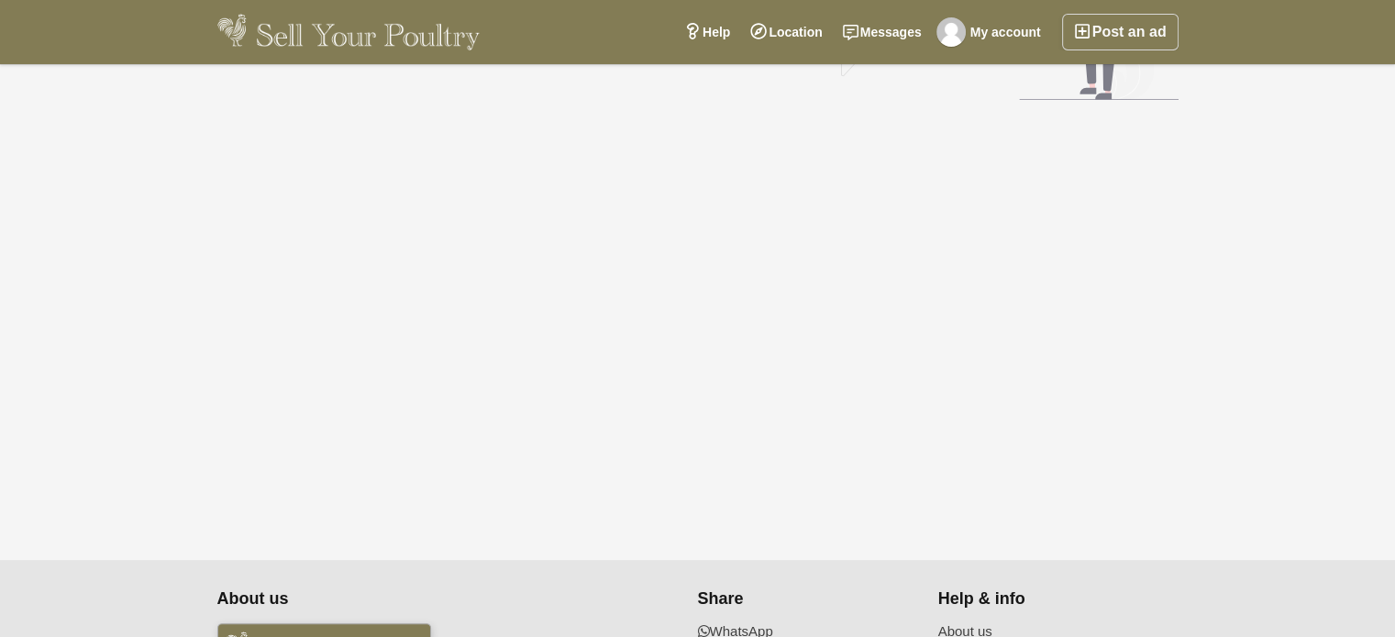
scroll to position [275, 0]
